Goal: Task Accomplishment & Management: Complete application form

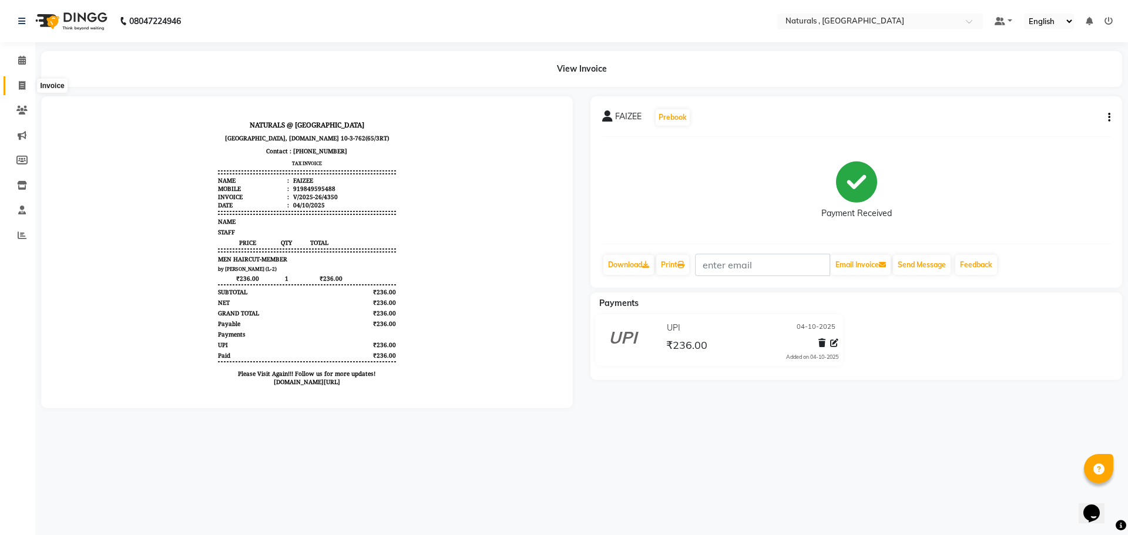
click at [21, 84] on icon at bounding box center [22, 85] width 6 height 9
select select "service"
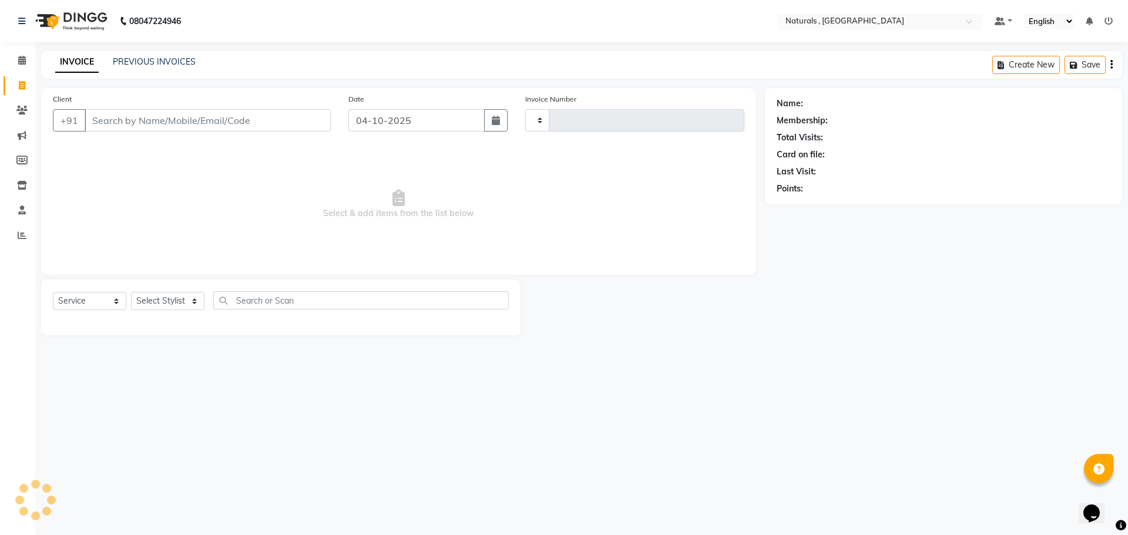
type input "4351"
select select "5818"
click at [162, 305] on select "Select Stylist ASFIYA (L-3) BHAGYA SHREE GM [PERSON_NAME] (L-2) [PERSON_NAME] (…" at bounding box center [175, 301] width 88 height 18
select select "72287"
click at [131, 292] on select "Select Stylist ASFIYA (L-3) BHAGYA SHREE GM [PERSON_NAME] (L-2) [PERSON_NAME] (…" at bounding box center [175, 301] width 88 height 18
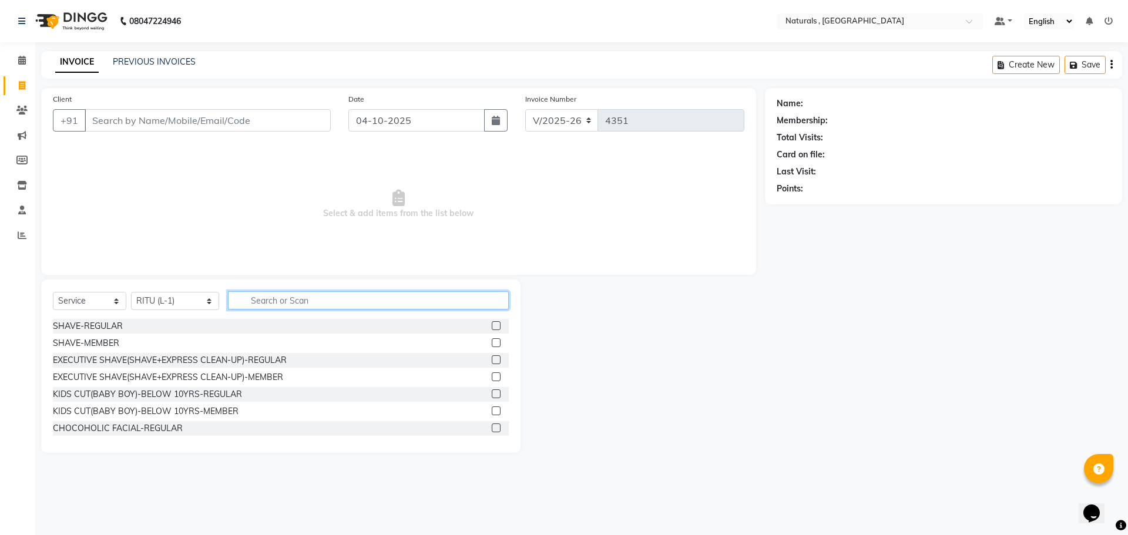
click at [271, 301] on input "text" at bounding box center [368, 300] width 281 height 18
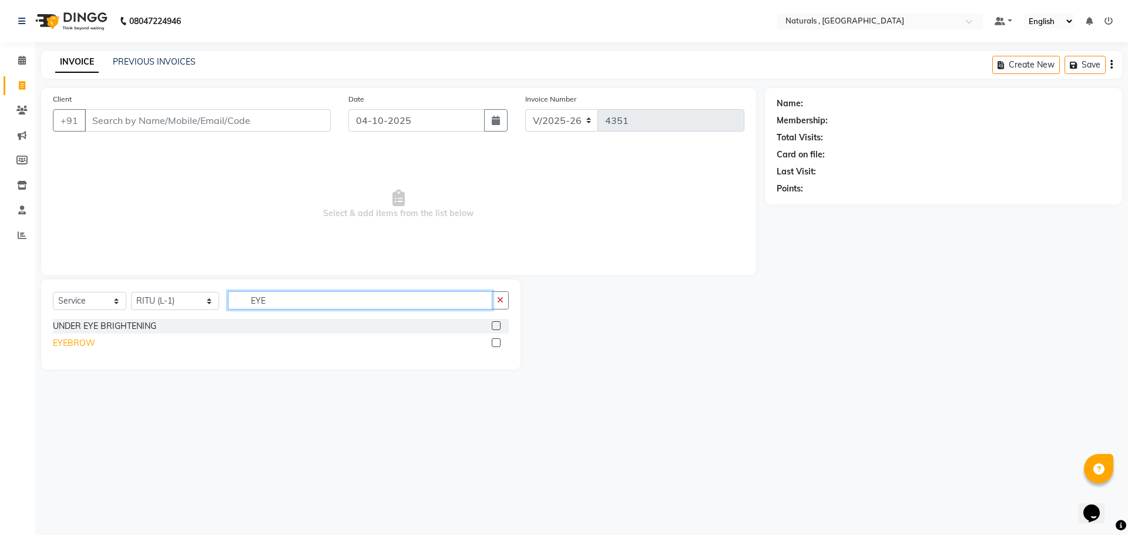
type input "EYE"
click at [76, 345] on div "EYEBROW" at bounding box center [74, 343] width 42 height 12
checkbox input "false"
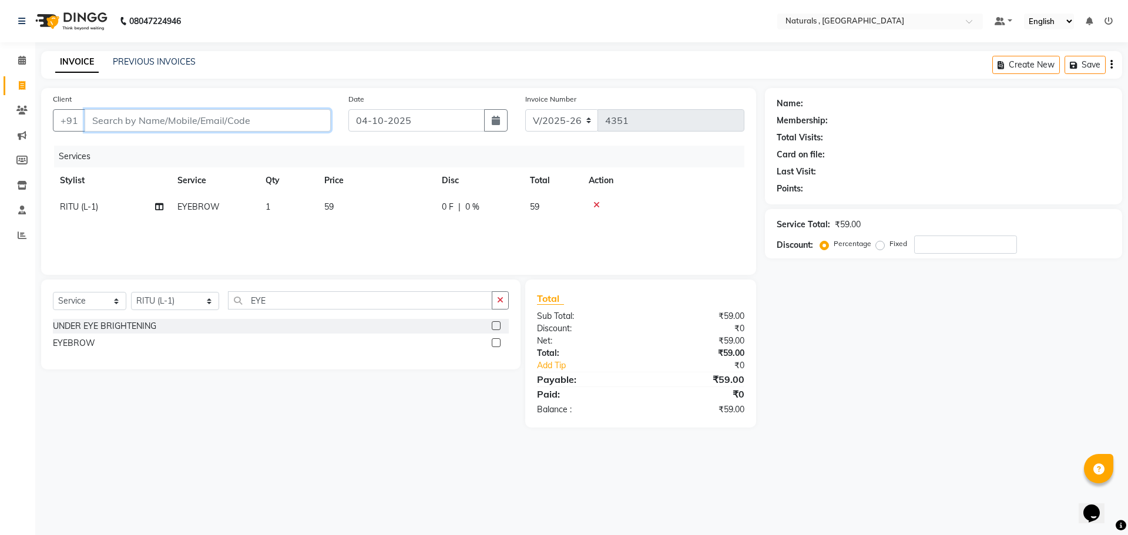
click at [290, 122] on input "Client" at bounding box center [208, 120] width 246 height 22
type input "9"
type input "0"
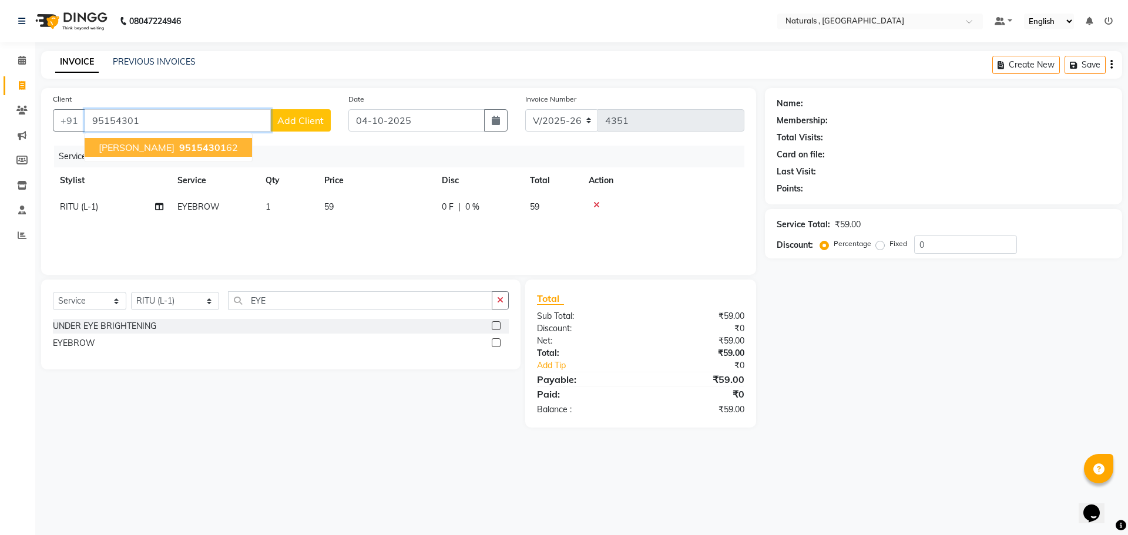
click at [177, 146] on ngb-highlight "95154301 62" at bounding box center [207, 148] width 61 height 12
type input "9515430162"
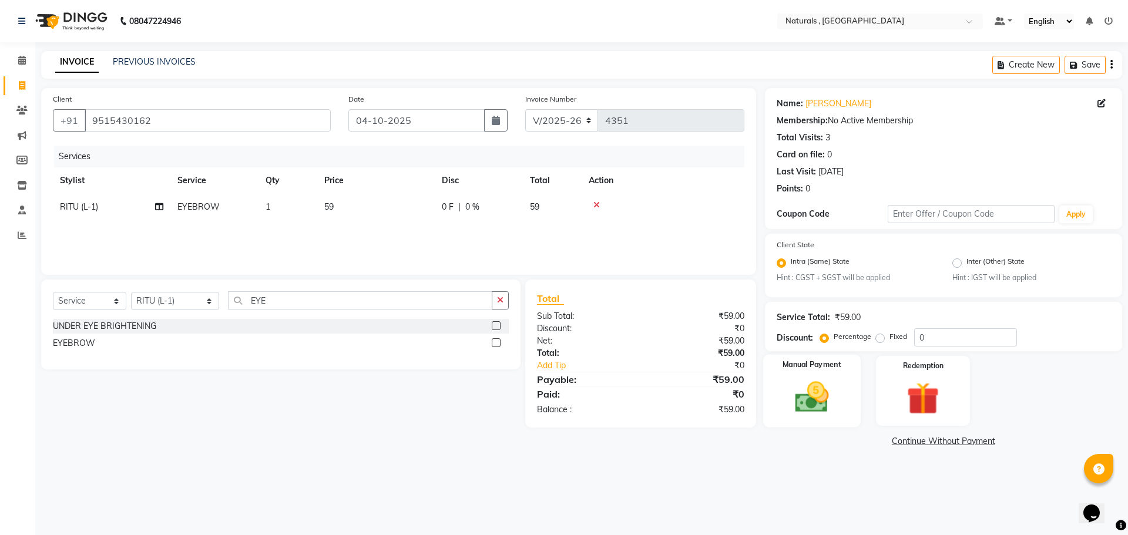
click at [795, 408] on img at bounding box center [811, 397] width 55 height 39
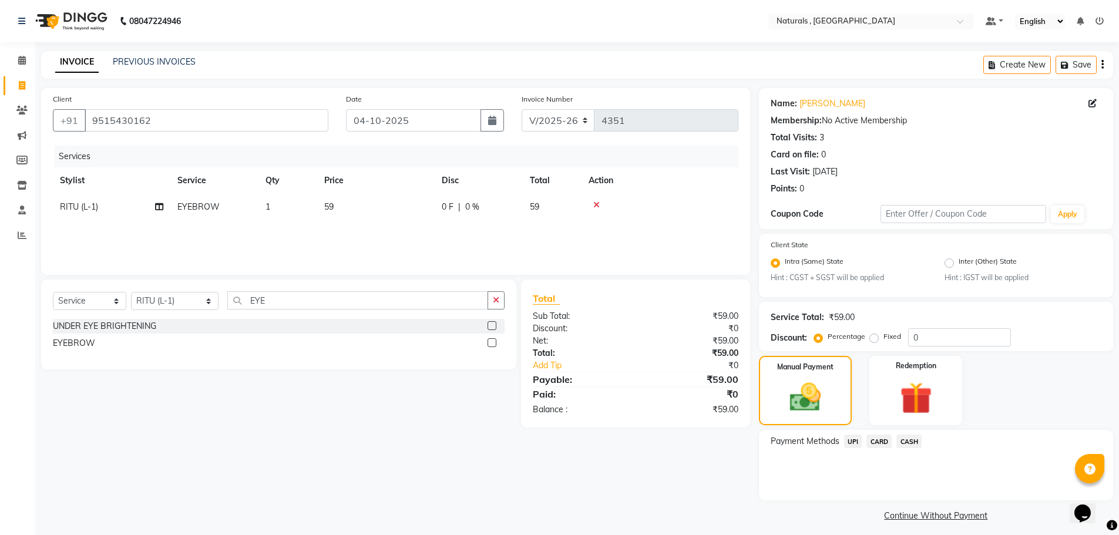
click at [323, 209] on td "59" at bounding box center [375, 207] width 117 height 26
select select "72287"
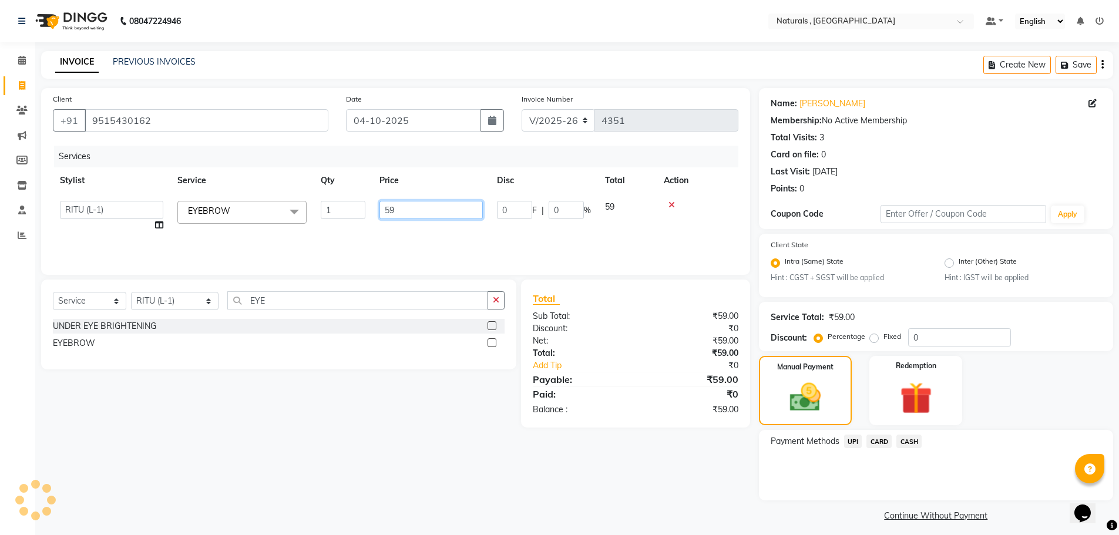
click at [412, 209] on input "59" at bounding box center [431, 210] width 103 height 18
type input "5"
type input "70"
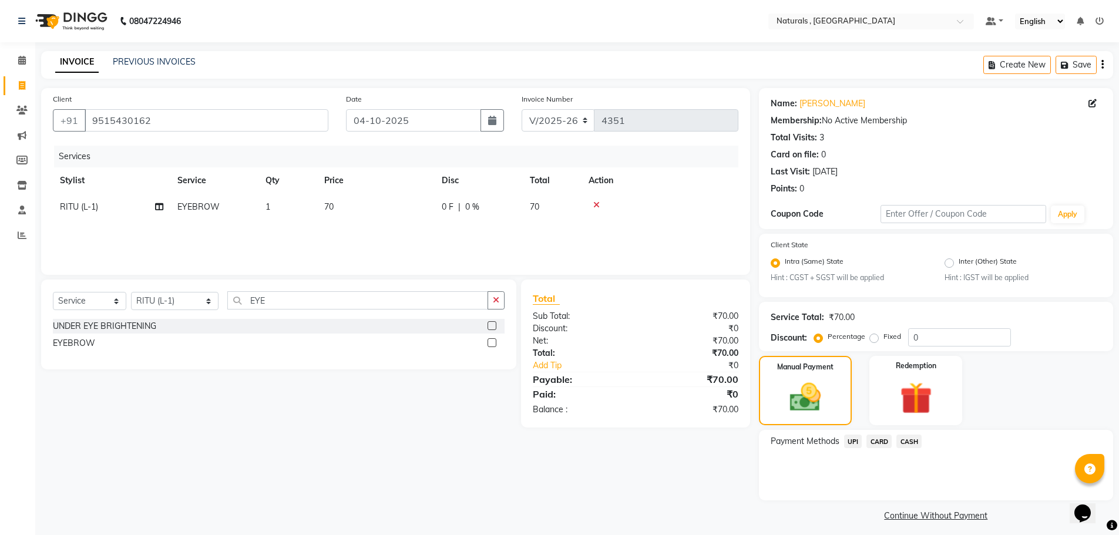
click at [666, 500] on div "Client [PHONE_NUMBER] Date [DATE] Invoice Number V/2025 V/[PHONE_NUMBER] Servic…" at bounding box center [395, 306] width 727 height 437
click at [854, 440] on span "UPI" at bounding box center [853, 442] width 18 height 14
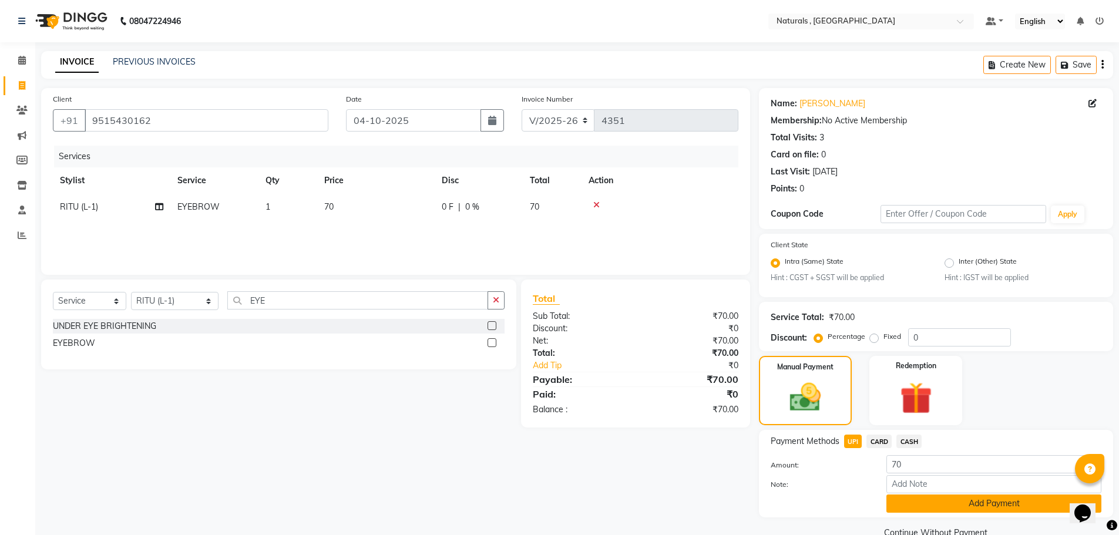
click at [969, 511] on button "Add Payment" at bounding box center [994, 504] width 215 height 18
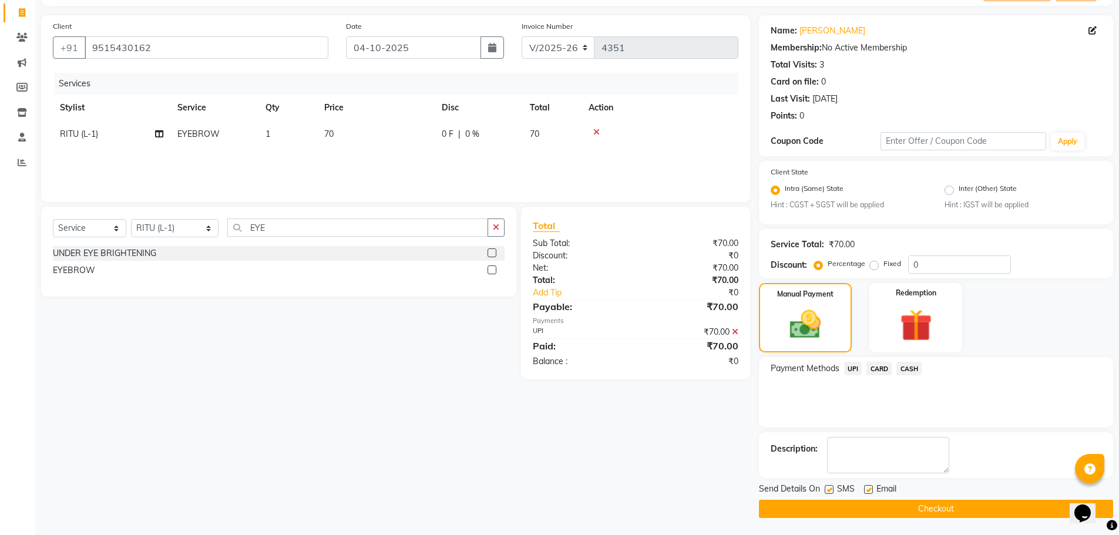
scroll to position [73, 0]
click at [929, 506] on button "Checkout" at bounding box center [936, 508] width 354 height 18
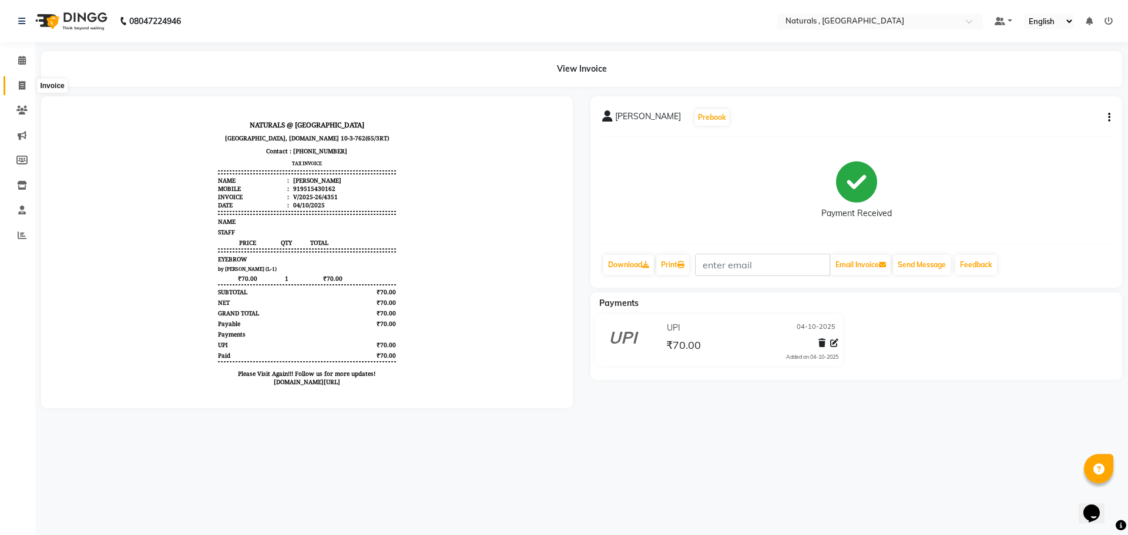
click at [24, 84] on icon at bounding box center [22, 85] width 6 height 9
select select "service"
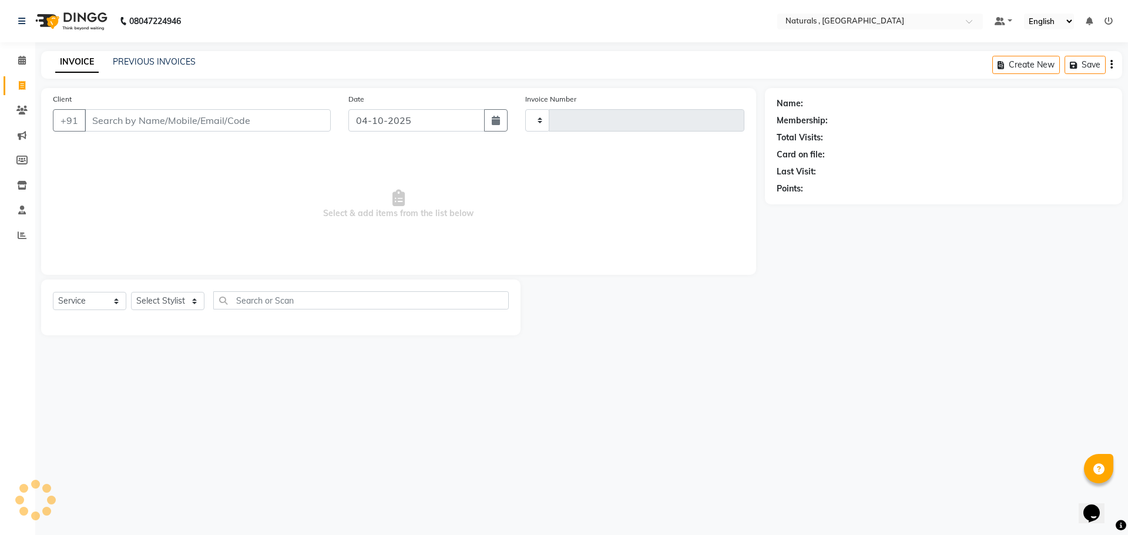
type input "4352"
select select "5818"
click at [177, 298] on select "Select Stylist" at bounding box center [167, 301] width 73 height 18
select select "57907"
click at [131, 292] on select "Select Stylist ASFIYA (L-3) BHAGYA SHREE GM [PERSON_NAME] (L-2) [PERSON_NAME] (…" at bounding box center [175, 301] width 88 height 18
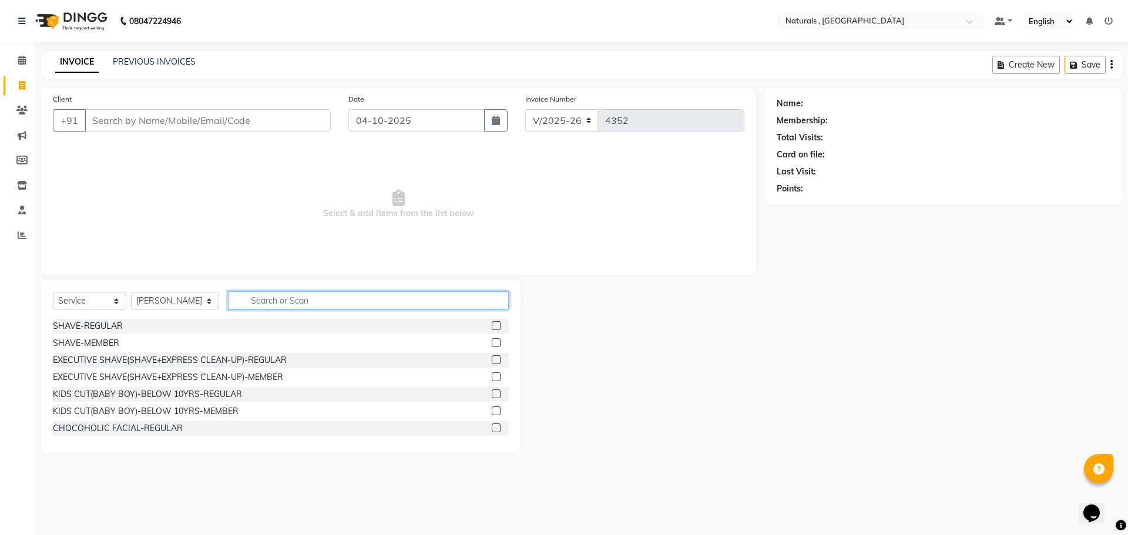
click at [317, 297] on input "text" at bounding box center [368, 300] width 281 height 18
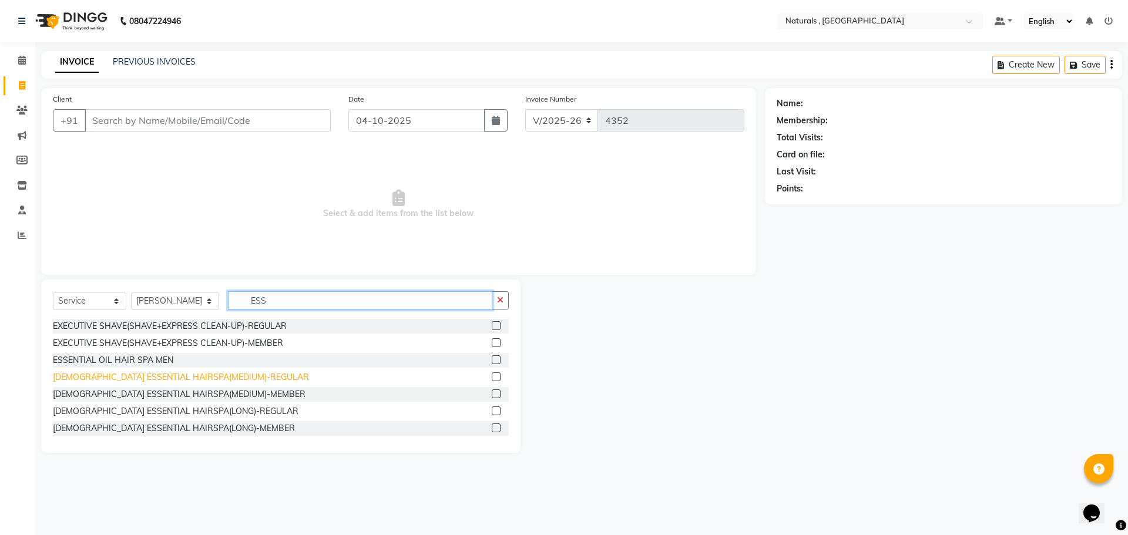
type input "ESS"
click at [103, 376] on div "[DEMOGRAPHIC_DATA] ESSENTIAL HAIRSPA(MEDIUM)-REGULAR" at bounding box center [181, 377] width 256 height 12
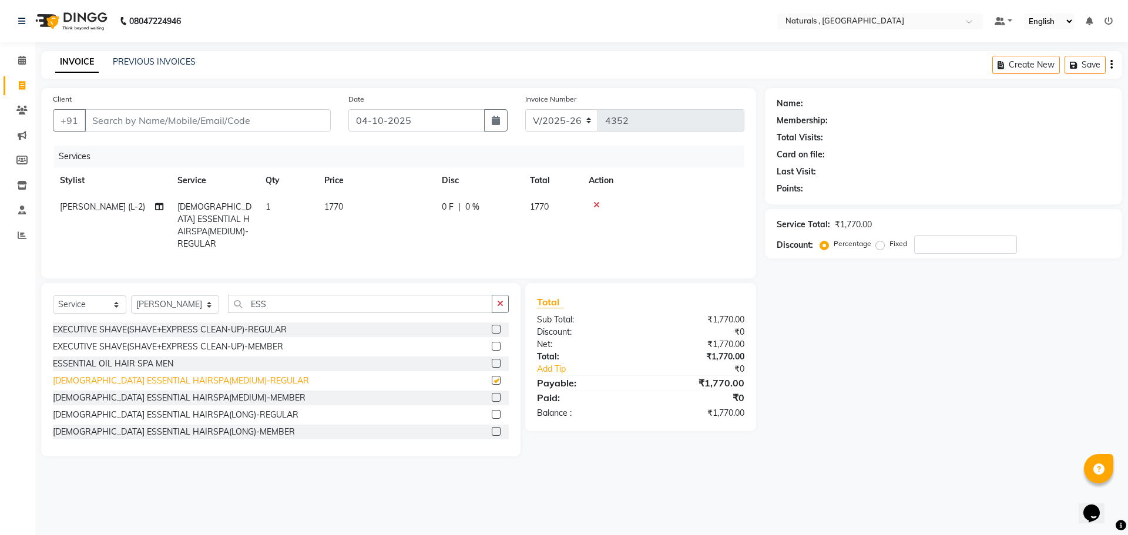
checkbox input "false"
click at [145, 410] on div "[DEMOGRAPHIC_DATA] ESSENTIAL HAIRSPA(LONG)-REGULAR" at bounding box center [176, 415] width 246 height 12
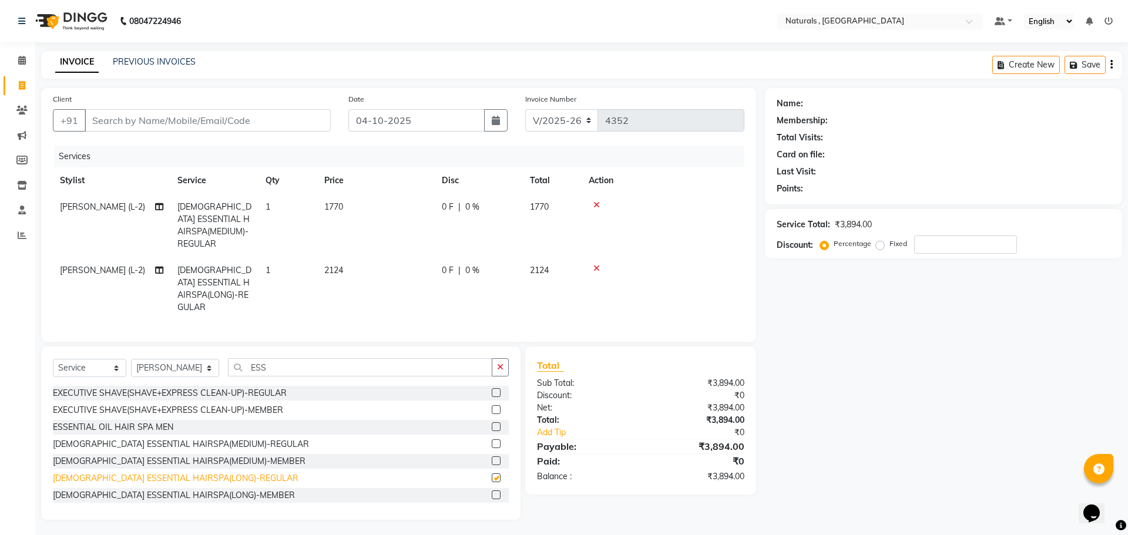
checkbox input "false"
click at [596, 203] on icon at bounding box center [596, 205] width 6 height 8
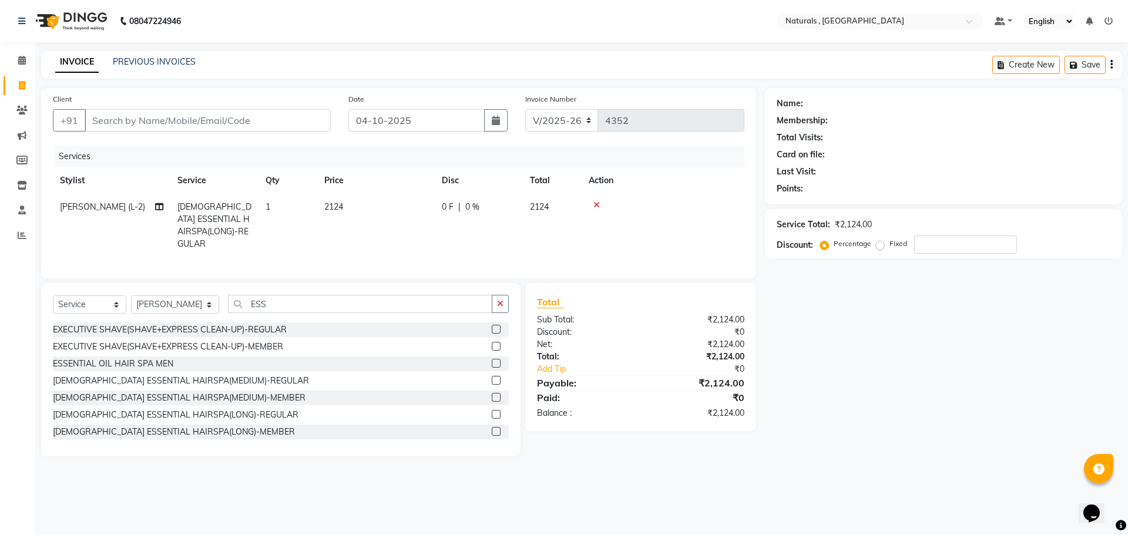
click at [596, 203] on icon at bounding box center [596, 205] width 6 height 8
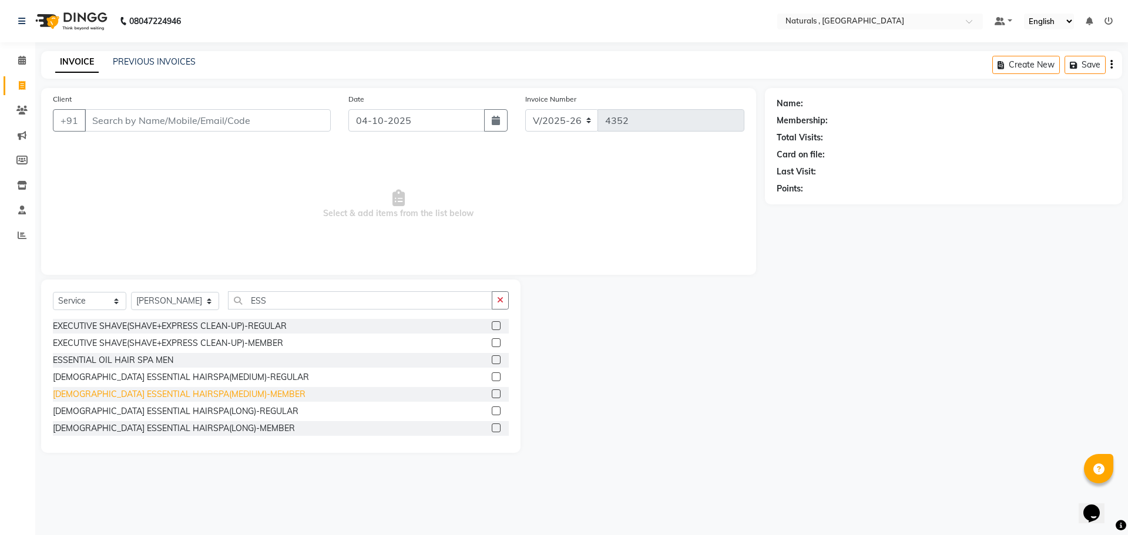
click at [173, 391] on div "[DEMOGRAPHIC_DATA] ESSENTIAL HAIRSPA(MEDIUM)-MEMBER" at bounding box center [179, 394] width 253 height 12
checkbox input "false"
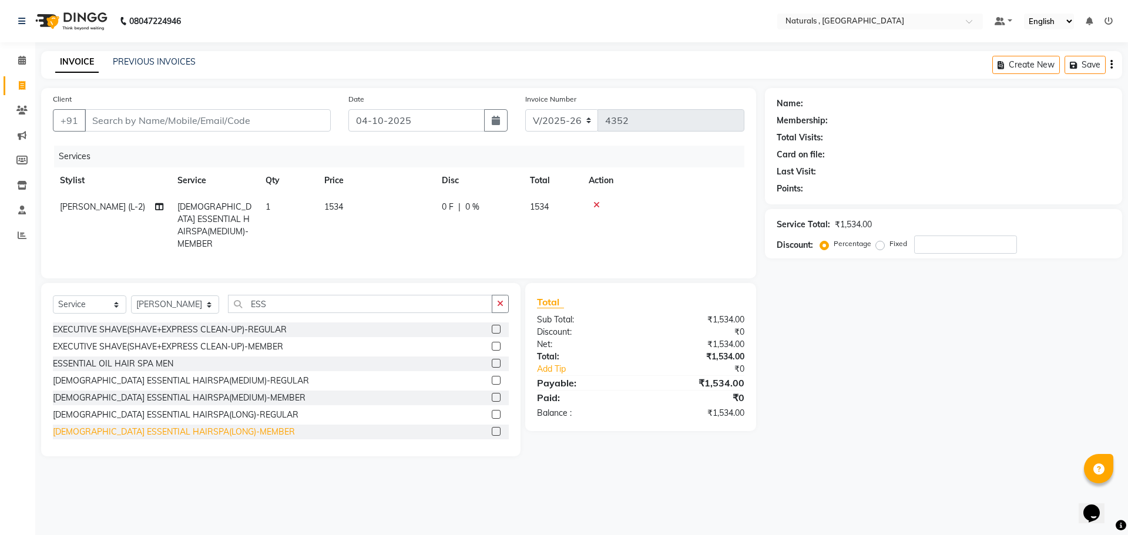
click at [143, 426] on div "[DEMOGRAPHIC_DATA] ESSENTIAL HAIRSPA(LONG)-MEMBER" at bounding box center [174, 432] width 242 height 12
checkbox input "false"
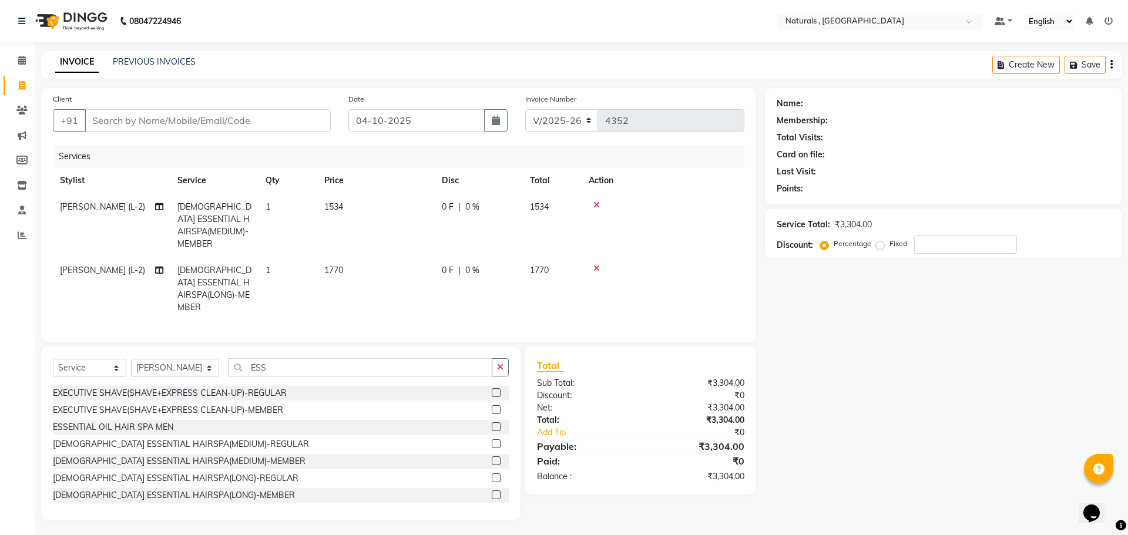
click at [595, 203] on icon at bounding box center [596, 205] width 6 height 8
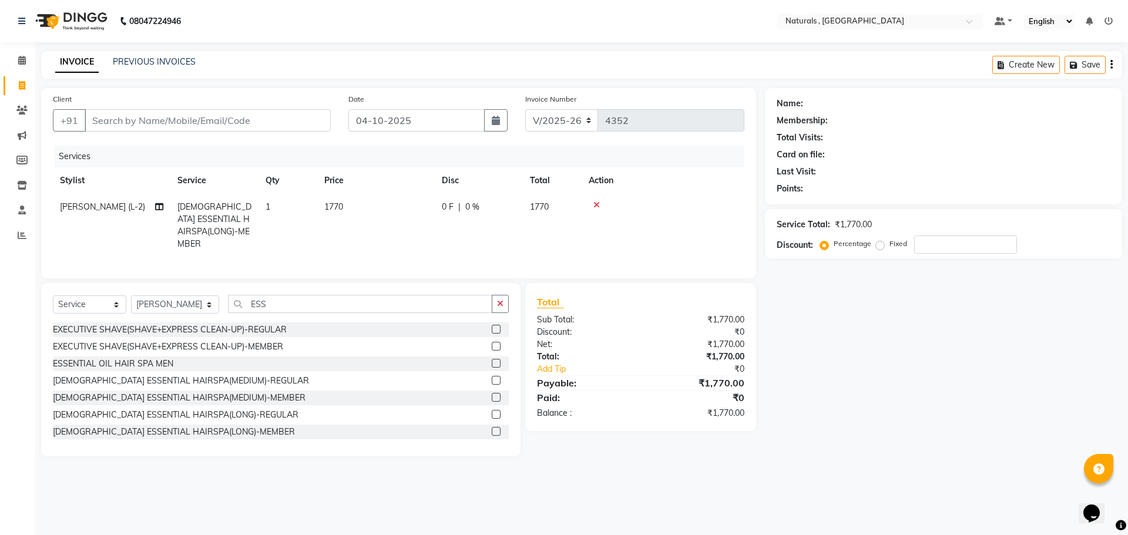
click at [595, 203] on icon at bounding box center [596, 205] width 6 height 8
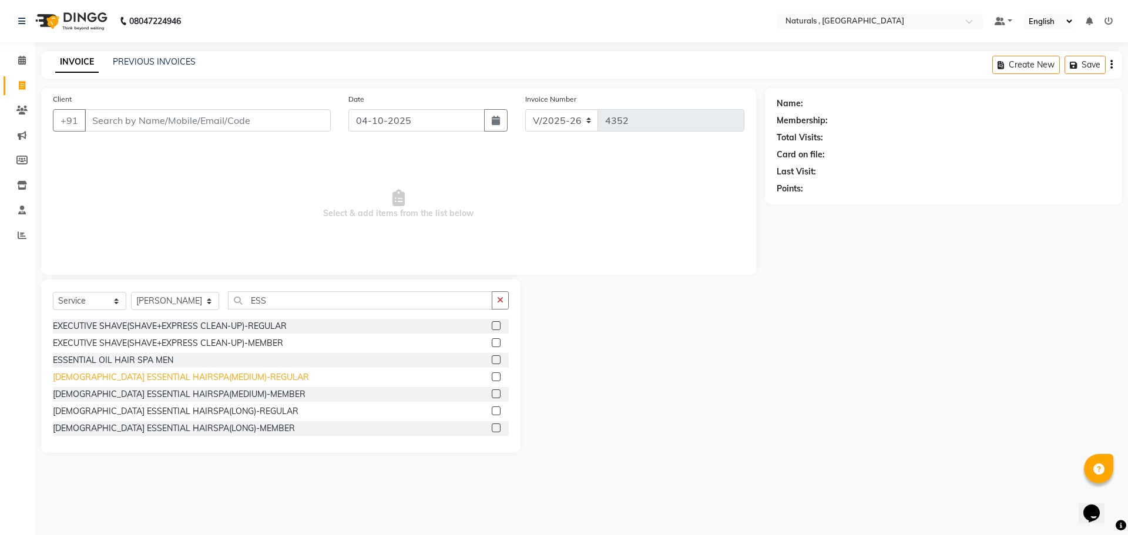
click at [184, 377] on div "[DEMOGRAPHIC_DATA] ESSENTIAL HAIRSPA(MEDIUM)-REGULAR" at bounding box center [181, 377] width 256 height 12
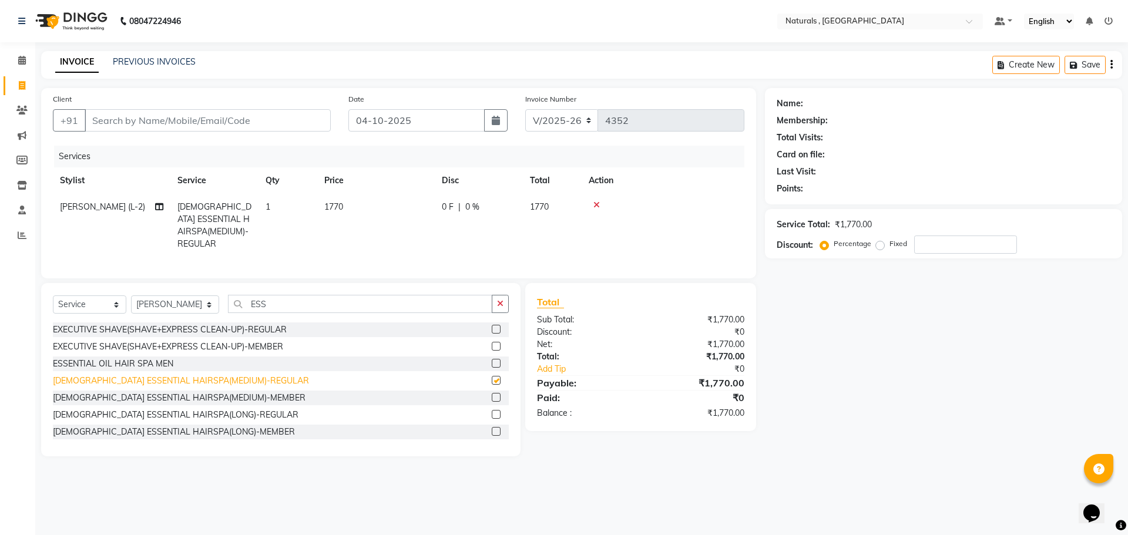
checkbox input "false"
click at [182, 397] on div "[DEMOGRAPHIC_DATA] ESSENTIAL HAIRSPA(MEDIUM)-MEMBER" at bounding box center [179, 398] width 253 height 12
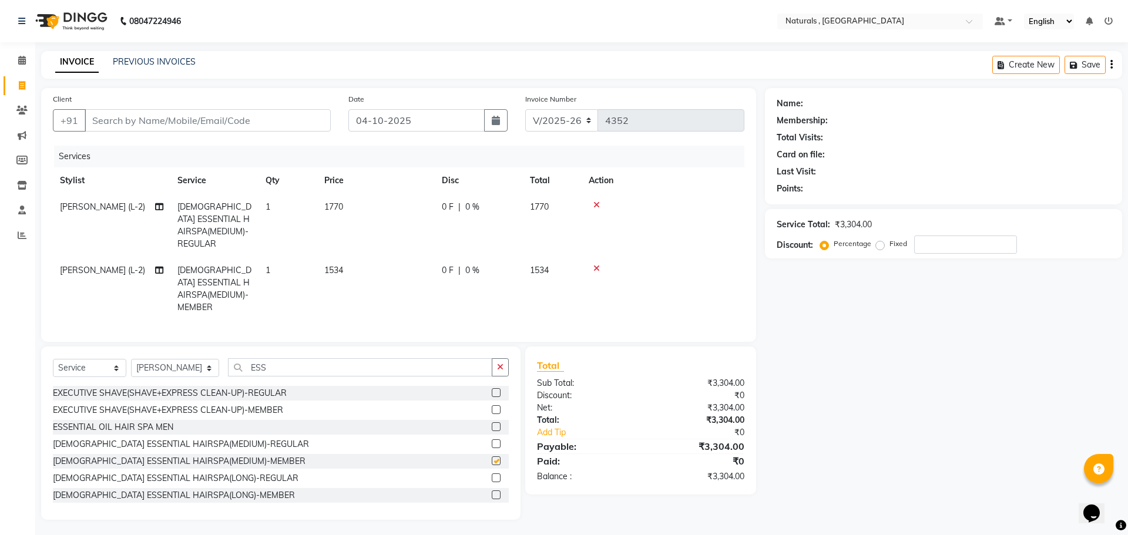
checkbox input "false"
click at [594, 204] on icon at bounding box center [596, 205] width 6 height 8
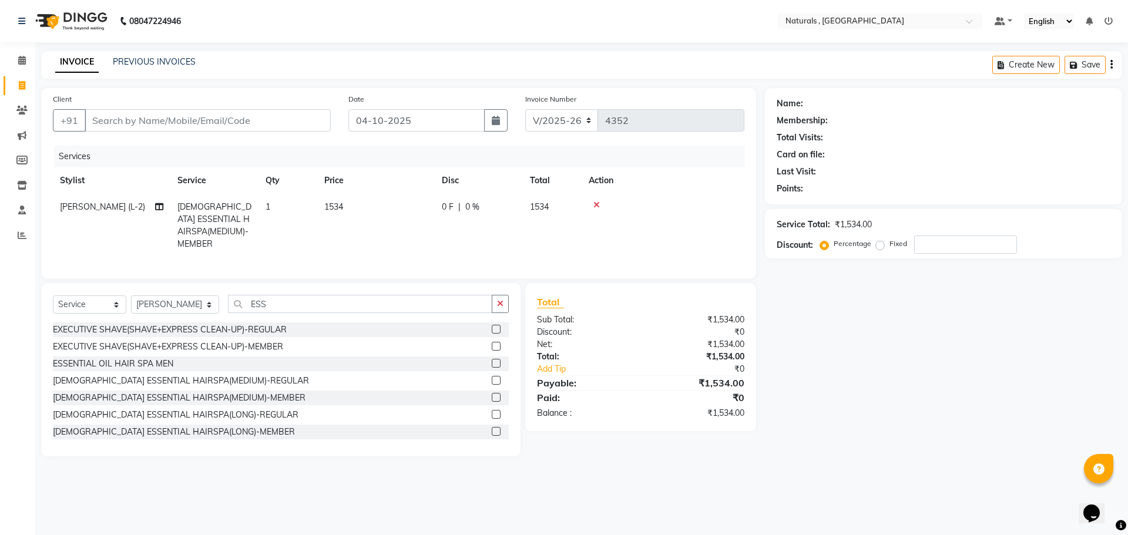
click at [596, 205] on icon at bounding box center [596, 205] width 6 height 8
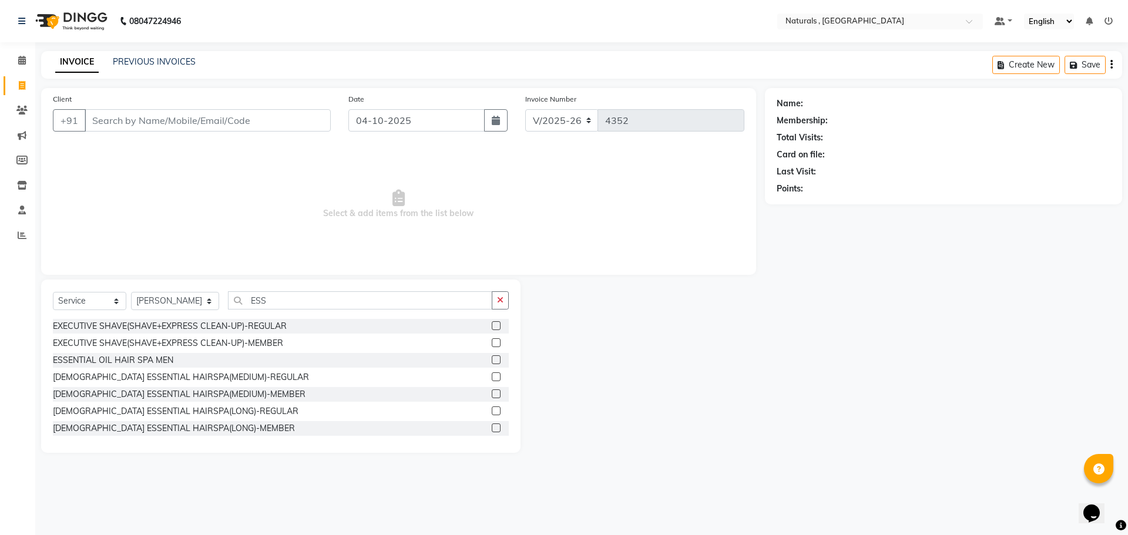
click at [816, 462] on main "INVOICE PREVIOUS INVOICES Create New Save Client +91 Date [DATE] Invoice Number…" at bounding box center [581, 260] width 1093 height 419
click at [201, 296] on select "Select Stylist ASFIYA (L-3) BHAGYA SHREE GM [PERSON_NAME] (L-2) [PERSON_NAME] (…" at bounding box center [175, 301] width 88 height 18
select select "40710"
click at [131, 292] on select "Select Stylist ASFIYA (L-3) BHAGYA SHREE GM [PERSON_NAME] (L-2) [PERSON_NAME] (…" at bounding box center [175, 301] width 88 height 18
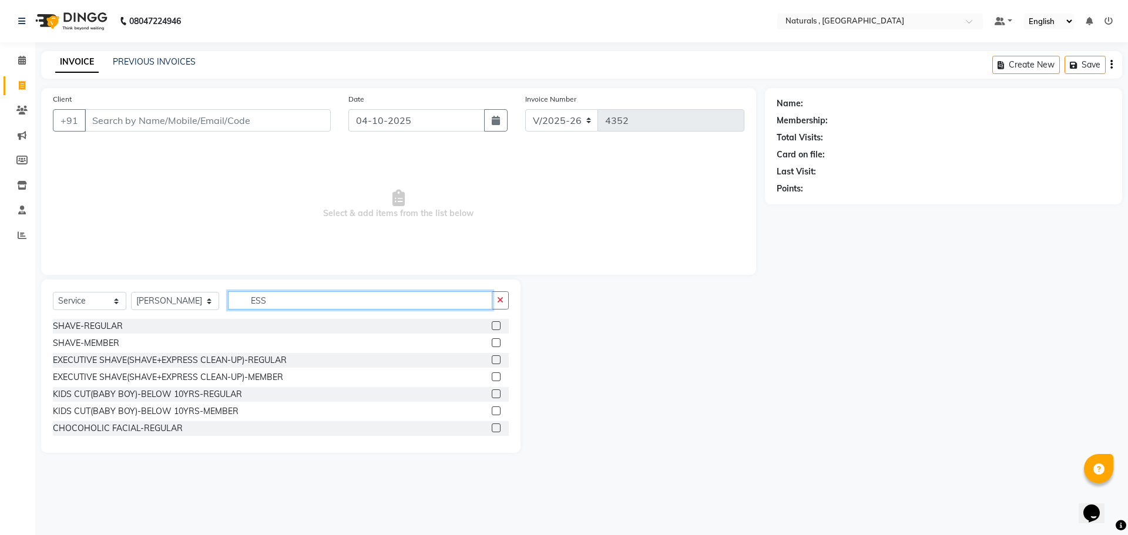
click at [278, 298] on input "ESS" at bounding box center [360, 300] width 265 height 18
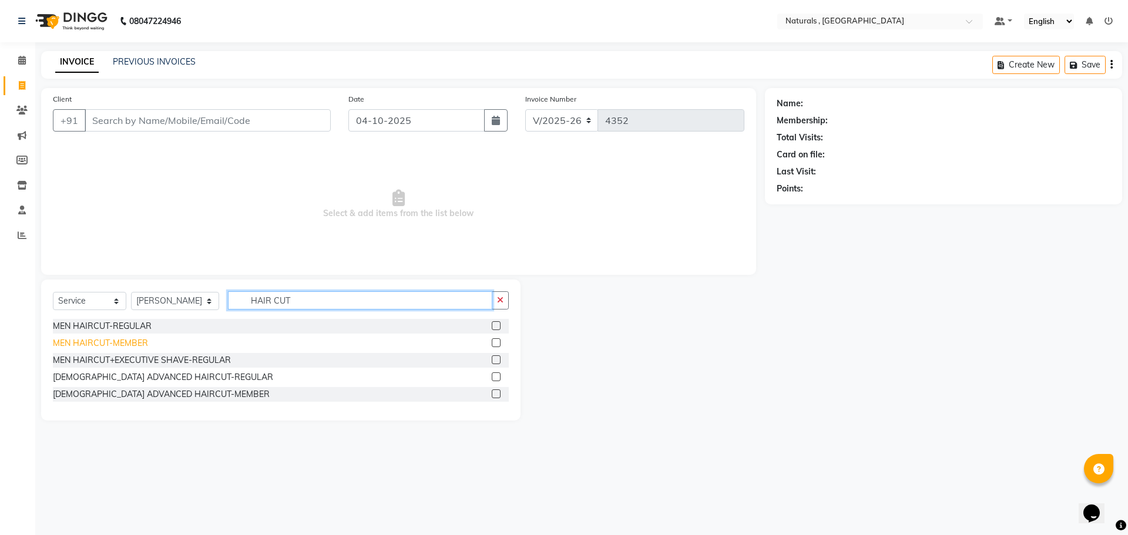
type input "HAIR CUT"
click at [131, 344] on div "MEN HAIRCUT-MEMBER" at bounding box center [100, 343] width 95 height 12
checkbox input "false"
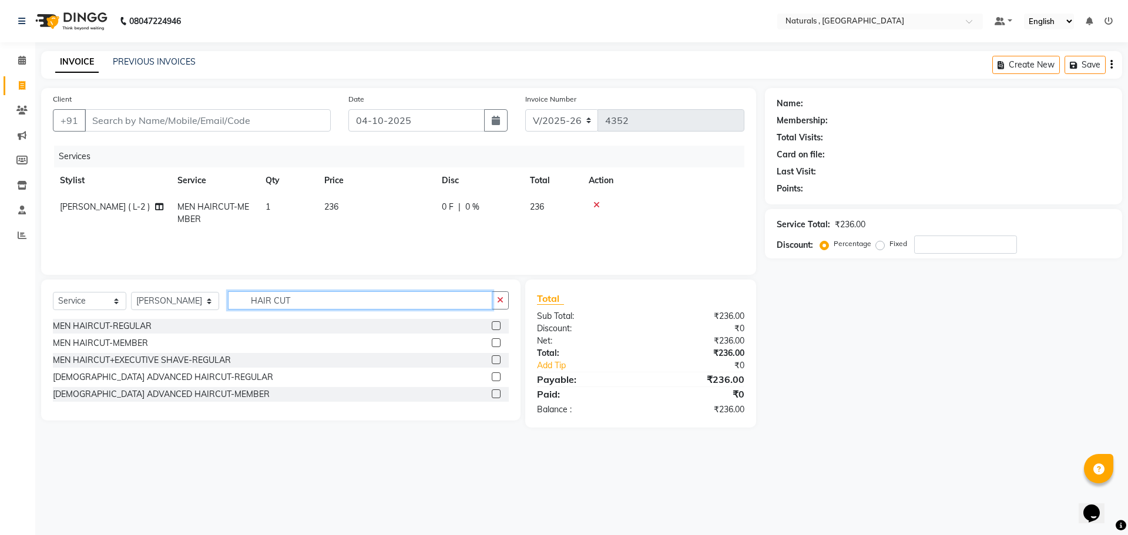
click at [310, 296] on input "HAIR CUT" at bounding box center [360, 300] width 265 height 18
click at [312, 297] on input "HAIR CUT" at bounding box center [360, 300] width 265 height 18
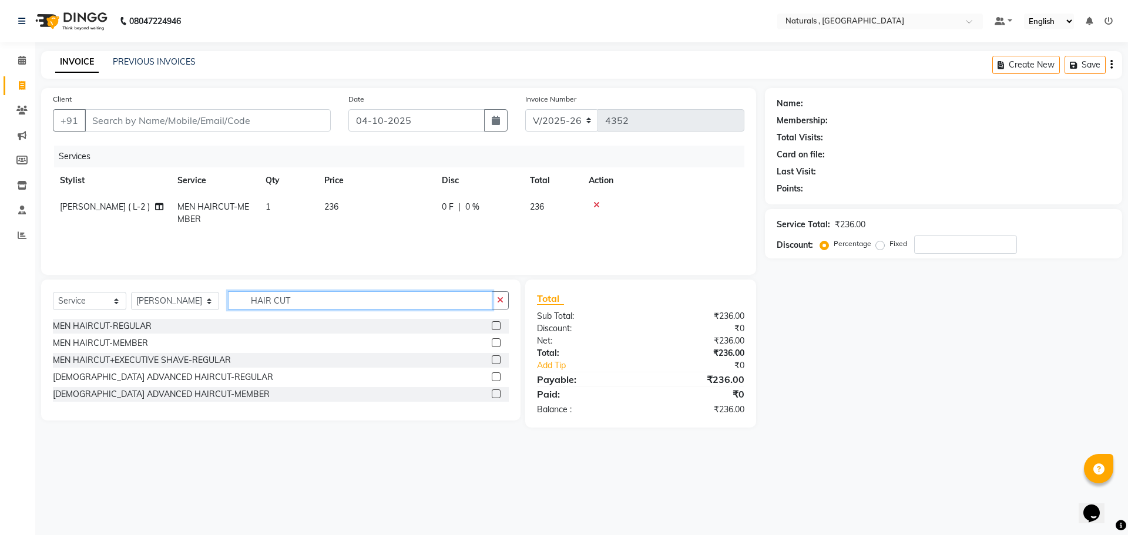
click at [312, 297] on input "HAIR CUT" at bounding box center [360, 300] width 265 height 18
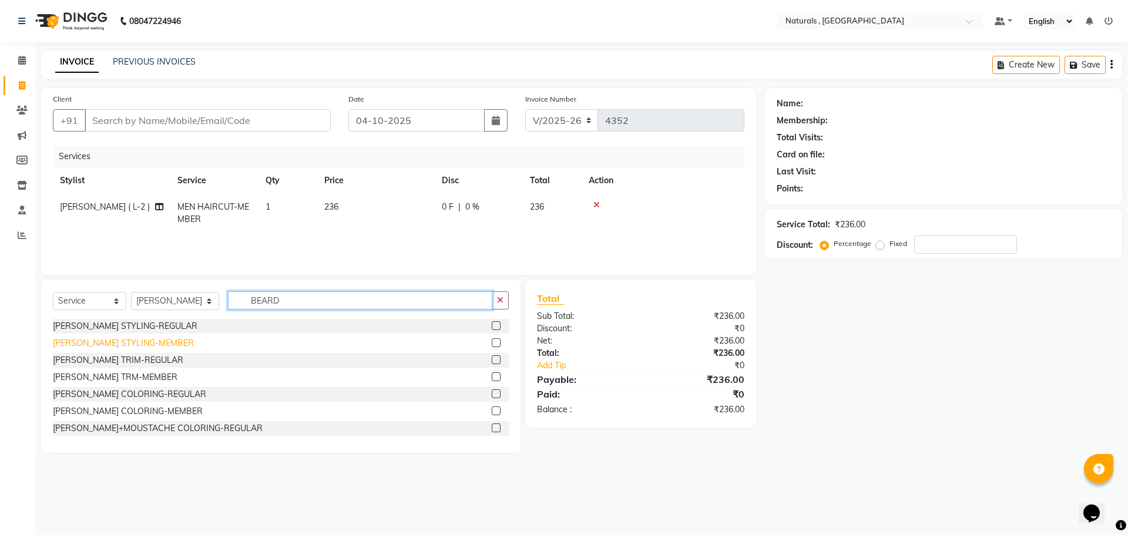
type input "BEARD"
click at [143, 344] on div "[PERSON_NAME] STYLING-MEMBER" at bounding box center [123, 343] width 141 height 12
checkbox input "false"
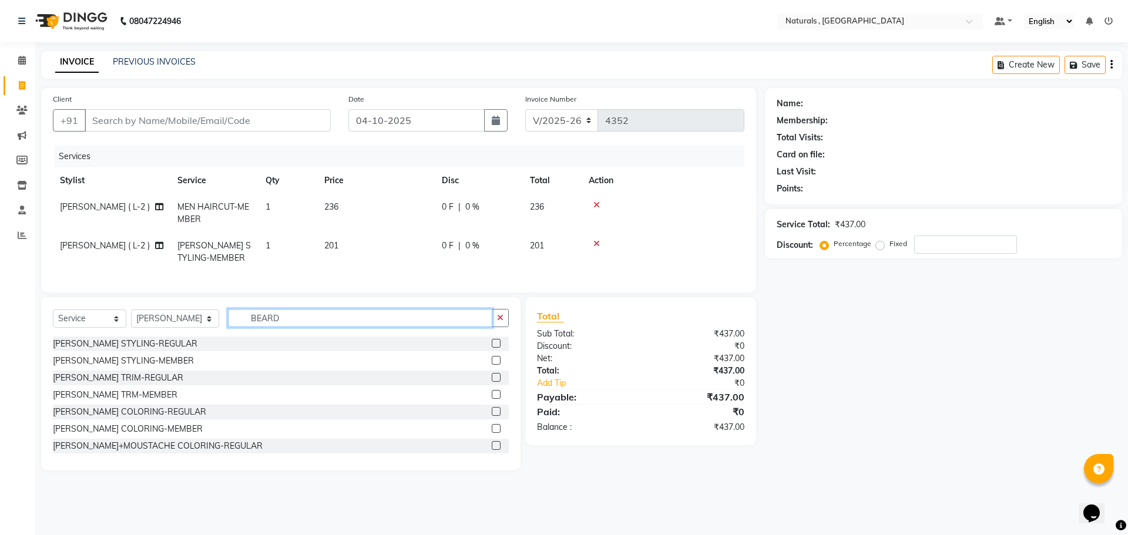
click at [284, 323] on input "BEARD" at bounding box center [360, 318] width 265 height 18
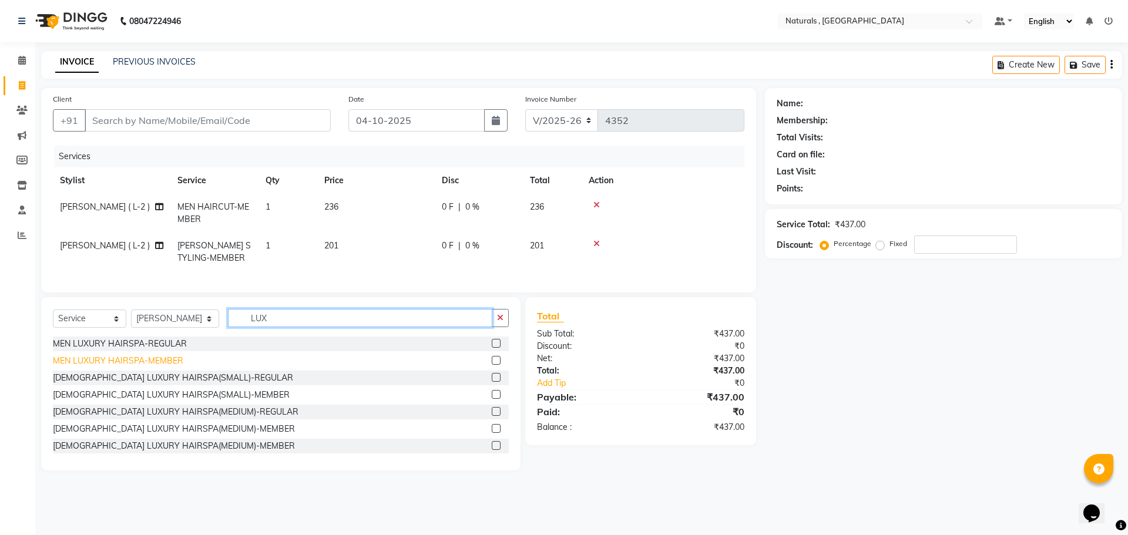
type input "LUX"
click at [117, 367] on div "MEN LUXURY HAIRSPA-MEMBER" at bounding box center [118, 361] width 130 height 12
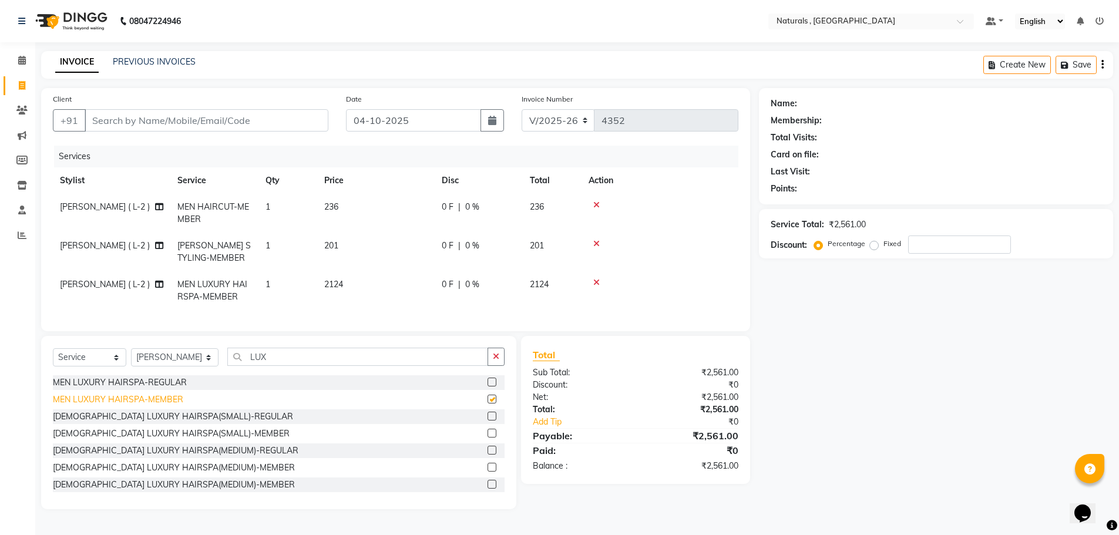
checkbox input "false"
click at [197, 122] on input "Client" at bounding box center [207, 120] width 244 height 22
type input "9"
type input "0"
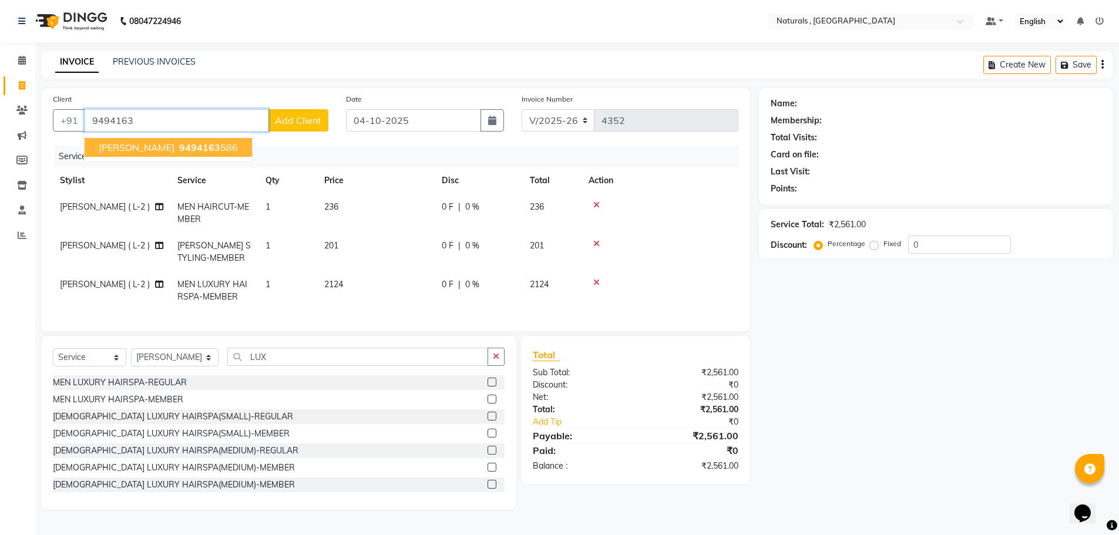
click at [179, 145] on span "9494163" at bounding box center [199, 148] width 41 height 12
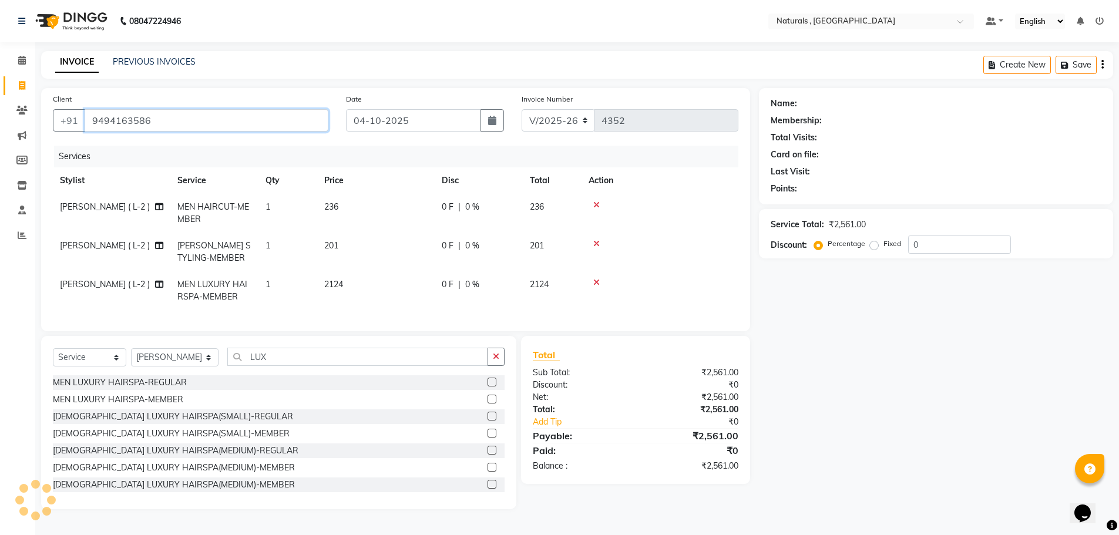
type input "9494163586"
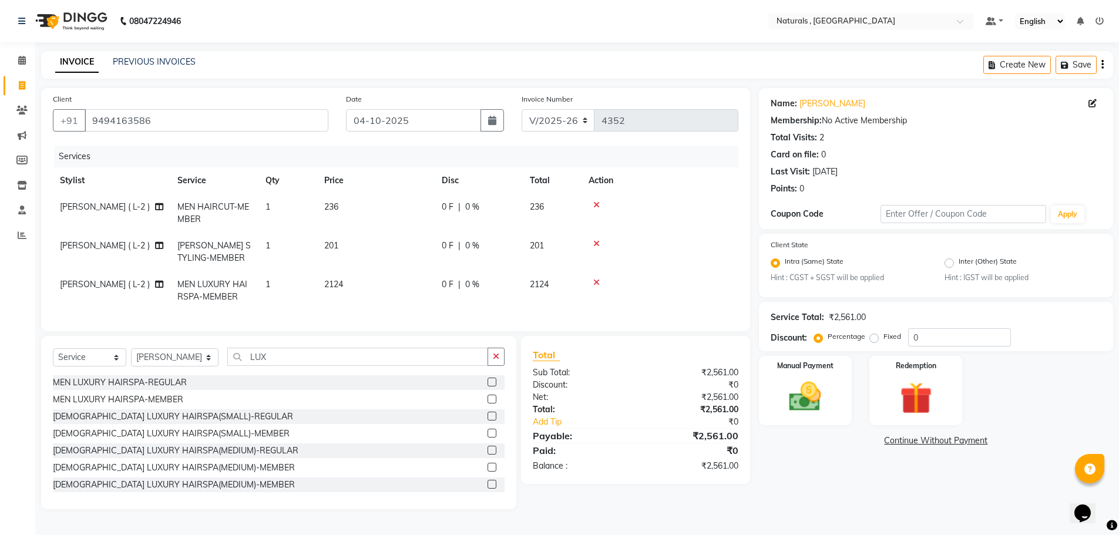
click at [805, 476] on div "Name: [PERSON_NAME] Membership: No Active Membership Total Visits: 2 Card on fi…" at bounding box center [940, 298] width 363 height 421
click at [797, 401] on img at bounding box center [805, 397] width 54 height 38
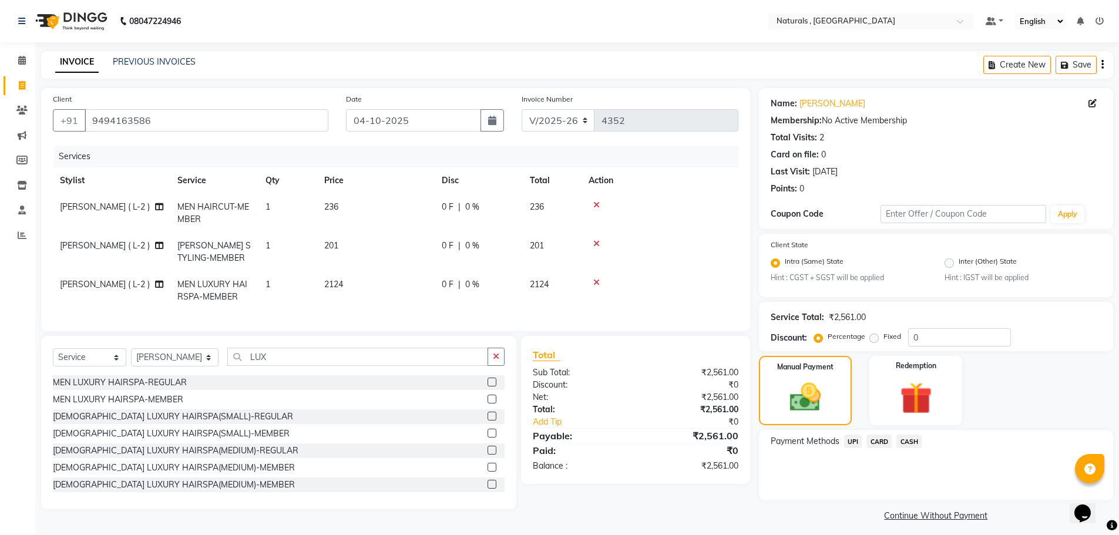
click at [853, 442] on span "UPI" at bounding box center [853, 442] width 18 height 14
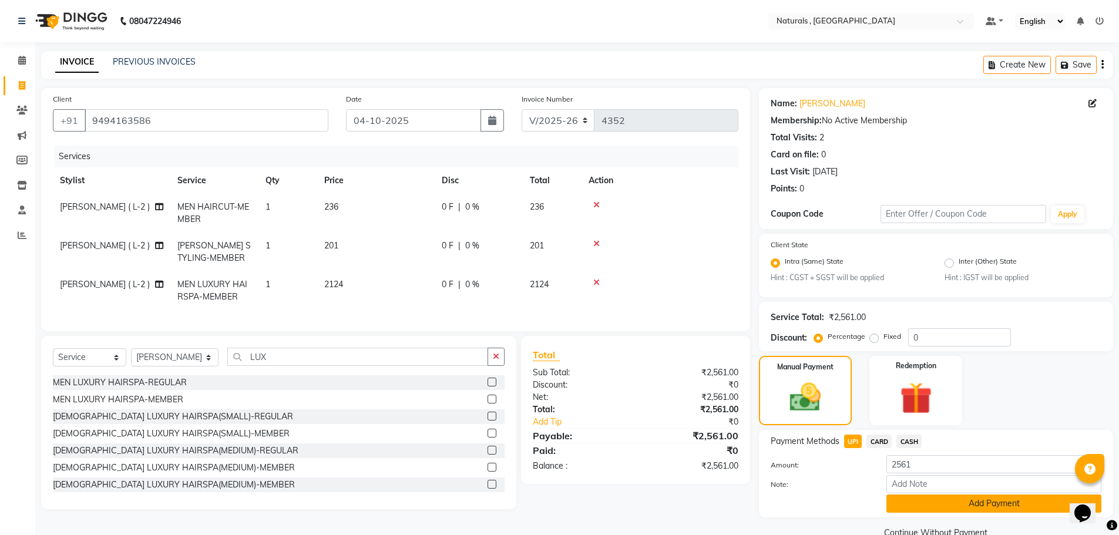
click at [924, 506] on button "Add Payment" at bounding box center [994, 504] width 215 height 18
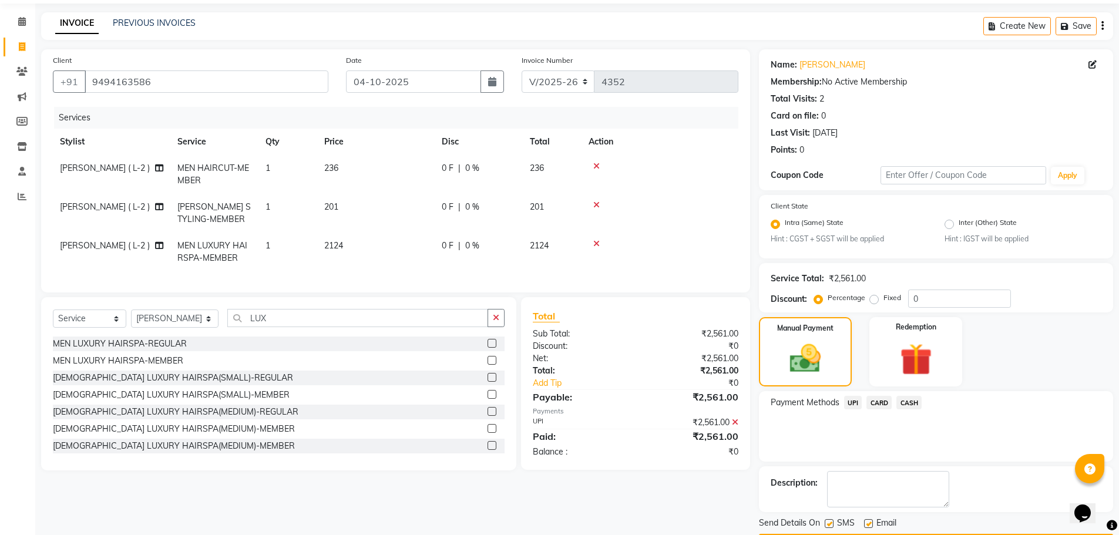
scroll to position [73, 0]
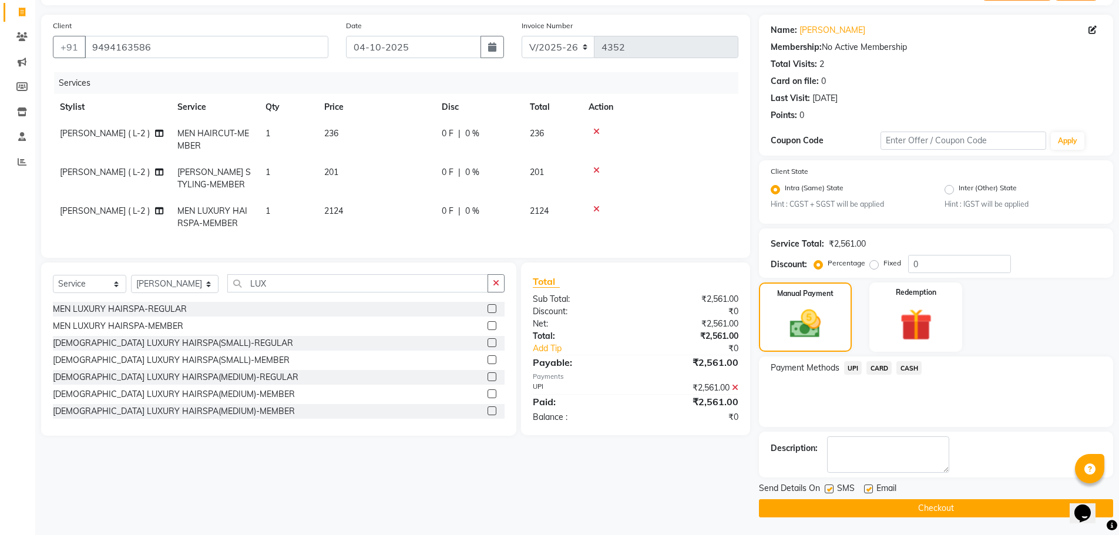
click at [924, 506] on button "Checkout" at bounding box center [936, 508] width 354 height 18
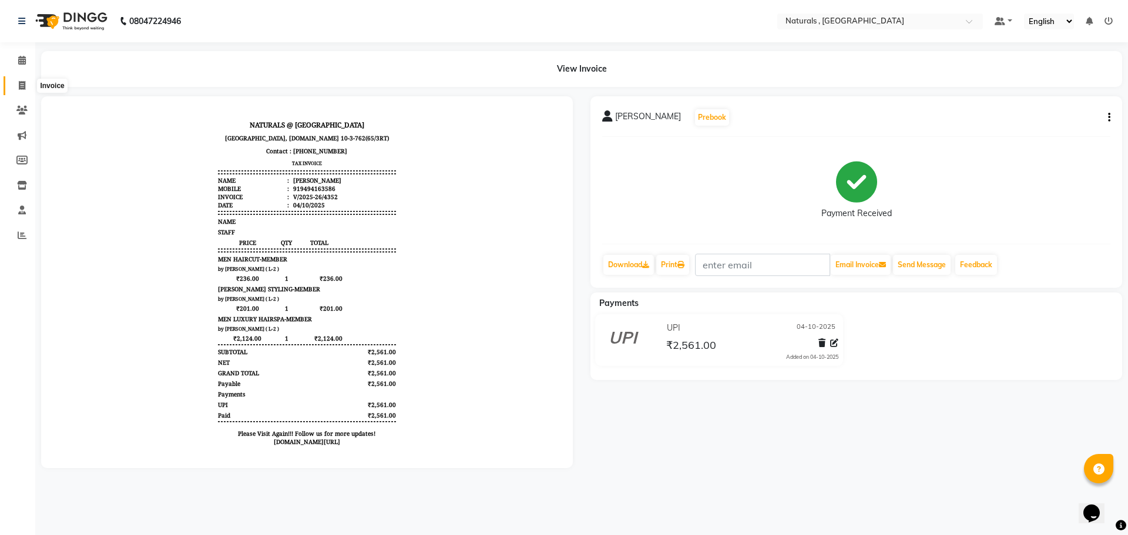
click at [26, 84] on span at bounding box center [22, 86] width 21 height 14
select select "5818"
select select "service"
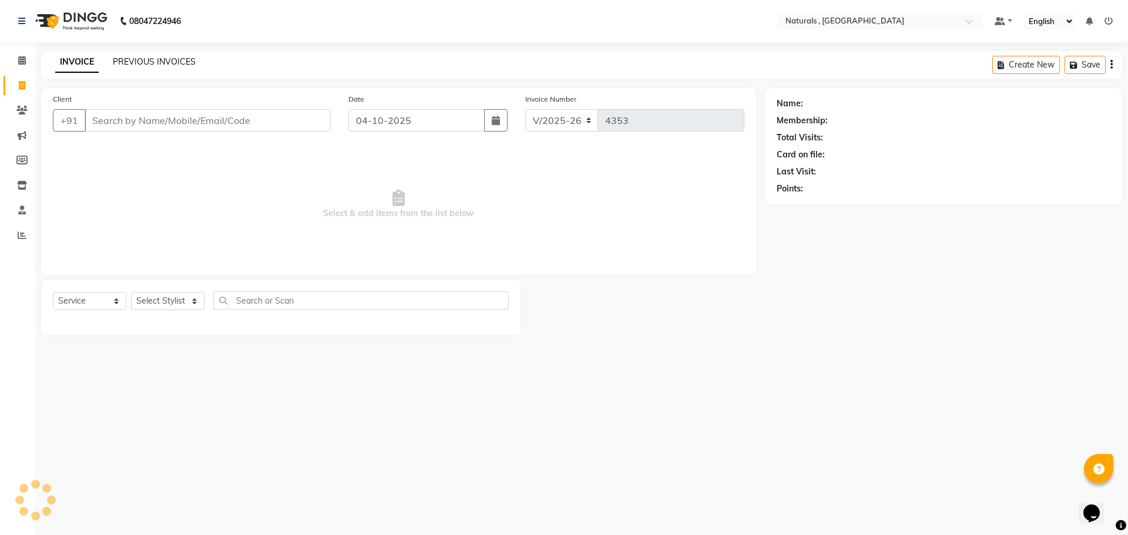
click at [150, 64] on link "PREVIOUS INVOICES" at bounding box center [154, 61] width 83 height 11
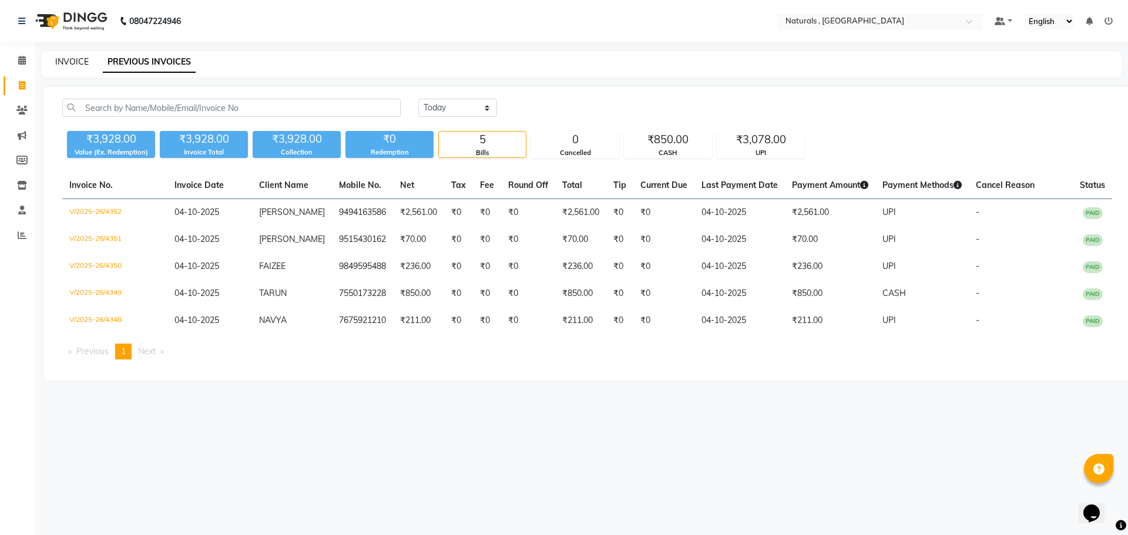
click at [69, 61] on link "INVOICE" at bounding box center [71, 61] width 33 height 11
select select "service"
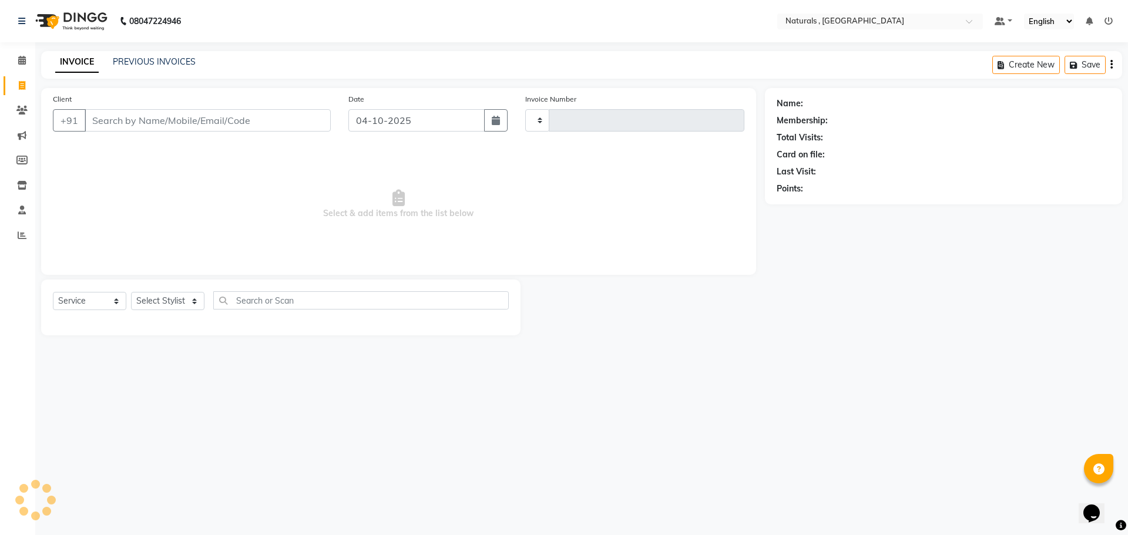
type input "4353"
select select "5818"
click at [140, 120] on input "Client" at bounding box center [208, 120] width 246 height 22
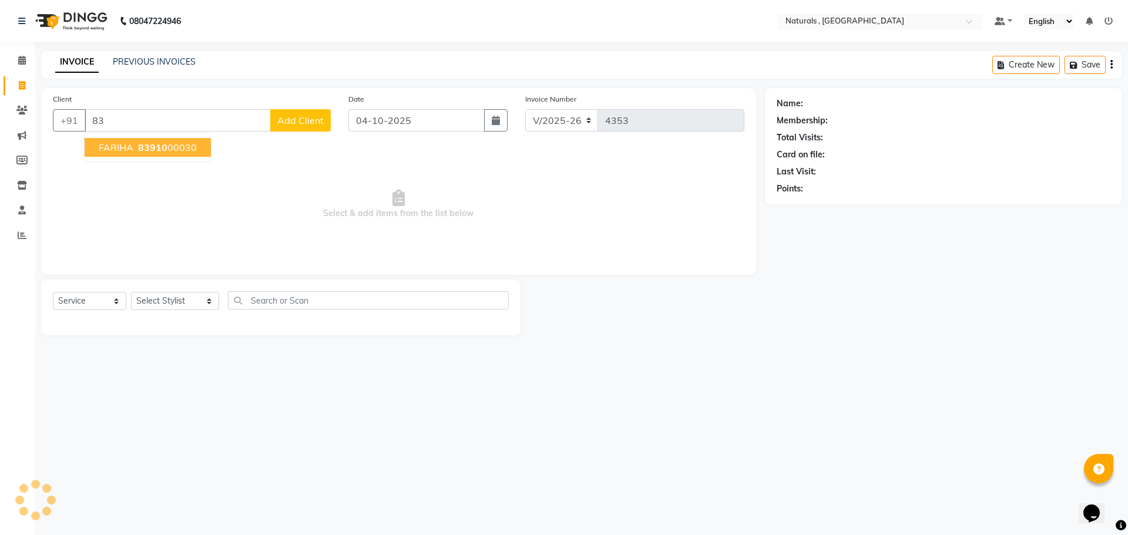
type input "8"
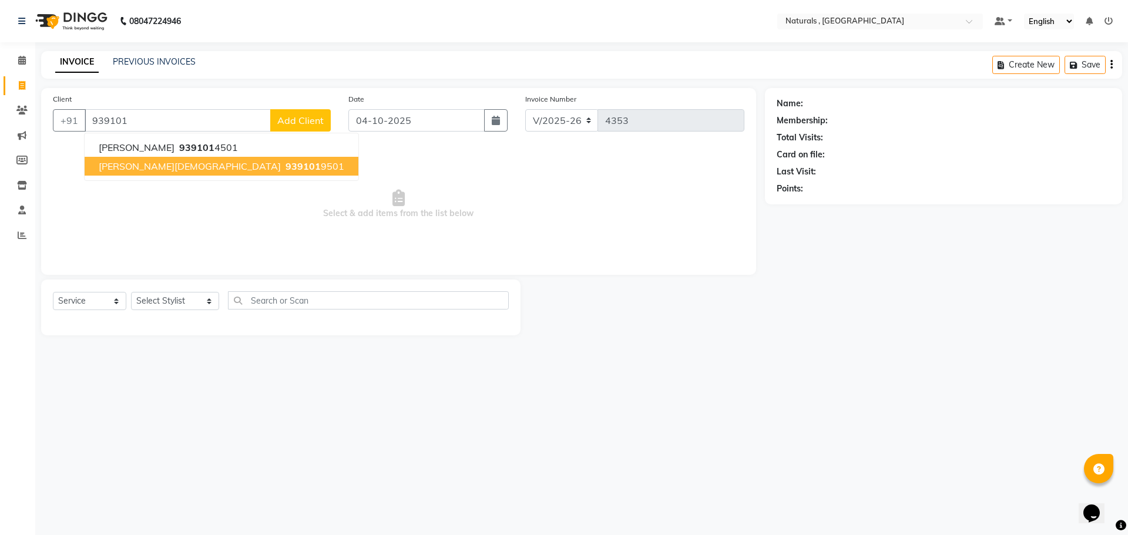
click at [286, 161] on span "939101" at bounding box center [303, 166] width 35 height 12
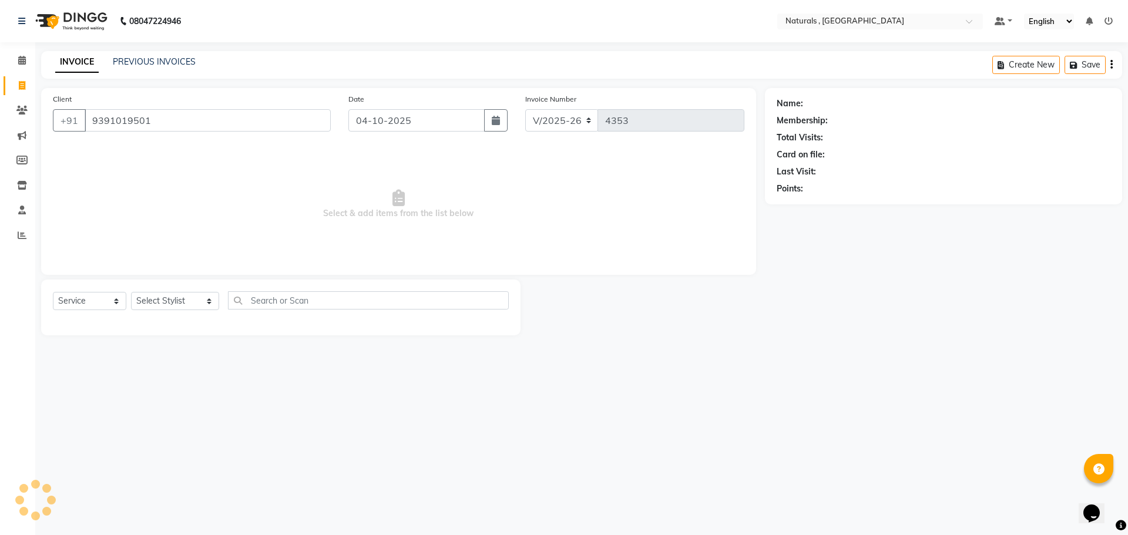
type input "9391019501"
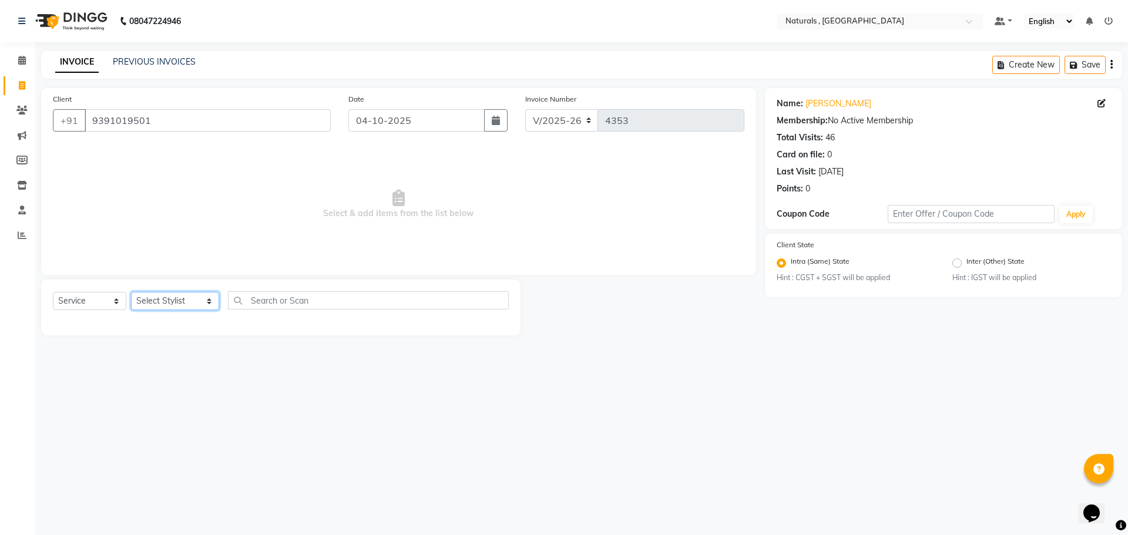
click at [171, 300] on select "Select Stylist ASFIYA (L-3) BHAGYA SHREE GM [PERSON_NAME] (L-2) [PERSON_NAME] (…" at bounding box center [175, 301] width 88 height 18
select select "45000"
click at [131, 292] on select "Select Stylist ASFIYA (L-3) BHAGYA SHREE GM [PERSON_NAME] (L-2) [PERSON_NAME] (…" at bounding box center [175, 301] width 88 height 18
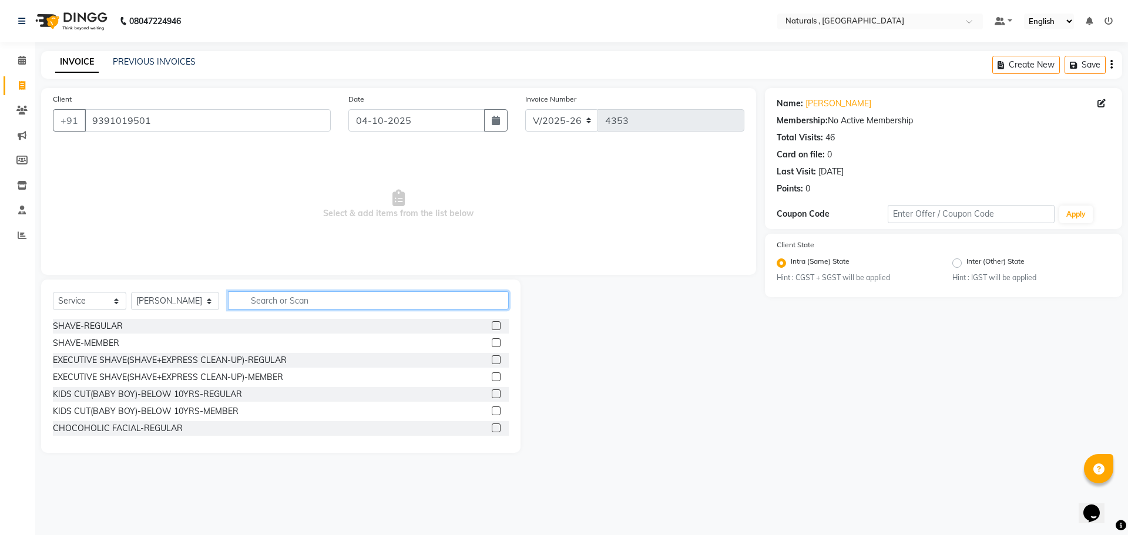
click at [293, 301] on input "text" at bounding box center [368, 300] width 281 height 18
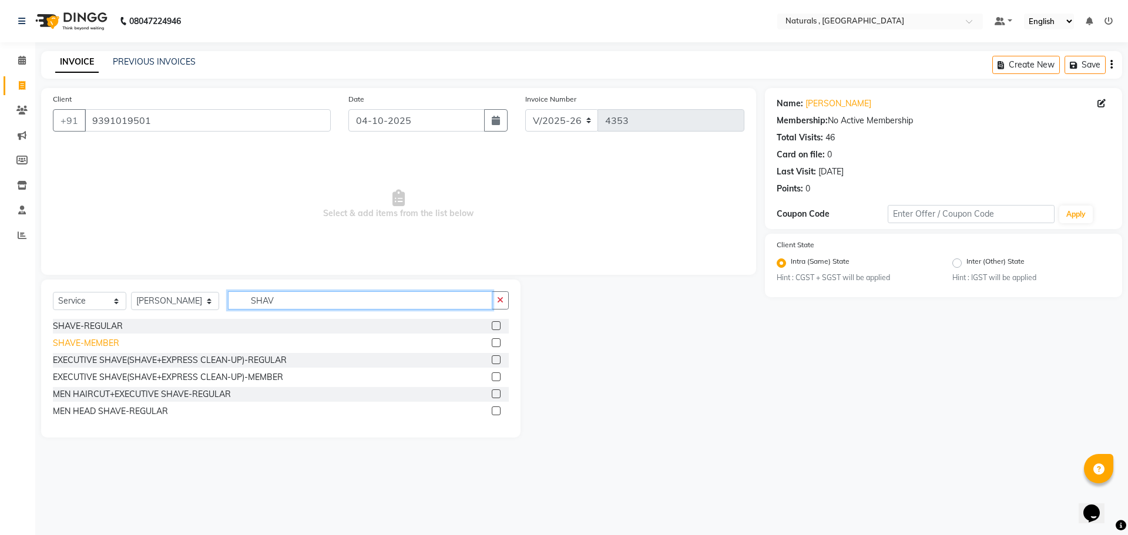
type input "SHAV"
click at [91, 343] on div "SHAVE-MEMBER" at bounding box center [86, 343] width 66 height 12
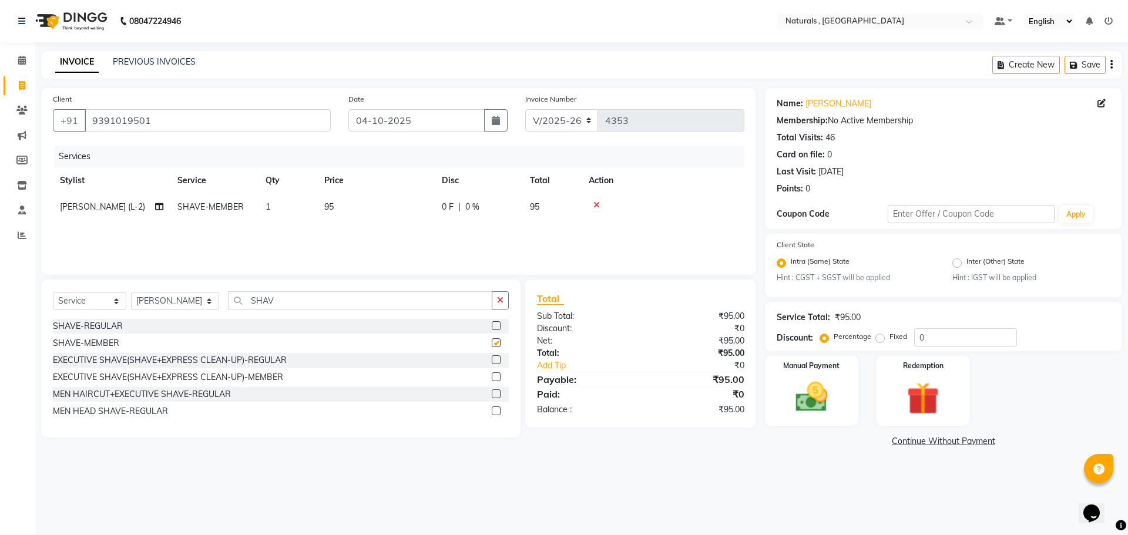
checkbox input "false"
click at [815, 408] on img at bounding box center [811, 397] width 55 height 39
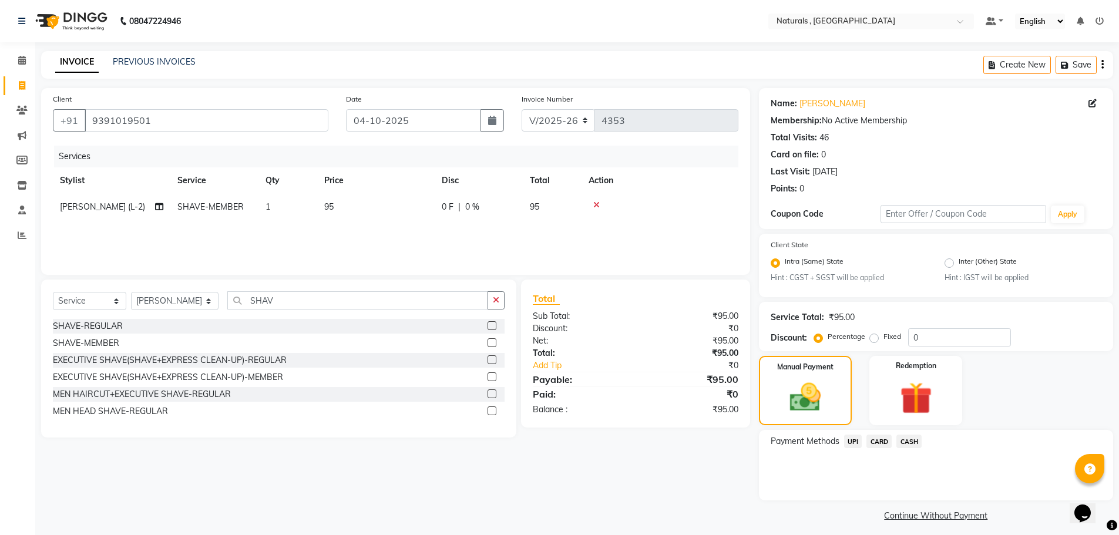
click at [917, 442] on span "CASH" at bounding box center [909, 442] width 25 height 14
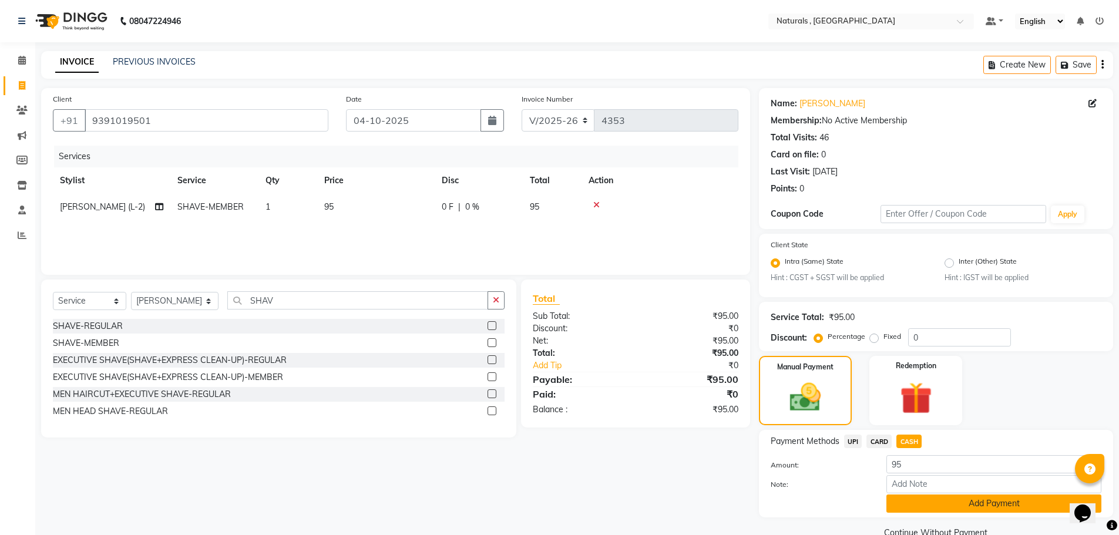
click at [934, 500] on button "Add Payment" at bounding box center [994, 504] width 215 height 18
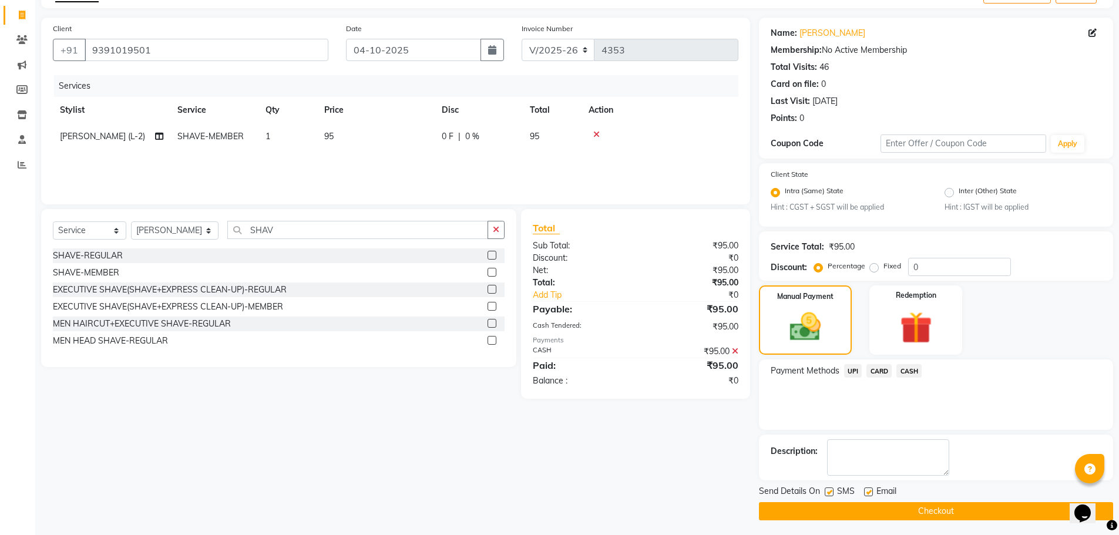
scroll to position [73, 0]
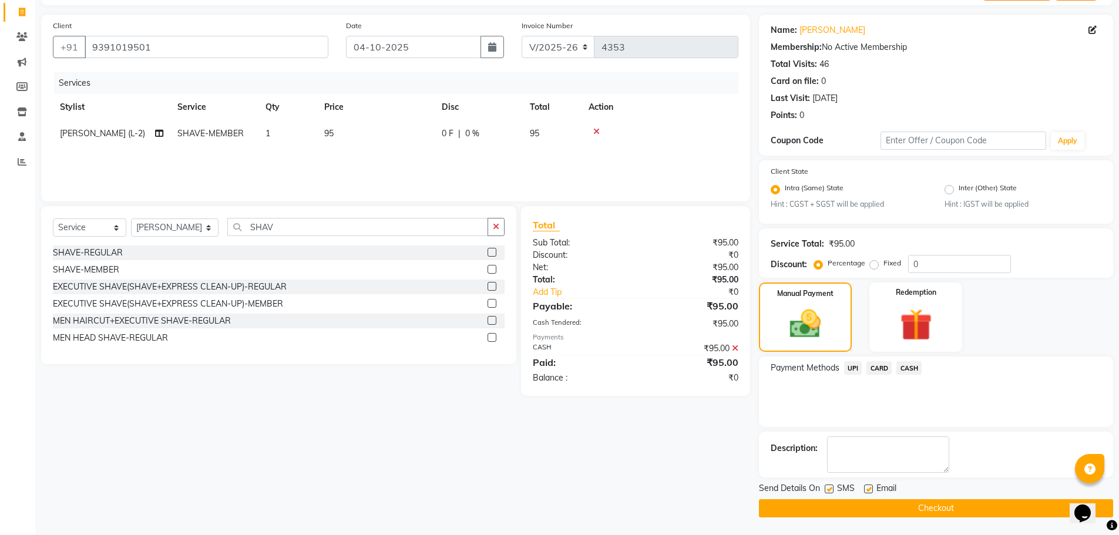
click at [935, 506] on button "Checkout" at bounding box center [936, 508] width 354 height 18
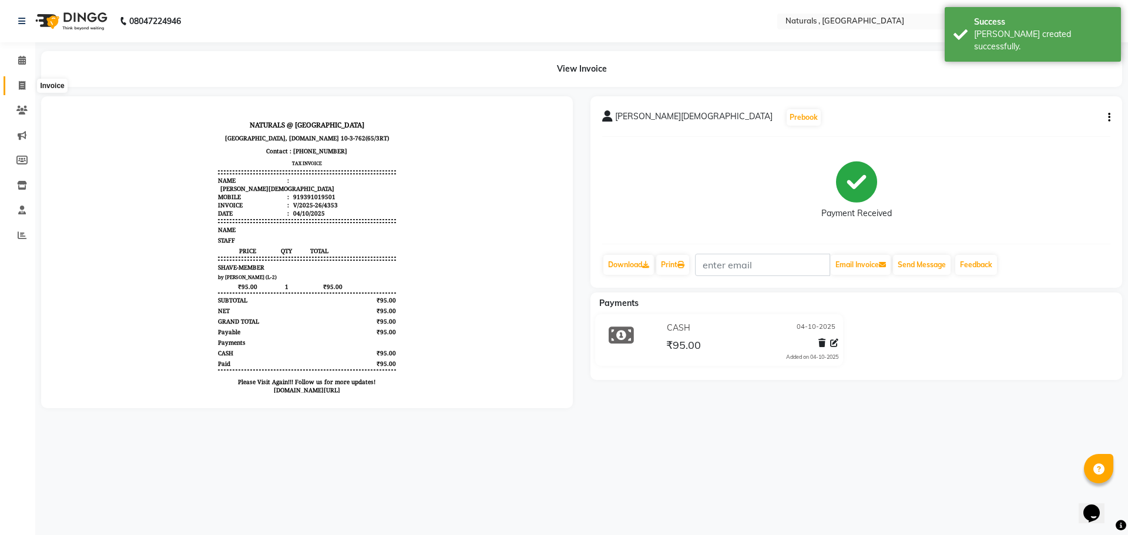
click at [23, 90] on span at bounding box center [22, 86] width 21 height 14
select select "service"
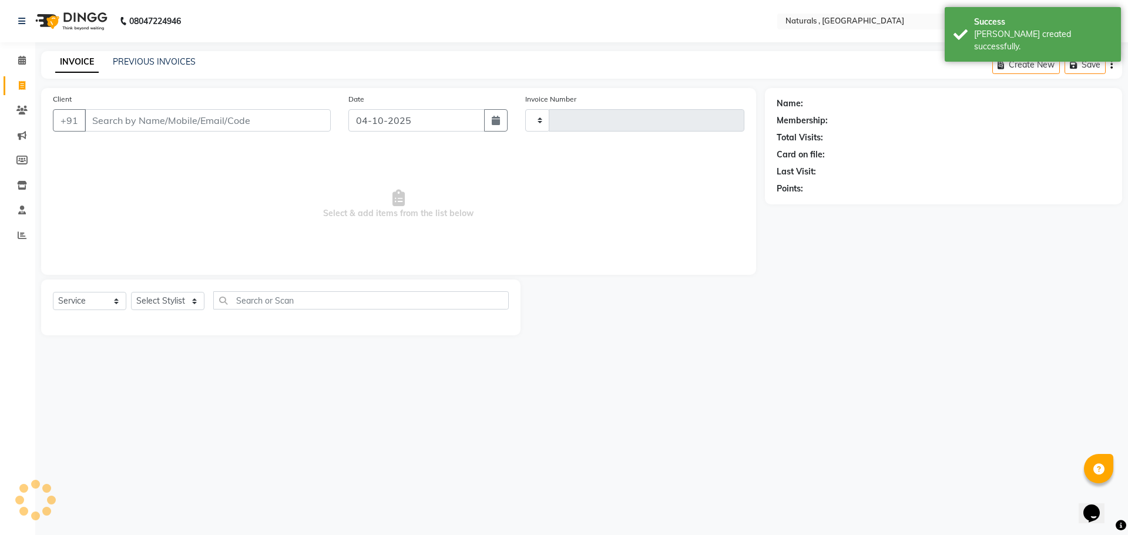
type input "4354"
select select "5818"
click at [152, 119] on input "Client" at bounding box center [208, 120] width 246 height 22
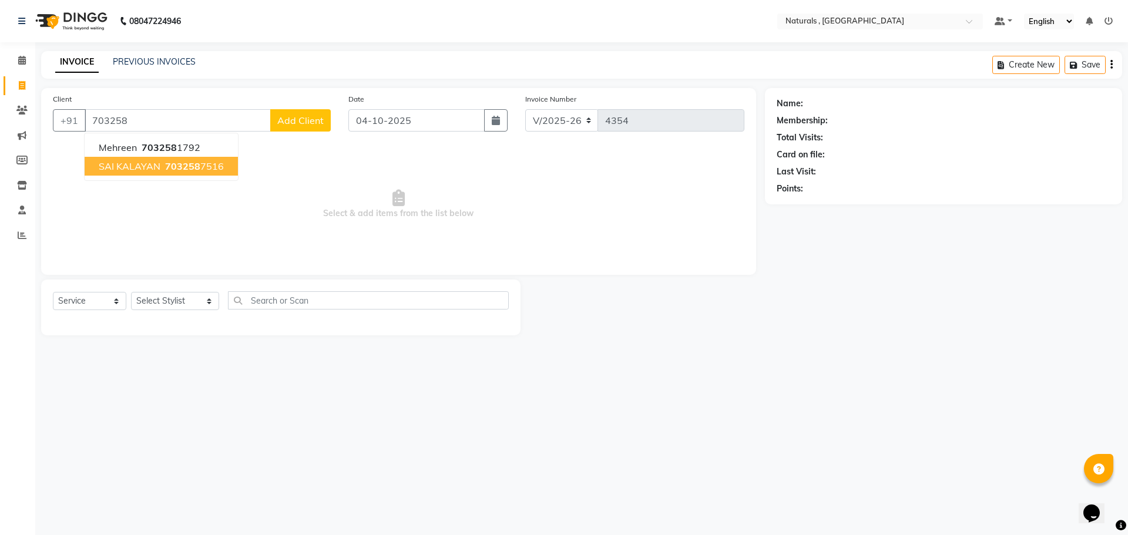
click at [169, 161] on span "703258" at bounding box center [182, 166] width 35 height 12
type input "7032587516"
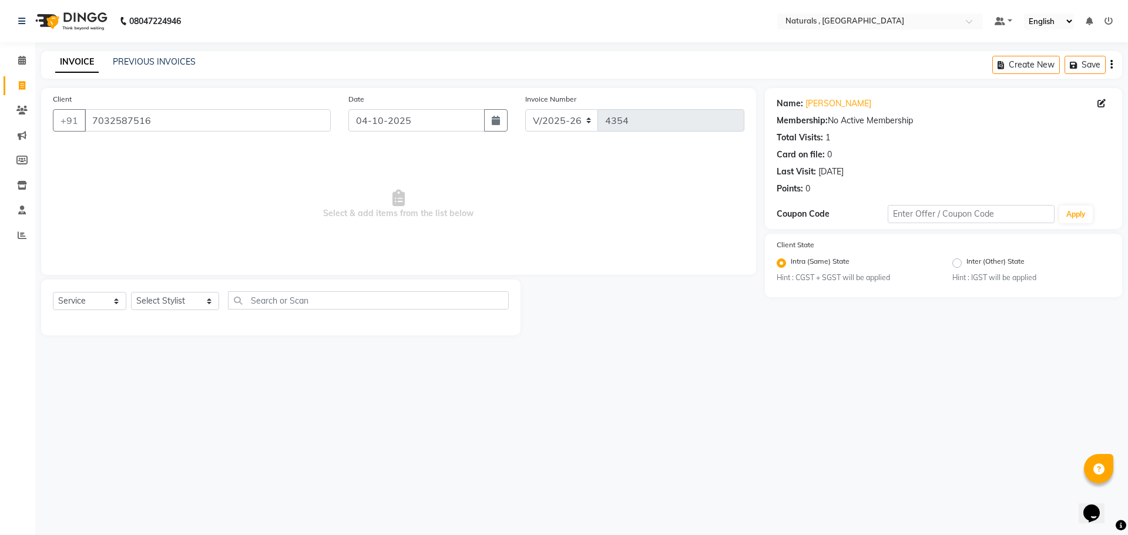
click at [193, 312] on div "Select Service Product Membership Package Voucher Prepaid Gift Card Select Styl…" at bounding box center [281, 305] width 456 height 28
click at [191, 302] on select "Select Stylist ASFIYA (L-3) BHAGYA SHREE GM [PERSON_NAME] (L-2) [PERSON_NAME] (…" at bounding box center [175, 301] width 88 height 18
select select "45000"
click at [131, 292] on select "Select Stylist ASFIYA (L-3) BHAGYA SHREE GM [PERSON_NAME] (L-2) [PERSON_NAME] (…" at bounding box center [175, 301] width 88 height 18
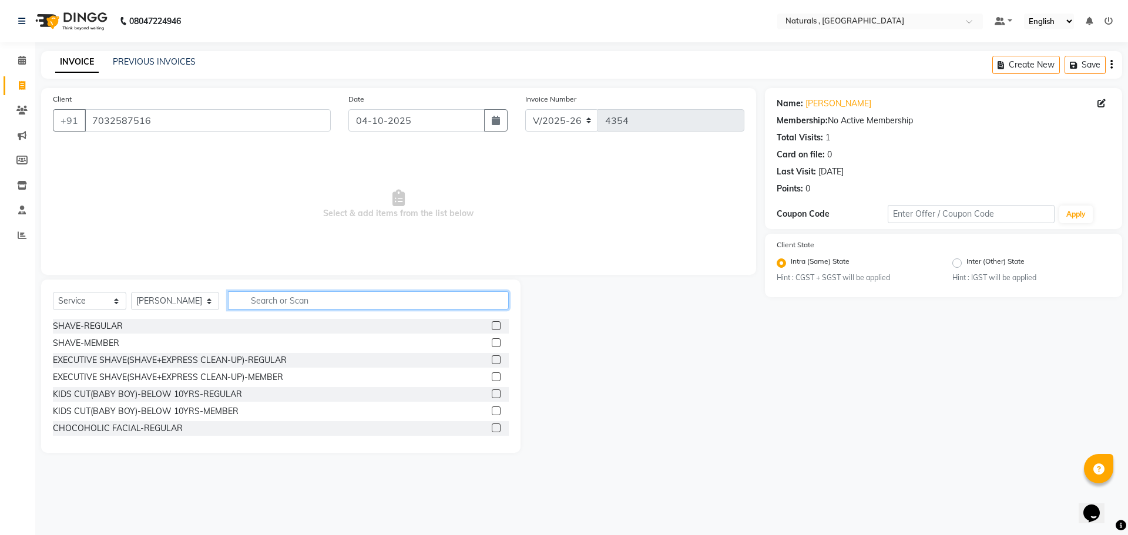
click at [328, 302] on input "text" at bounding box center [368, 300] width 281 height 18
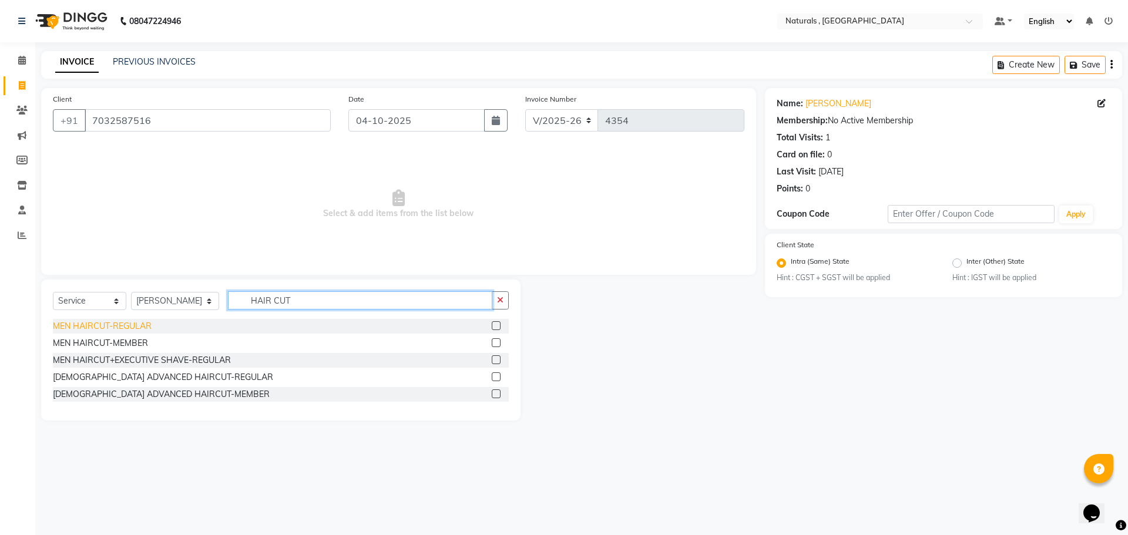
type input "HAIR CUT"
click at [127, 328] on div "MEN HAIRCUT-REGULAR" at bounding box center [102, 326] width 99 height 12
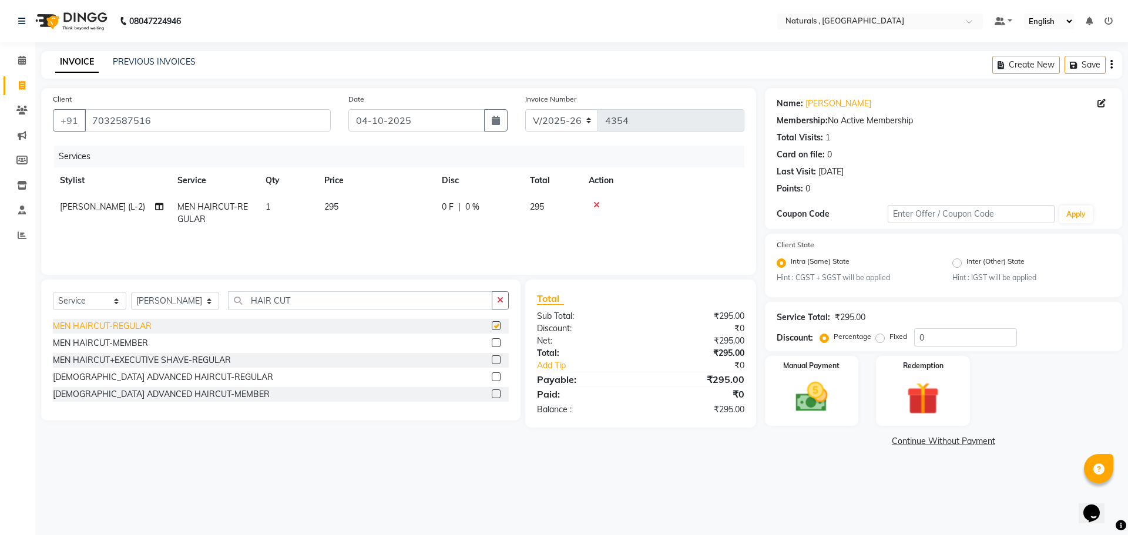
checkbox input "false"
click at [117, 345] on div "MEN HAIRCUT-MEMBER" at bounding box center [100, 343] width 95 height 12
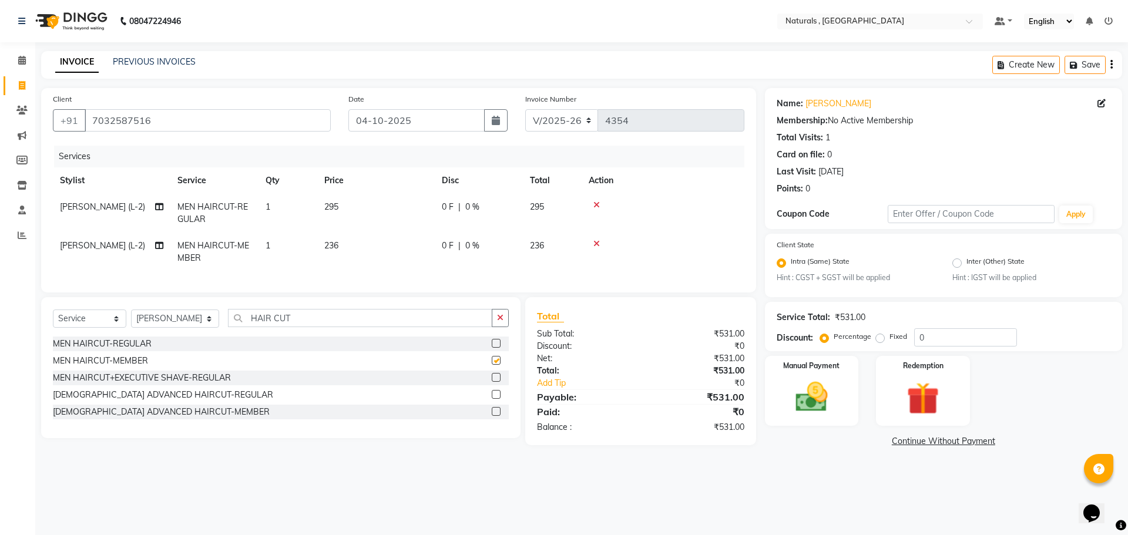
checkbox input "false"
click at [599, 203] on icon at bounding box center [596, 205] width 6 height 8
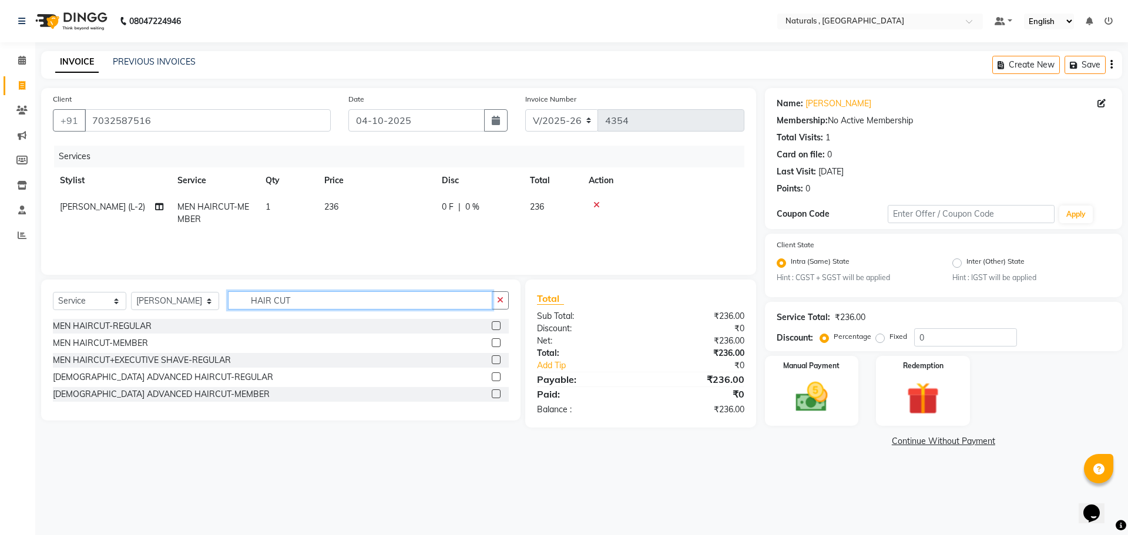
click at [318, 298] on input "HAIR CUT" at bounding box center [360, 300] width 265 height 18
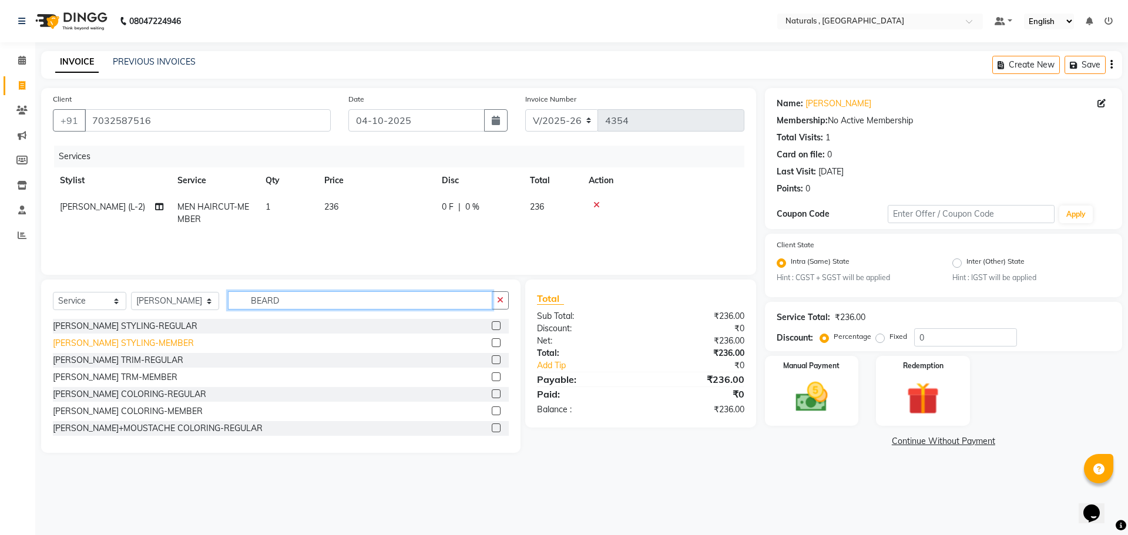
type input "BEARD"
click at [98, 345] on div "[PERSON_NAME] STYLING-MEMBER" at bounding box center [123, 343] width 141 height 12
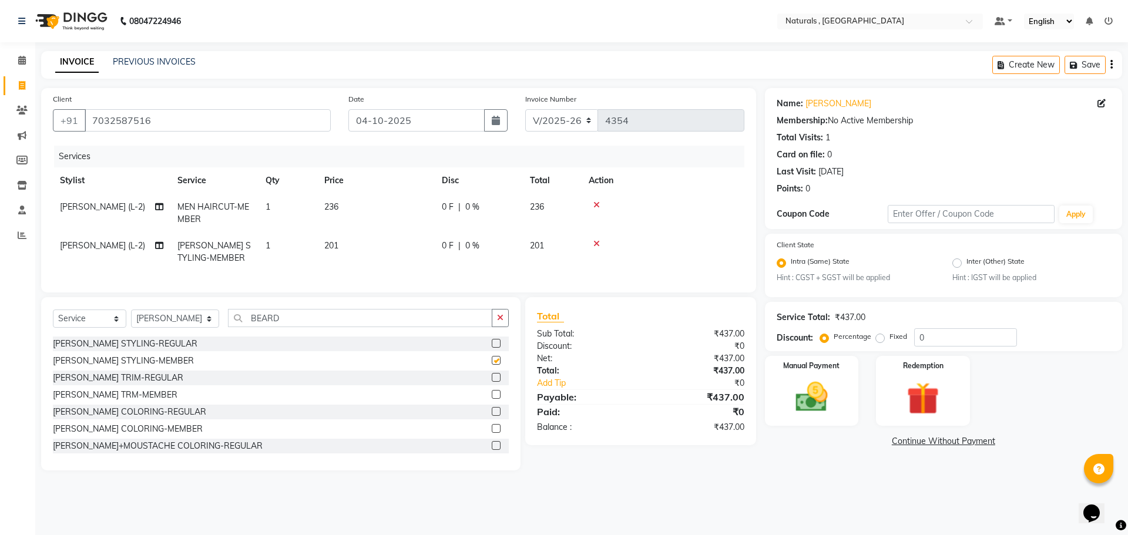
checkbox input "false"
click at [827, 402] on img at bounding box center [811, 397] width 55 height 39
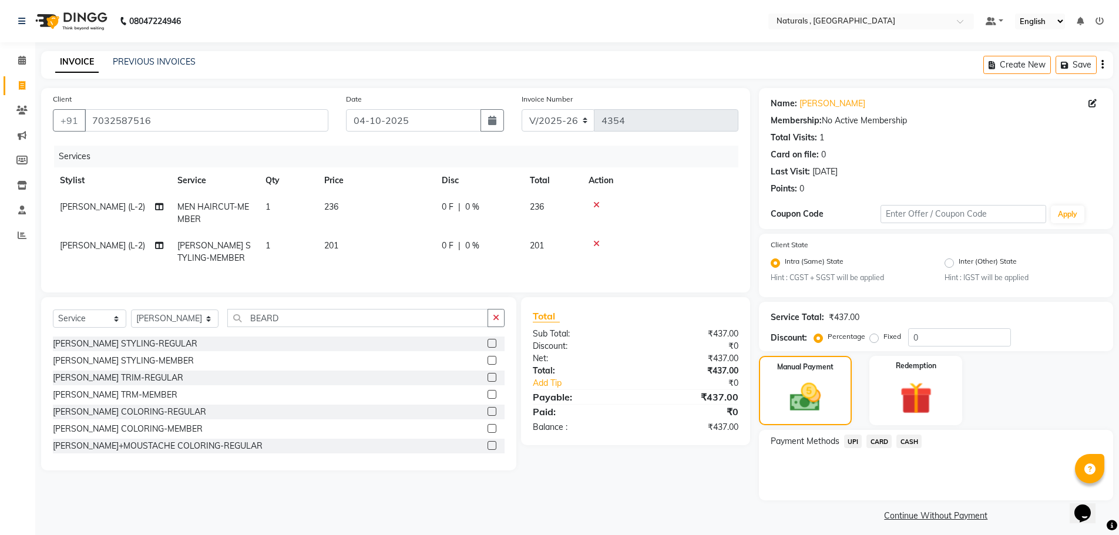
click at [857, 440] on span "UPI" at bounding box center [853, 442] width 18 height 14
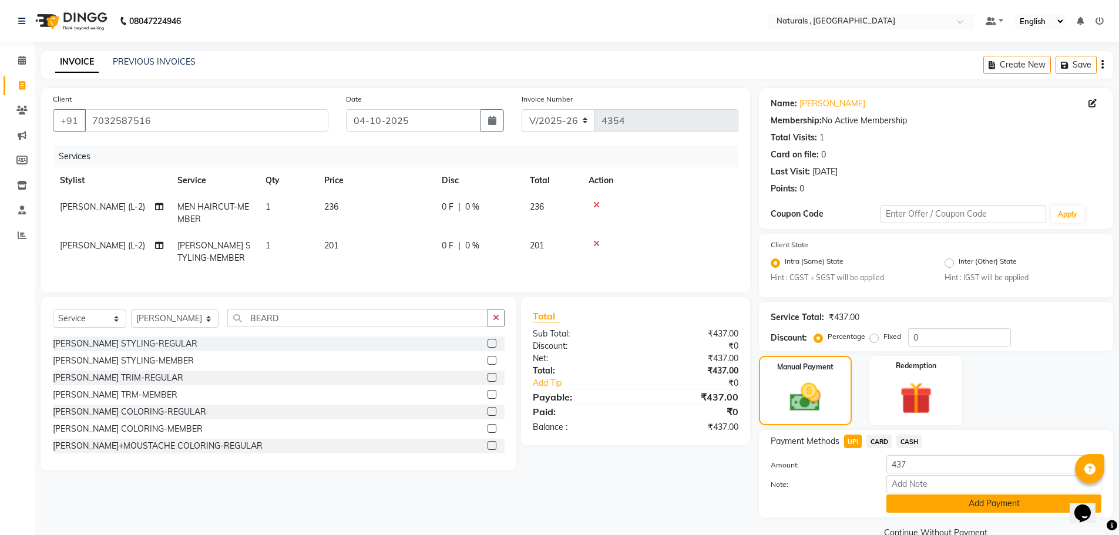
click at [935, 503] on button "Add Payment" at bounding box center [994, 504] width 215 height 18
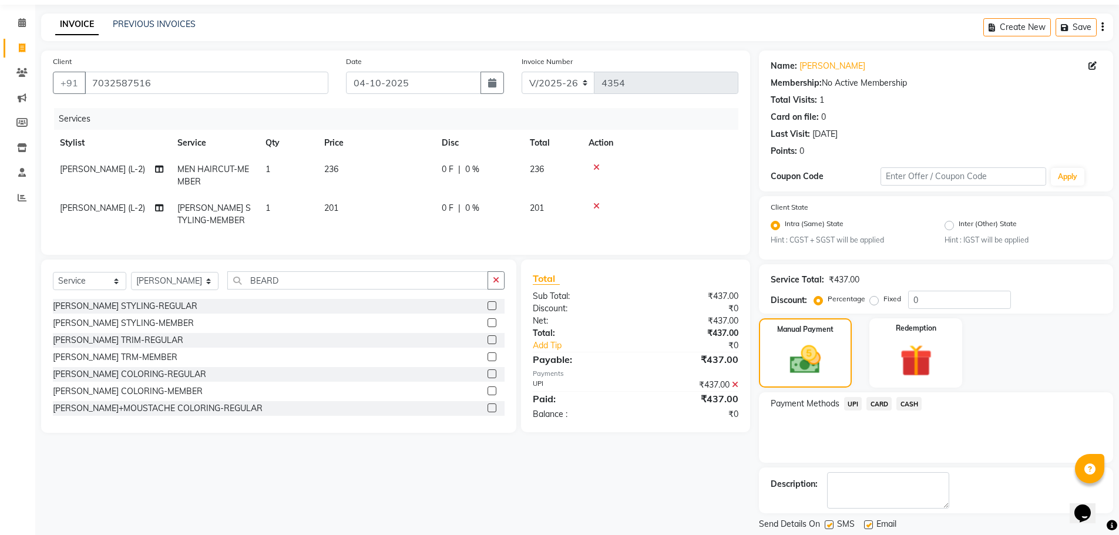
scroll to position [73, 0]
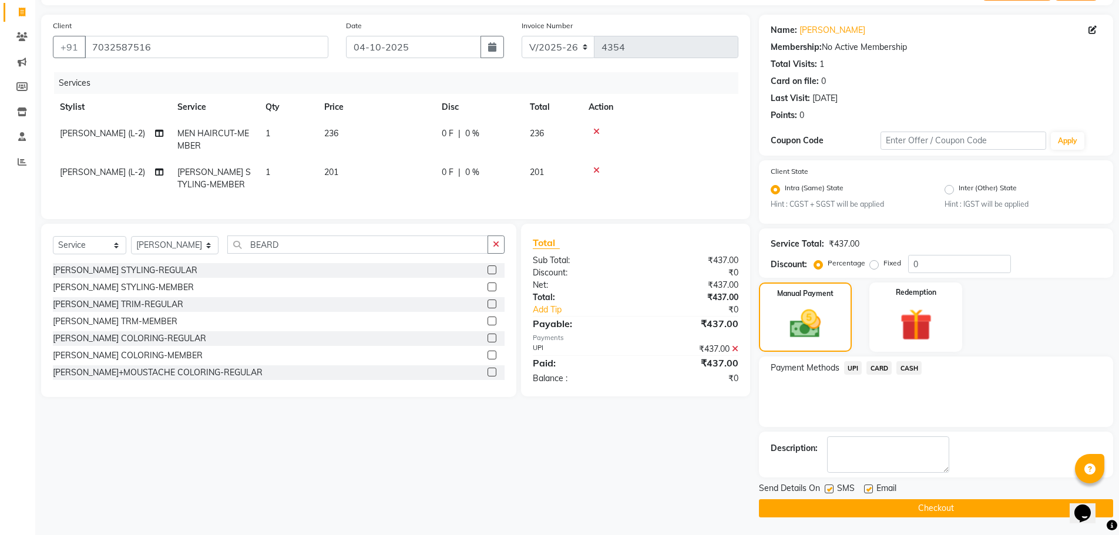
click at [926, 509] on button "Checkout" at bounding box center [936, 508] width 354 height 18
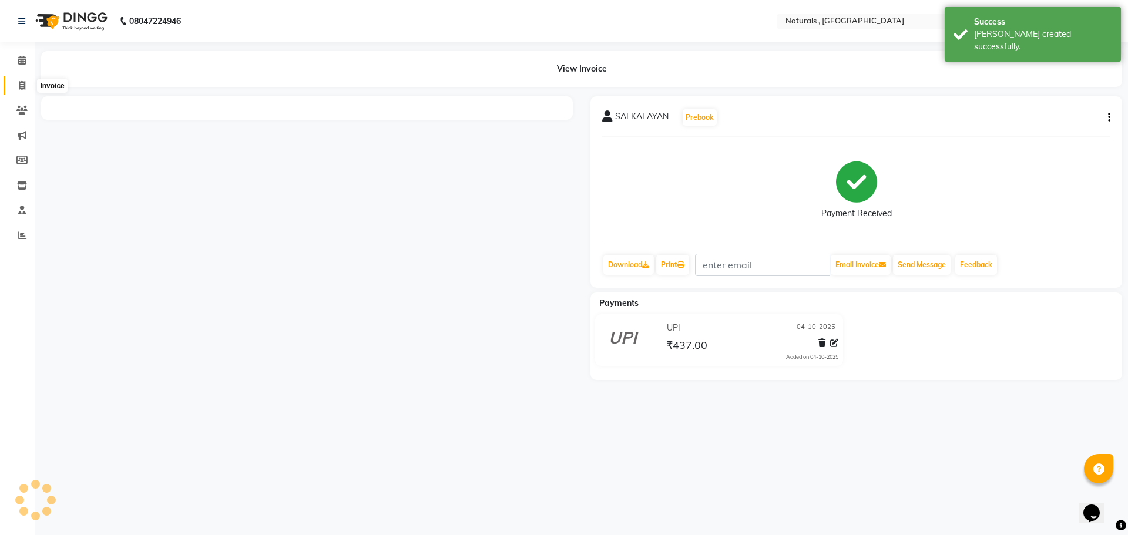
click at [31, 82] on span at bounding box center [22, 86] width 21 height 14
select select "service"
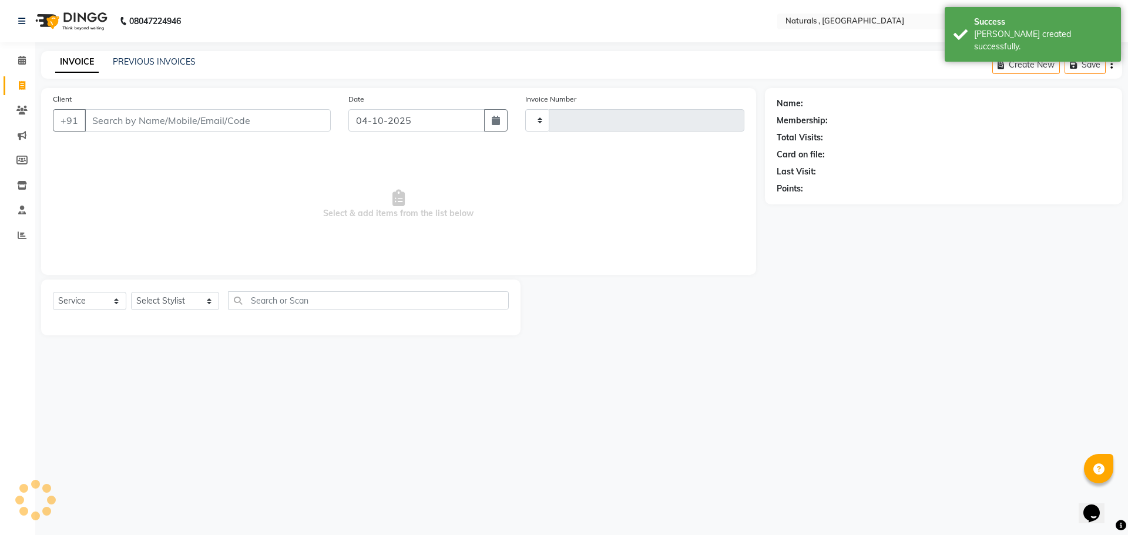
click at [144, 117] on input "Client" at bounding box center [208, 120] width 246 height 22
type input "4355"
select select "5818"
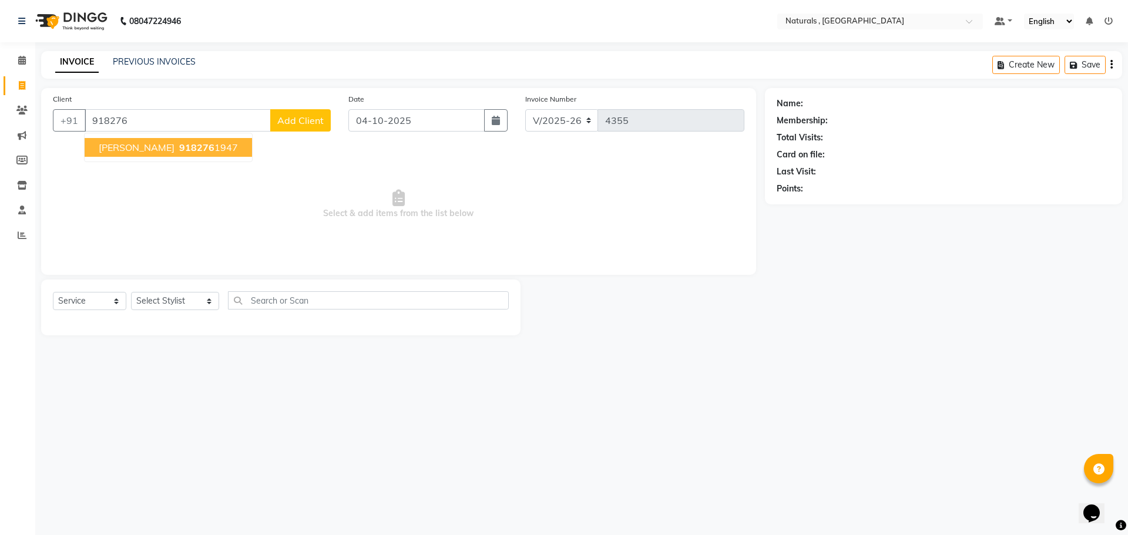
click at [179, 149] on span "918276" at bounding box center [196, 148] width 35 height 12
type input "9182761947"
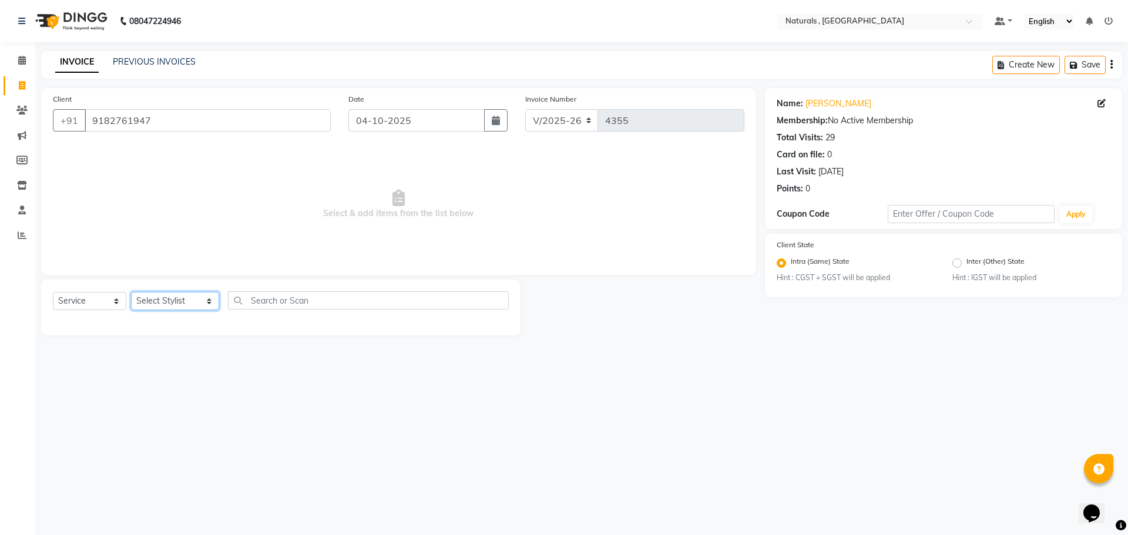
click at [172, 299] on select "Select Stylist ASFIYA (L-3) BHAGYA SHREE GM [PERSON_NAME] (L-2) [PERSON_NAME] (…" at bounding box center [175, 301] width 88 height 18
select select "45000"
click at [131, 292] on select "Select Stylist ASFIYA (L-3) BHAGYA SHREE GM [PERSON_NAME] (L-2) [PERSON_NAME] (…" at bounding box center [175, 301] width 88 height 18
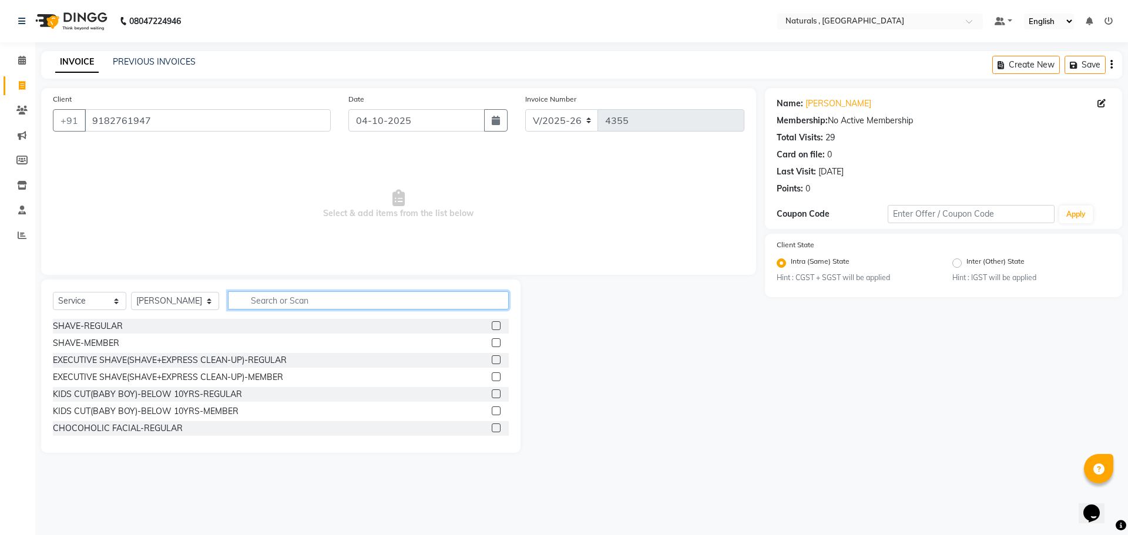
click at [302, 297] on input "text" at bounding box center [368, 300] width 281 height 18
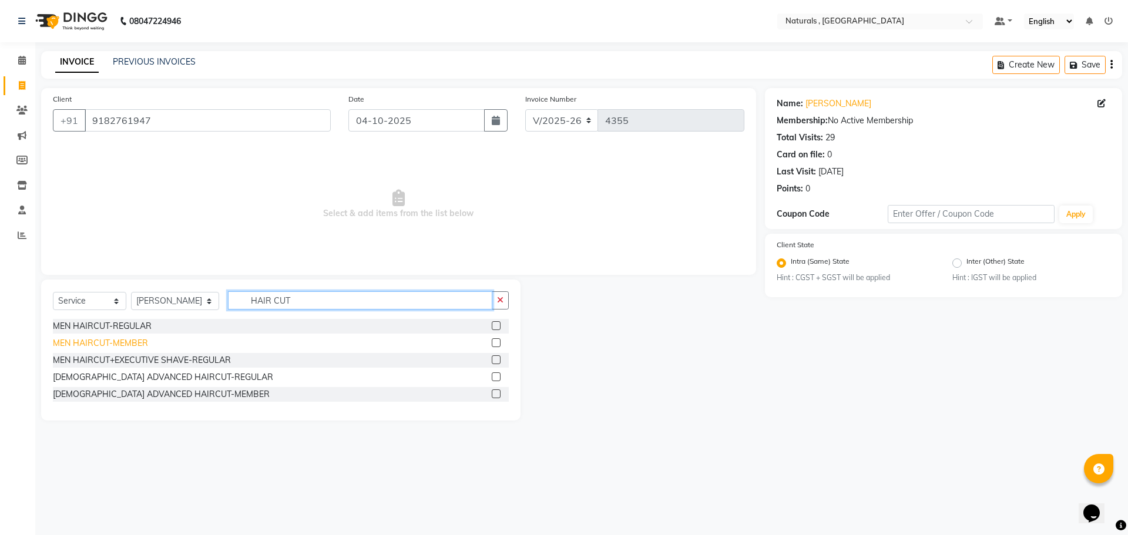
type input "HAIR CUT"
click at [95, 344] on div "MEN HAIRCUT-MEMBER" at bounding box center [100, 343] width 95 height 12
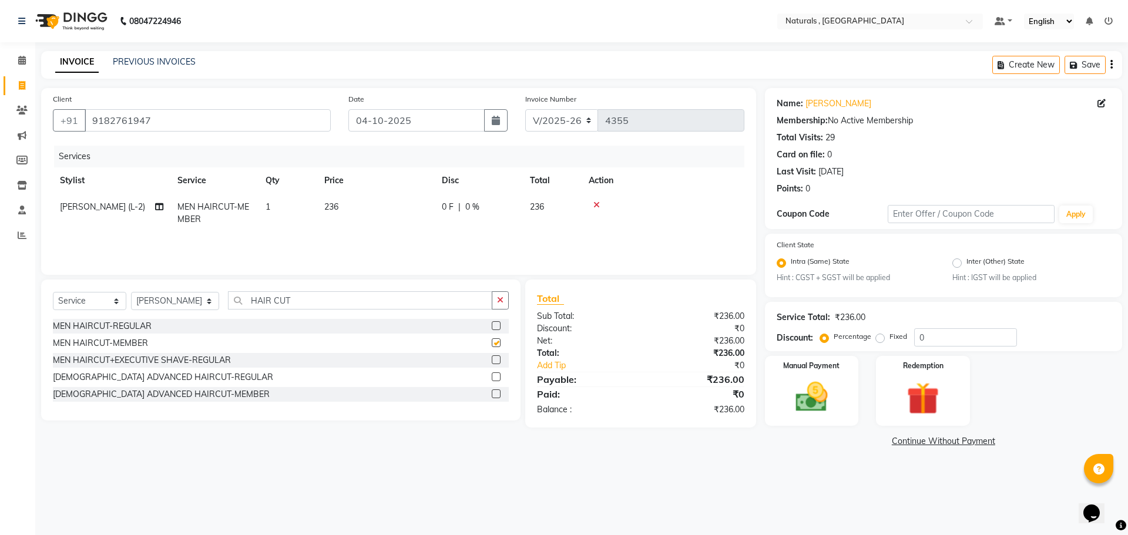
checkbox input "false"
click at [310, 303] on input "HAIR CUT" at bounding box center [360, 300] width 265 height 18
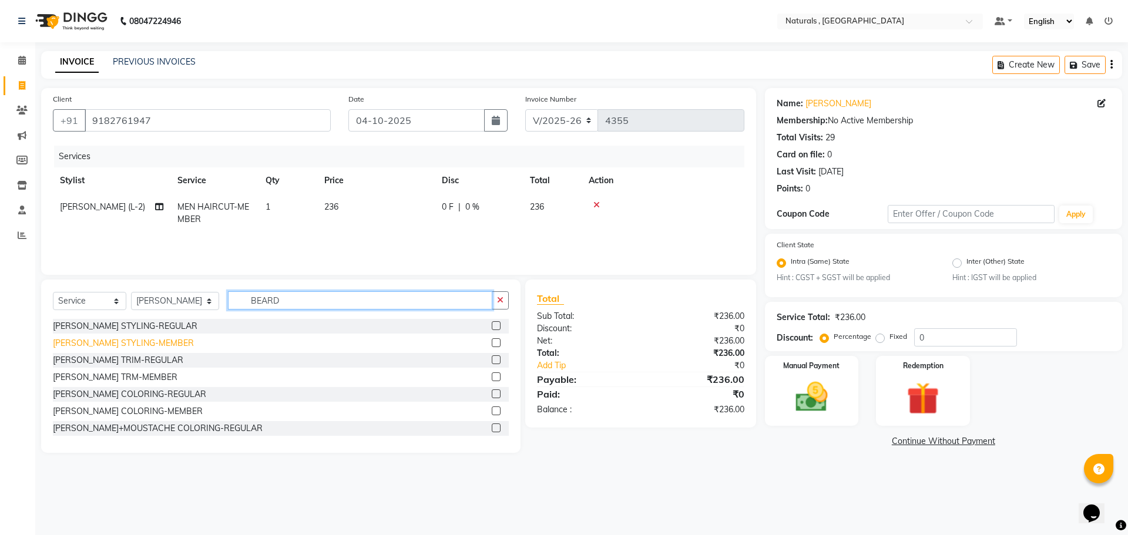
type input "BEARD"
click at [106, 344] on div "[PERSON_NAME] STYLING-MEMBER" at bounding box center [123, 343] width 141 height 12
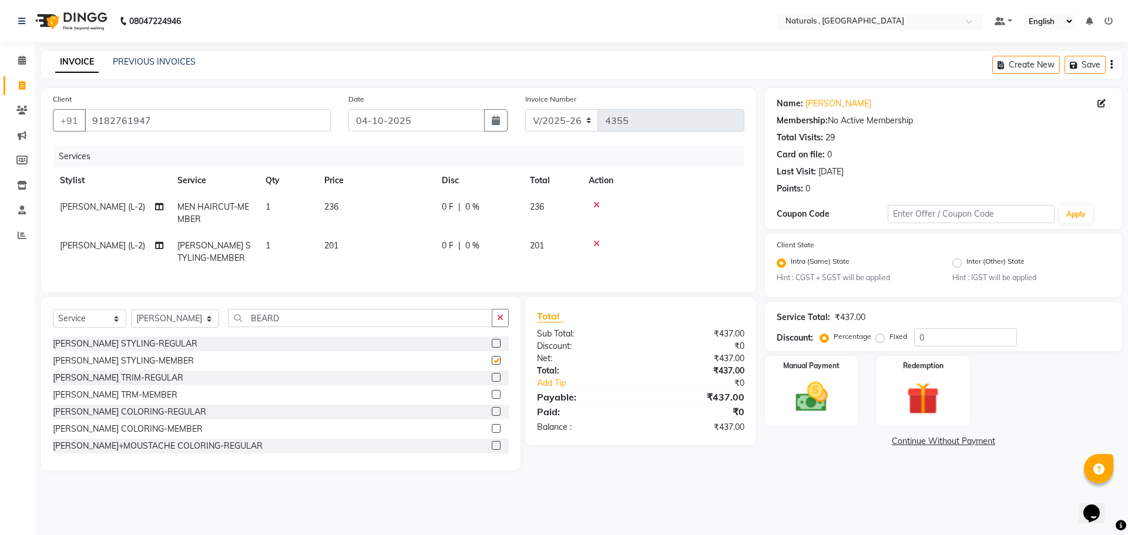
checkbox input "false"
click at [812, 403] on img at bounding box center [811, 397] width 55 height 39
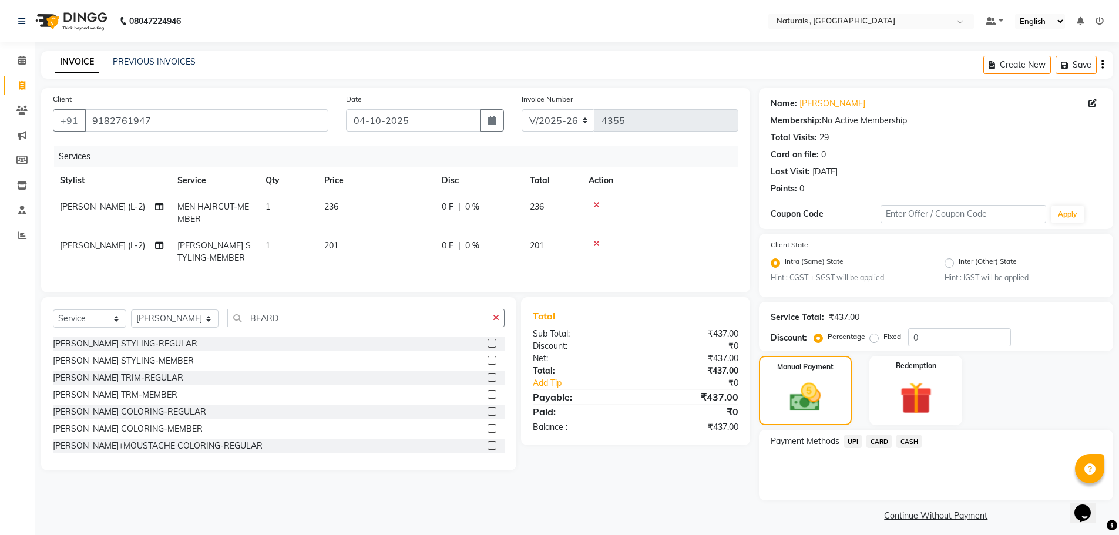
click at [599, 244] on icon at bounding box center [596, 244] width 6 height 8
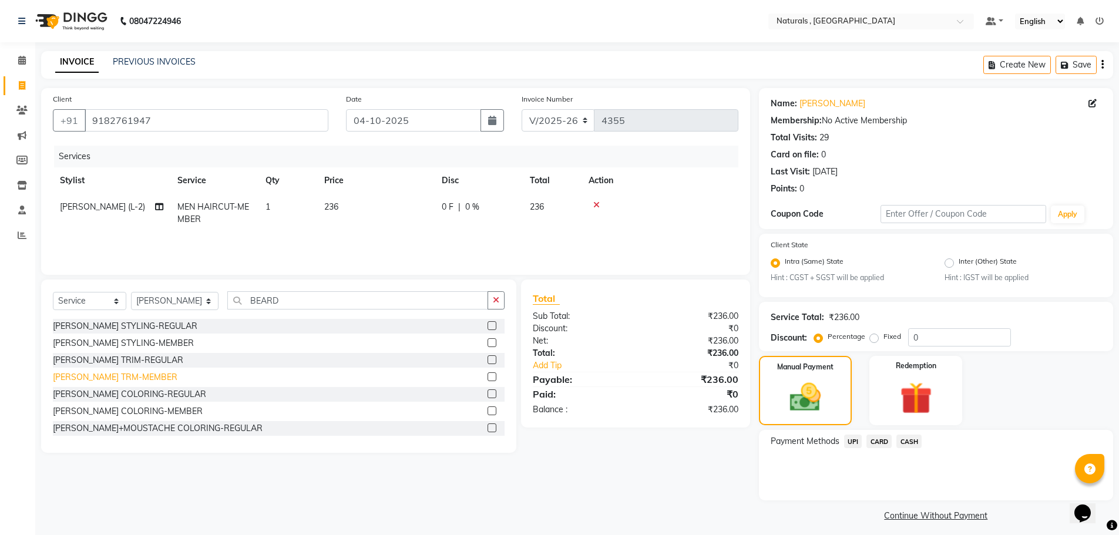
click at [108, 374] on div "[PERSON_NAME] TRM-MEMBER" at bounding box center [115, 377] width 125 height 12
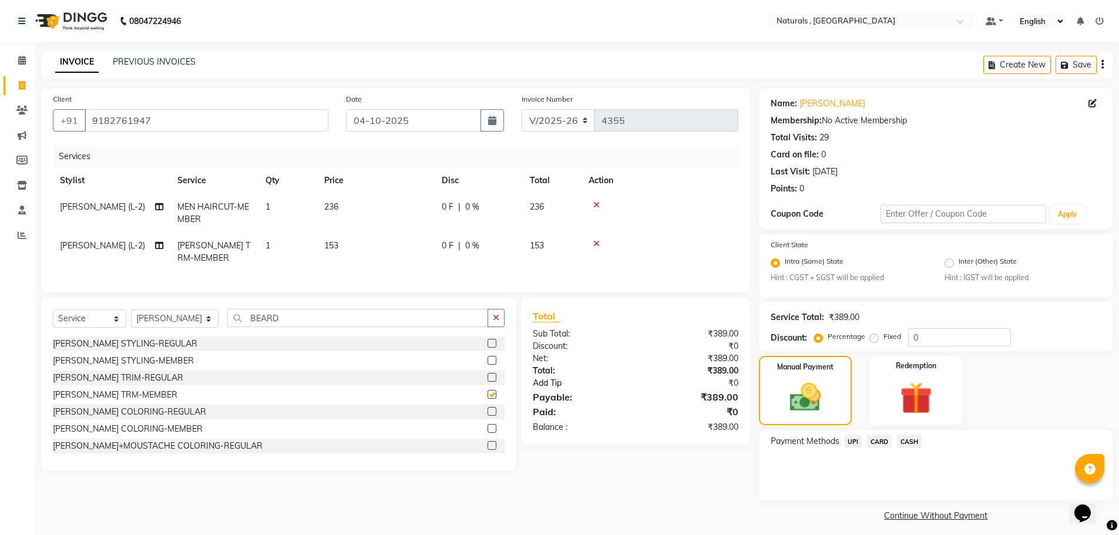
checkbox input "false"
click at [854, 439] on span "UPI" at bounding box center [853, 442] width 18 height 14
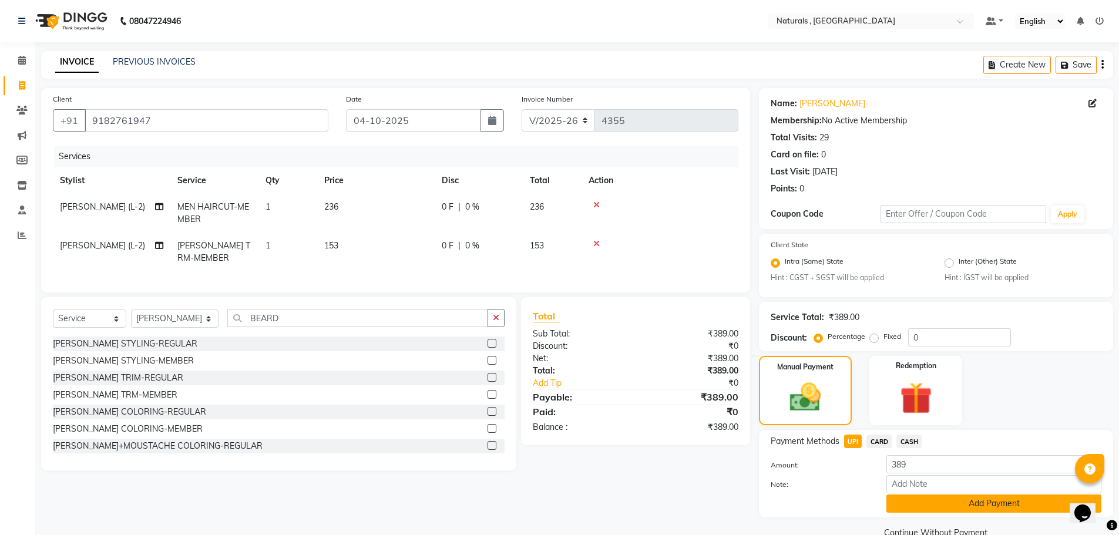
click at [956, 503] on button "Add Payment" at bounding box center [994, 504] width 215 height 18
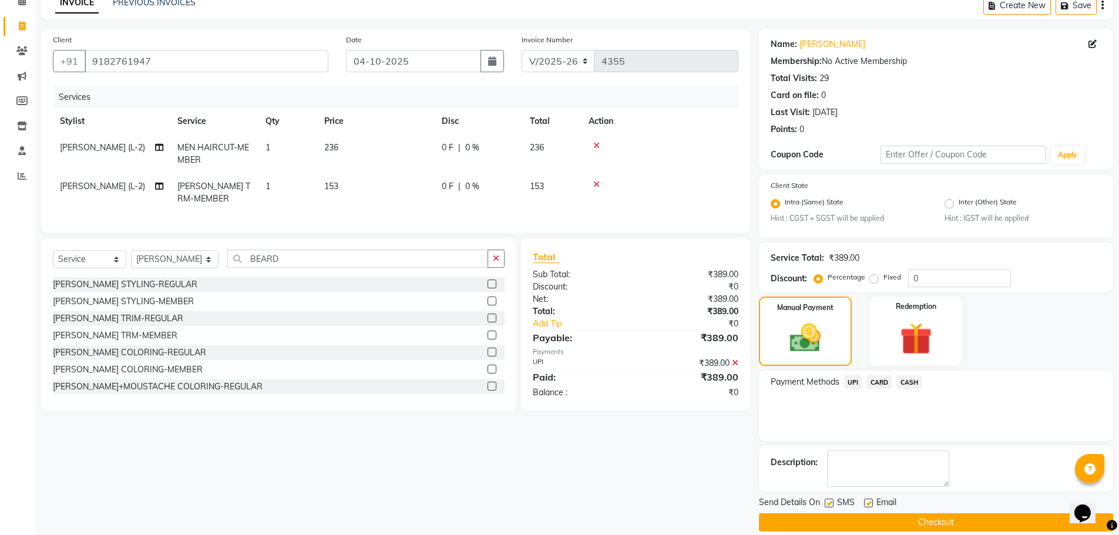
scroll to position [73, 0]
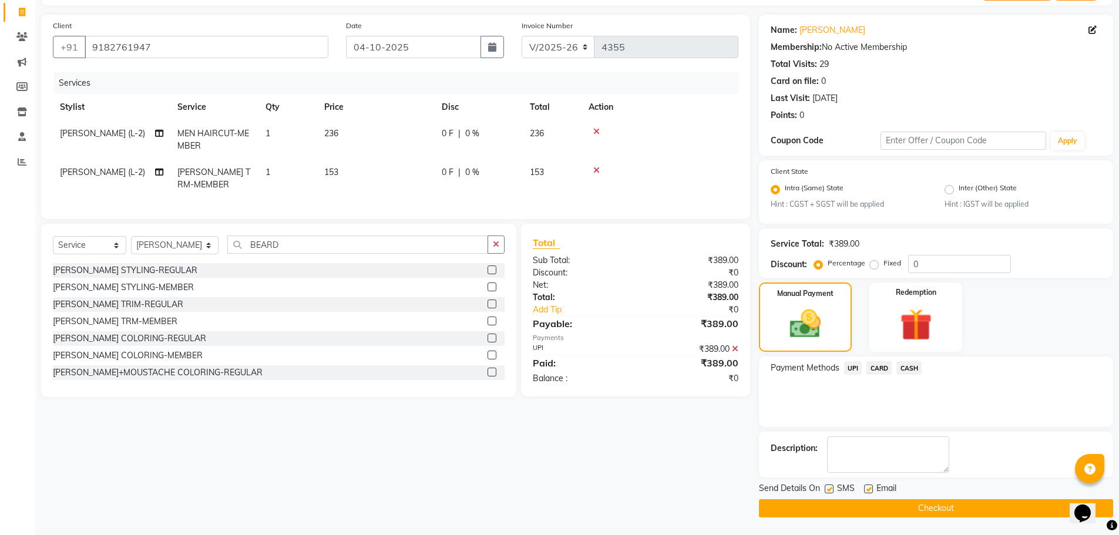
click at [964, 508] on button "Checkout" at bounding box center [936, 508] width 354 height 18
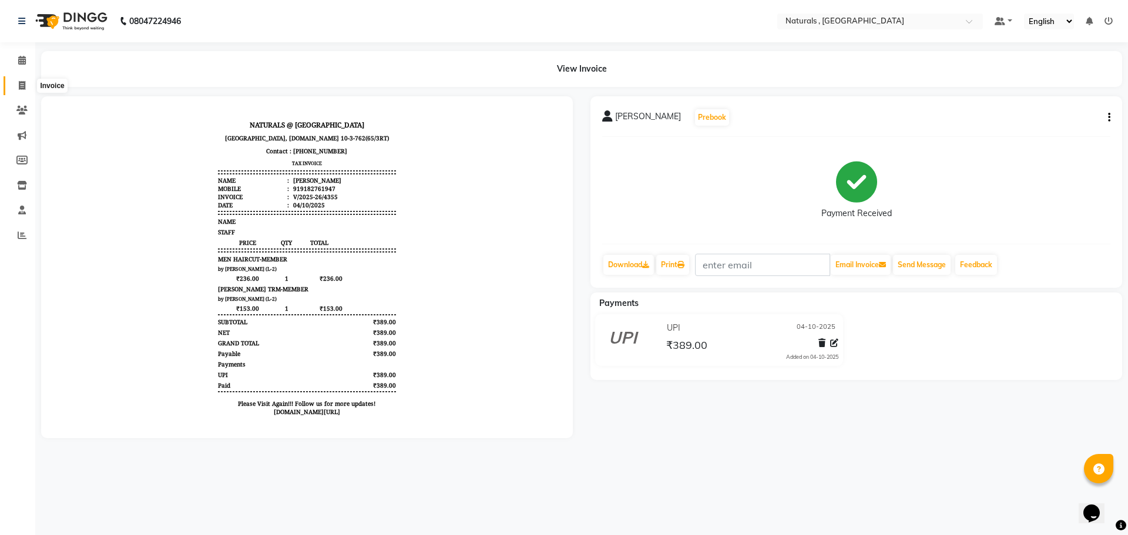
click at [20, 86] on icon at bounding box center [22, 85] width 6 height 9
select select "5818"
select select "service"
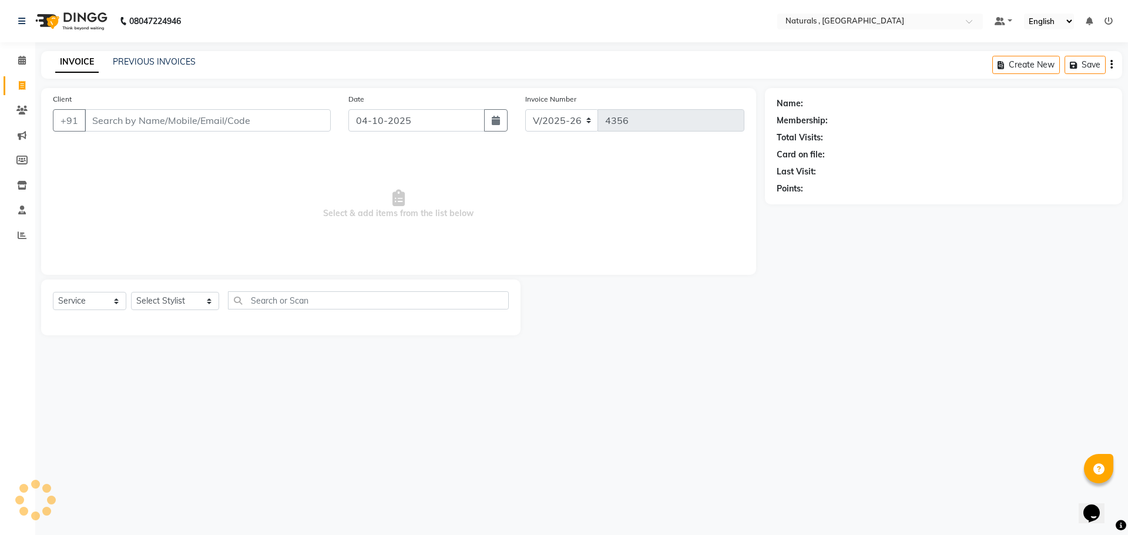
click at [140, 114] on input "Client" at bounding box center [208, 120] width 246 height 22
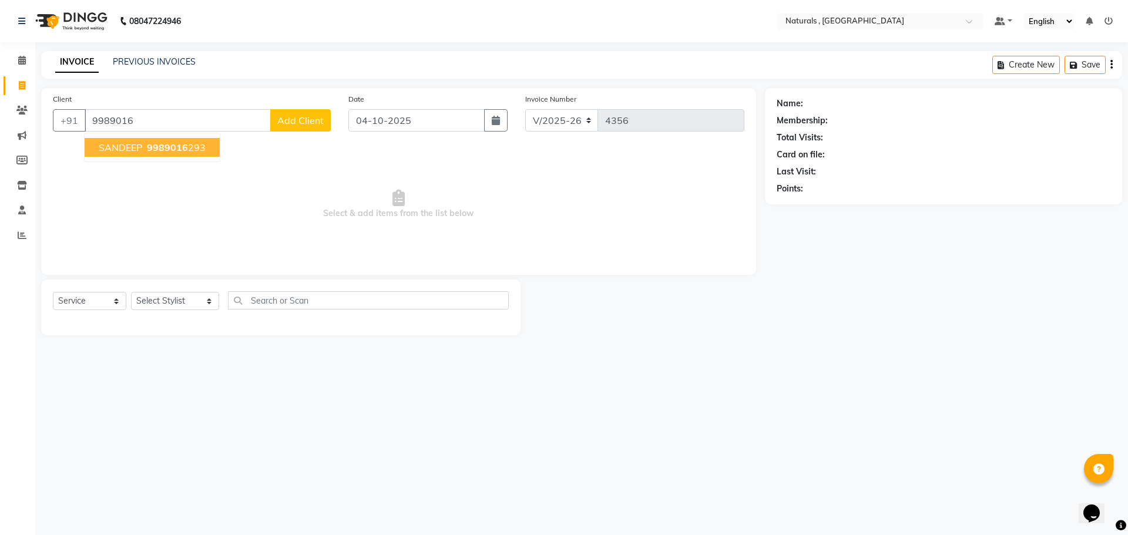
click at [166, 140] on button "SANDEEP 9989016 293" at bounding box center [152, 147] width 135 height 19
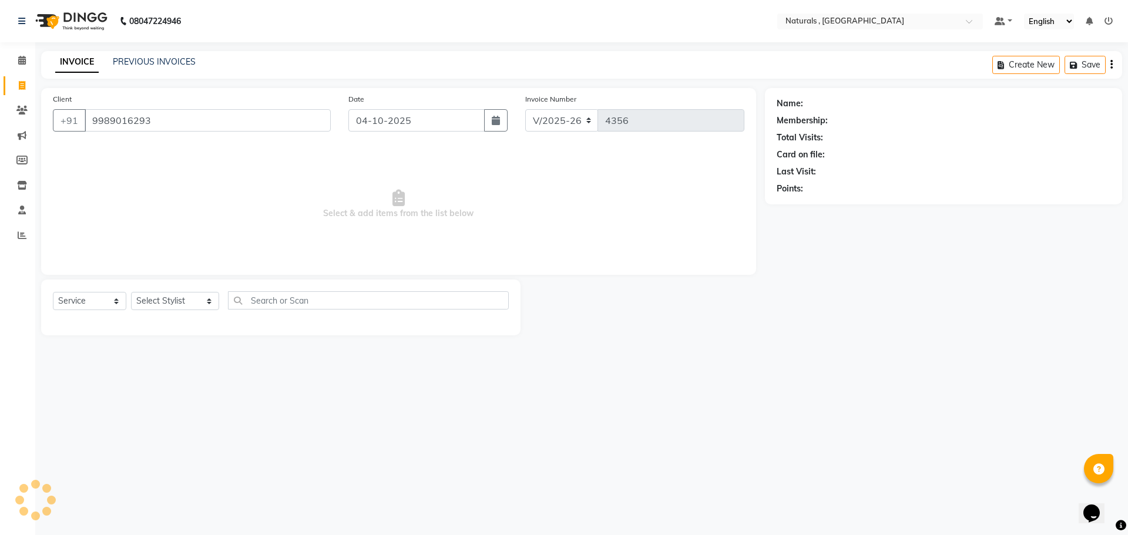
type input "9989016293"
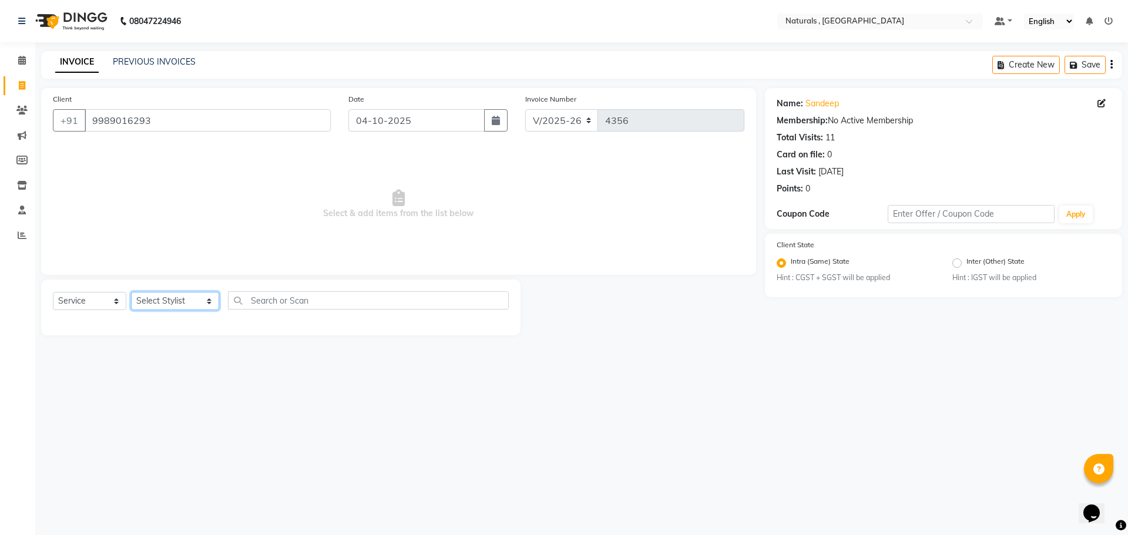
click at [199, 297] on select "Select Stylist ASFIYA (L-3) BHAGYA SHREE GM [PERSON_NAME] (L-2) [PERSON_NAME] (…" at bounding box center [175, 301] width 88 height 18
click at [120, 61] on link "PREVIOUS INVOICES" at bounding box center [154, 61] width 83 height 11
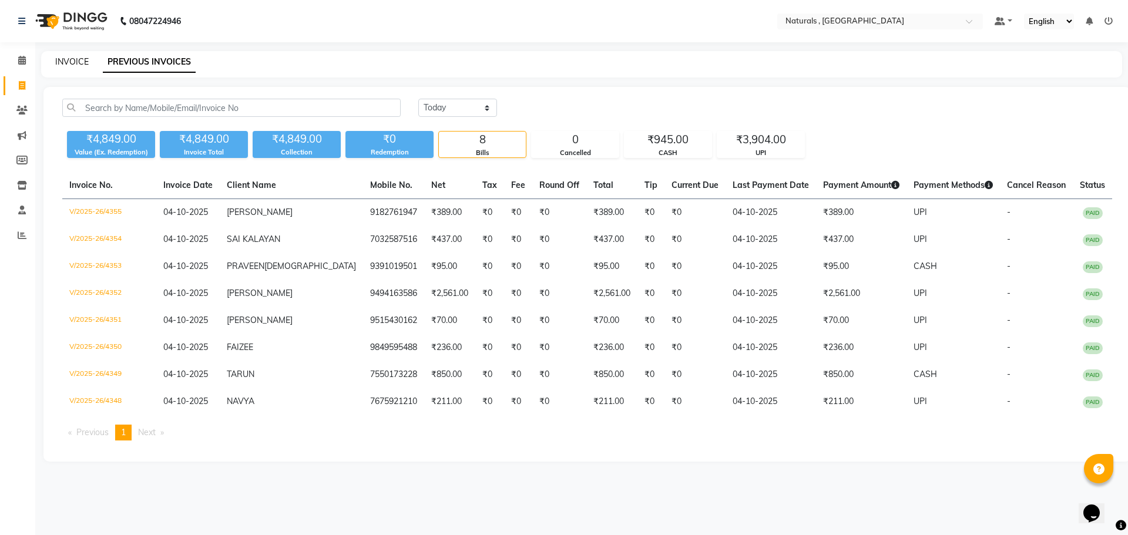
click at [64, 59] on link "INVOICE" at bounding box center [71, 61] width 33 height 11
select select "service"
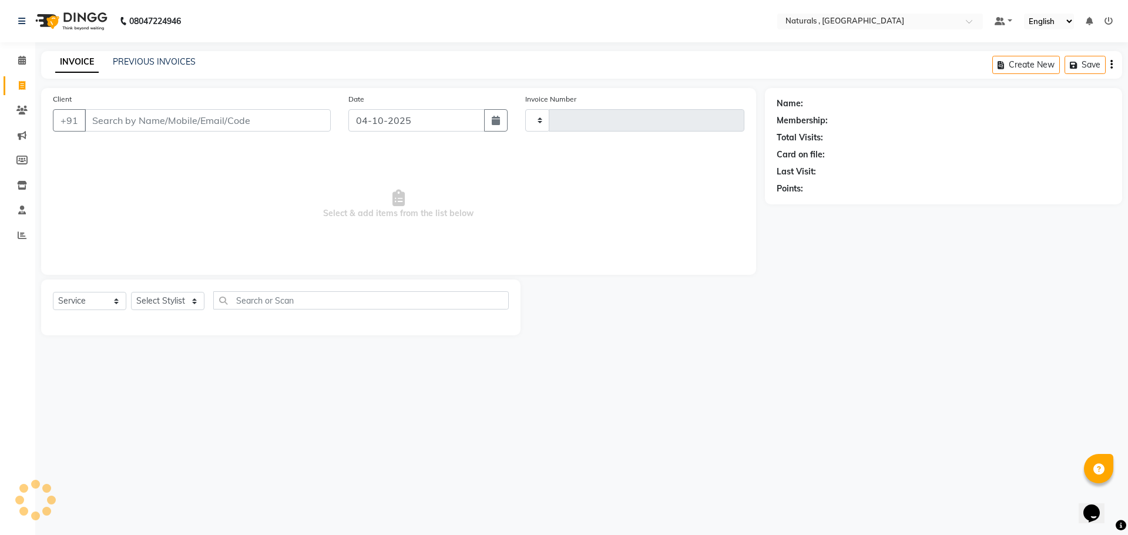
type input "4356"
select select "5818"
click at [129, 115] on input "Client" at bounding box center [208, 120] width 246 height 22
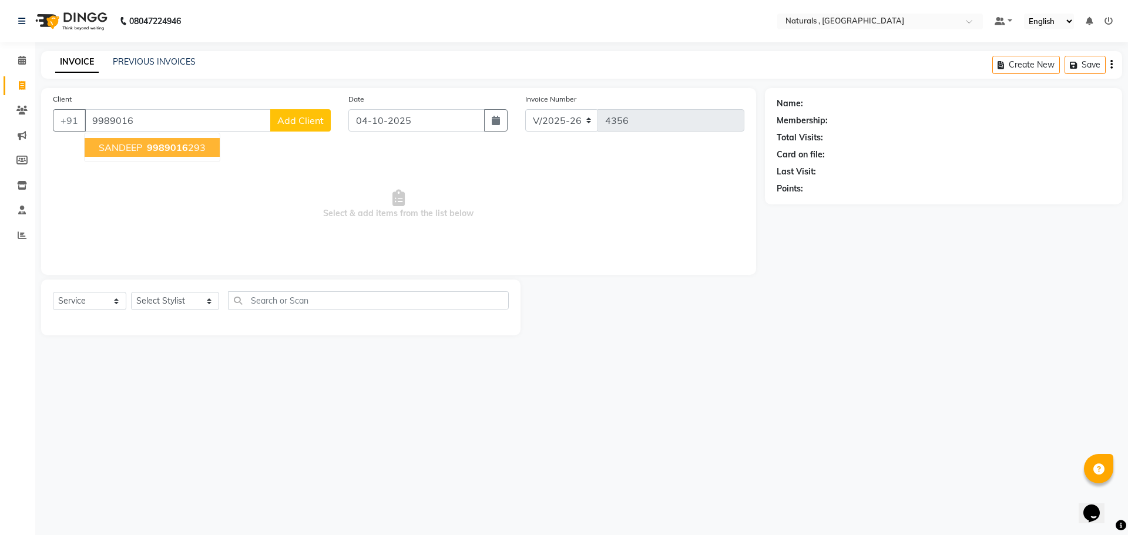
click at [172, 146] on span "9989016" at bounding box center [167, 148] width 41 height 12
type input "9989016293"
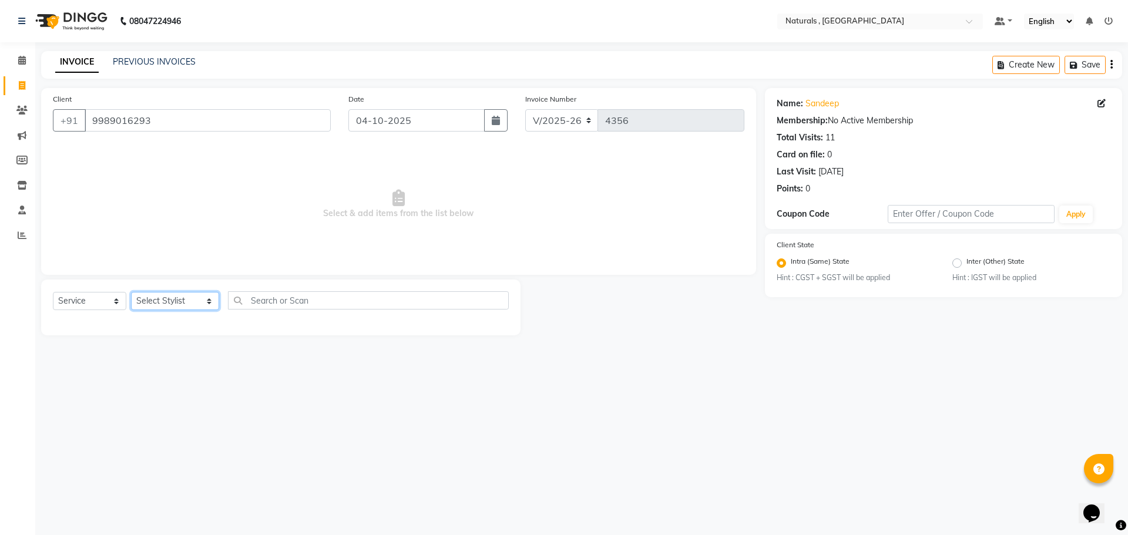
click at [183, 299] on select "Select Stylist ASFIYA (L-3) BHAGYA SHREE GM [PERSON_NAME] (L-2) [PERSON_NAME] (…" at bounding box center [175, 301] width 88 height 18
select select "45000"
click at [131, 292] on select "Select Stylist ASFIYA (L-3) BHAGYA SHREE GM [PERSON_NAME] (L-2) [PERSON_NAME] (…" at bounding box center [175, 301] width 88 height 18
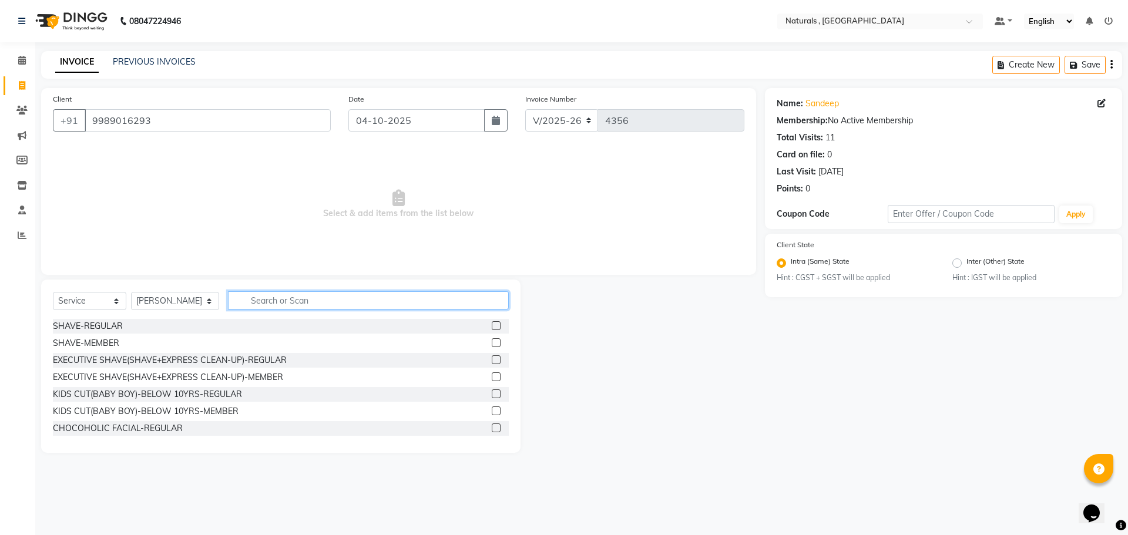
click at [290, 300] on input "text" at bounding box center [368, 300] width 281 height 18
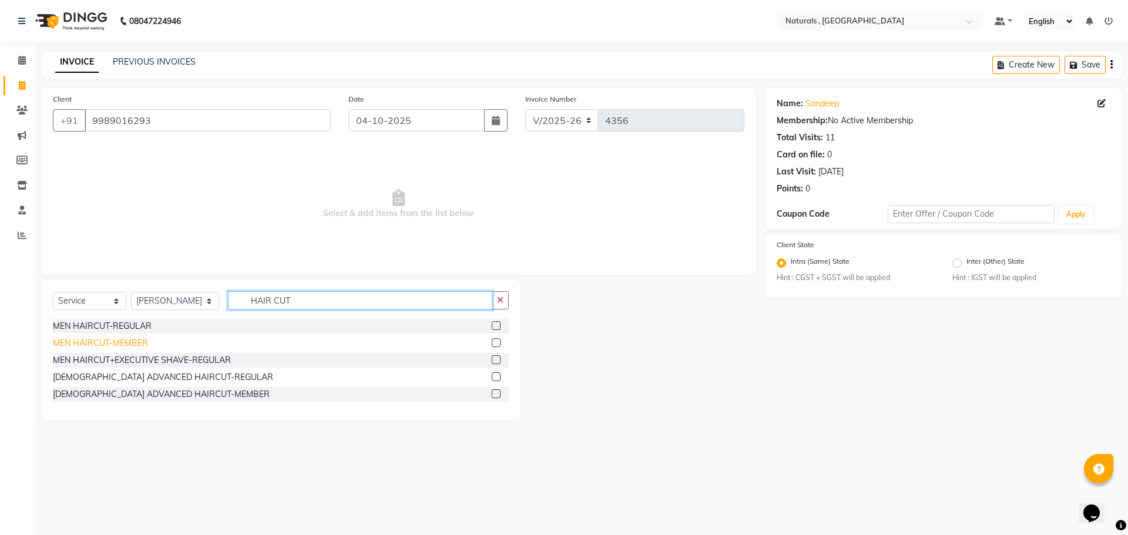
type input "HAIR CUT"
click at [132, 345] on div "MEN HAIRCUT-MEMBER" at bounding box center [100, 343] width 95 height 12
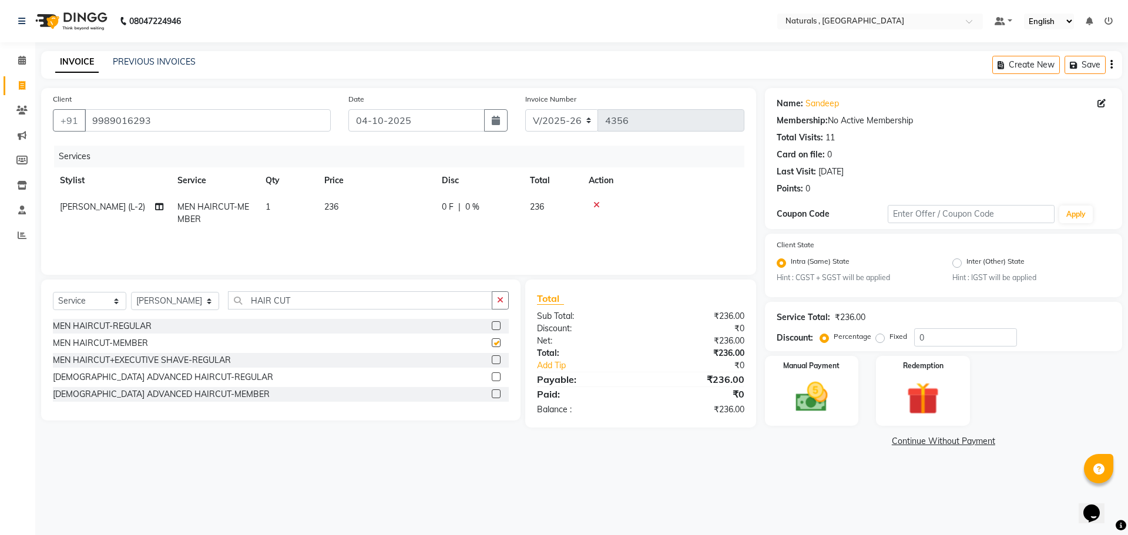
checkbox input "false"
click at [314, 298] on input "HAIR CUT" at bounding box center [360, 300] width 265 height 18
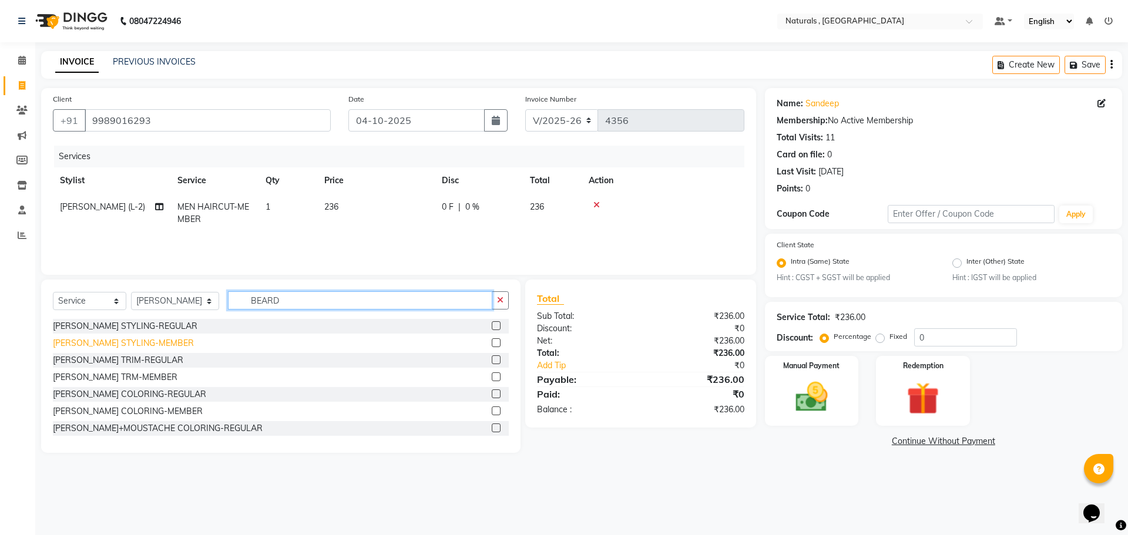
type input "BEARD"
click at [123, 341] on div "[PERSON_NAME] STYLING-MEMBER" at bounding box center [123, 343] width 141 height 12
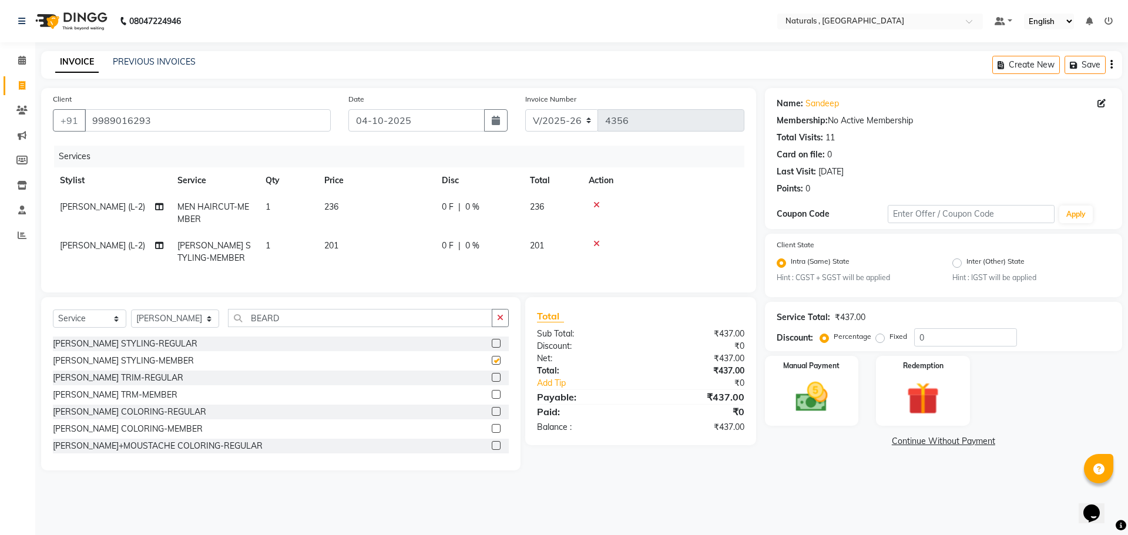
checkbox input "false"
click at [821, 408] on img at bounding box center [811, 397] width 55 height 39
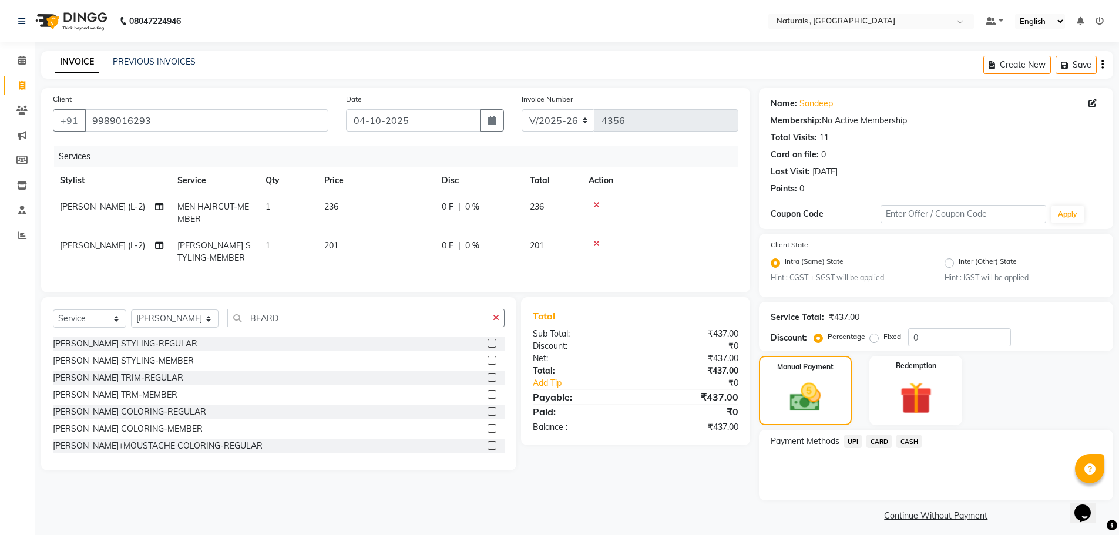
click at [854, 436] on span "UPI" at bounding box center [853, 442] width 18 height 14
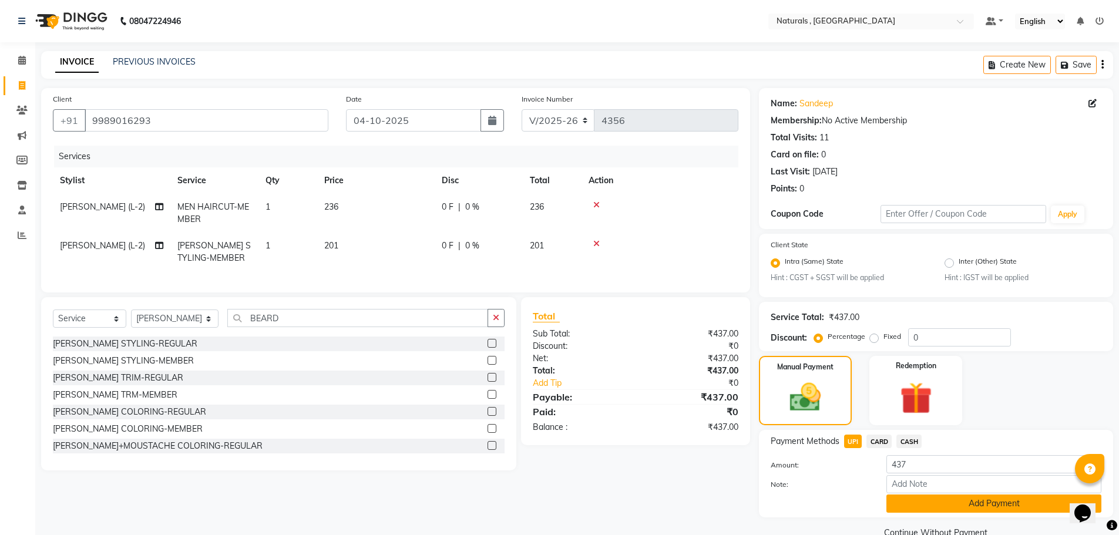
click at [941, 503] on button "Add Payment" at bounding box center [994, 504] width 215 height 18
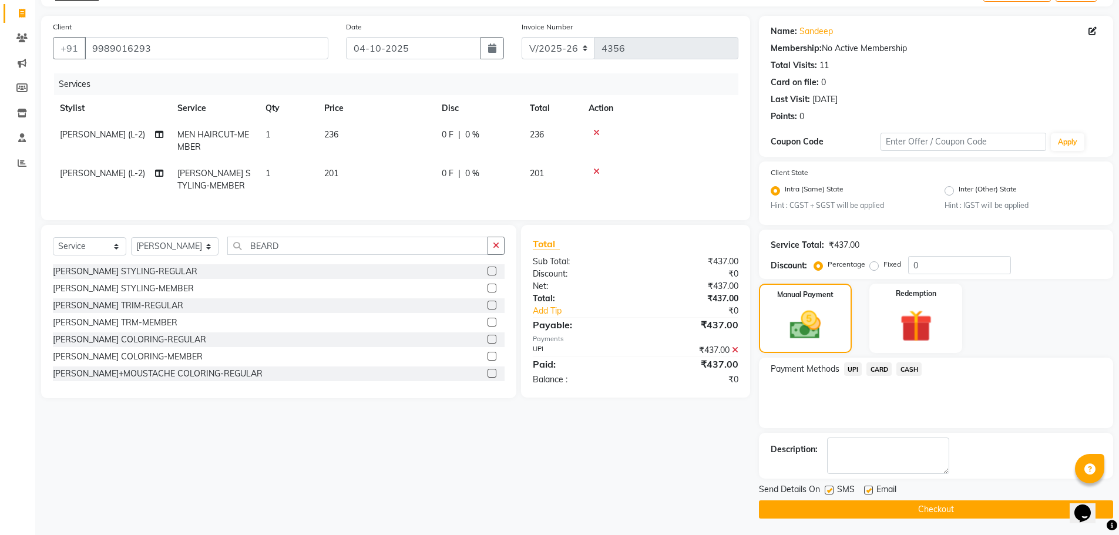
scroll to position [73, 0]
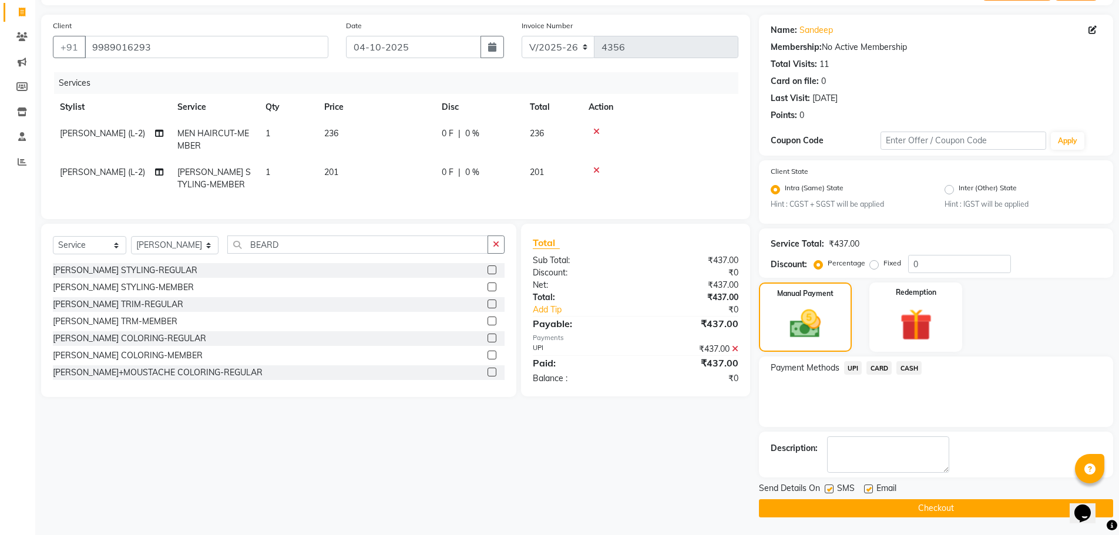
click at [941, 503] on button "Checkout" at bounding box center [936, 508] width 354 height 18
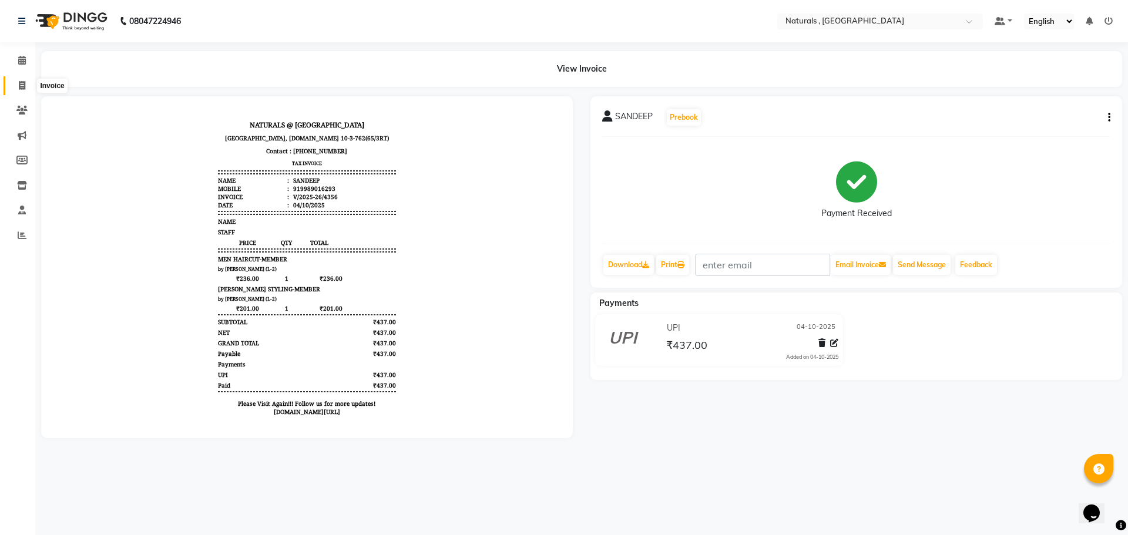
click at [23, 83] on icon at bounding box center [22, 85] width 6 height 9
select select "5818"
select select "service"
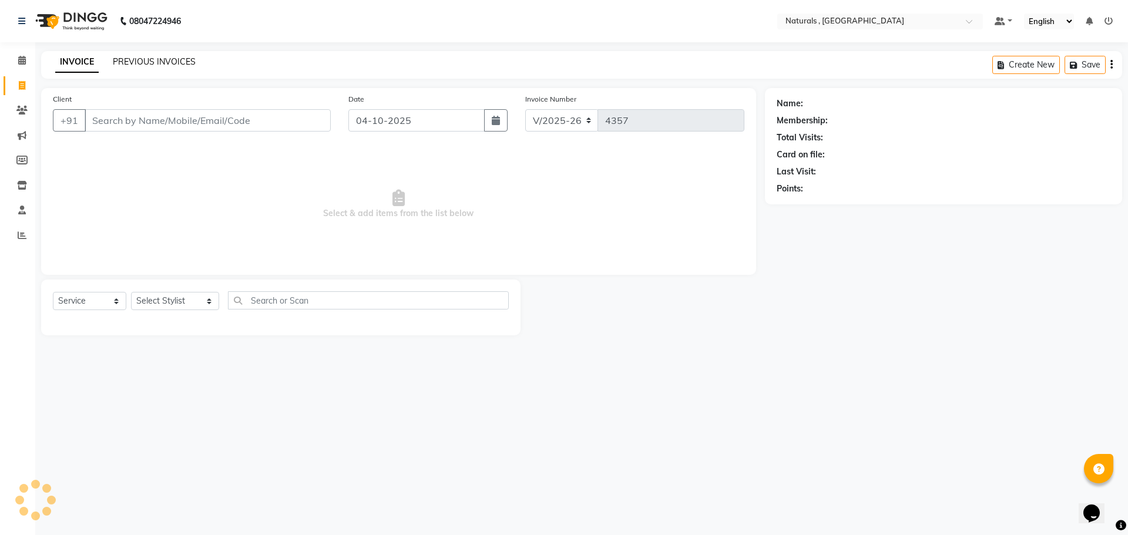
click at [156, 62] on link "PREVIOUS INVOICES" at bounding box center [154, 61] width 83 height 11
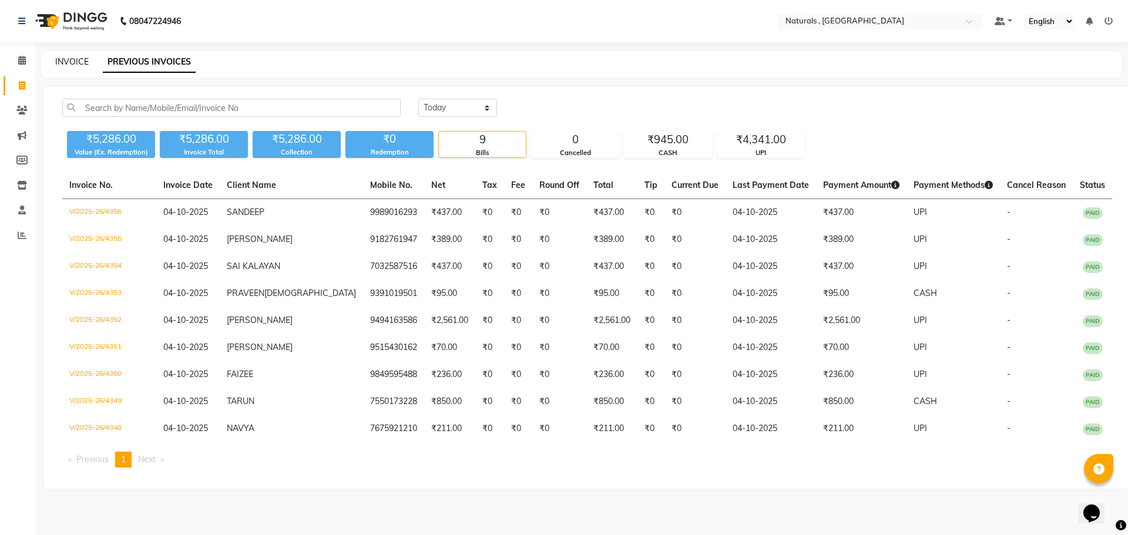
click at [74, 62] on link "INVOICE" at bounding box center [71, 61] width 33 height 11
select select "5818"
select select "service"
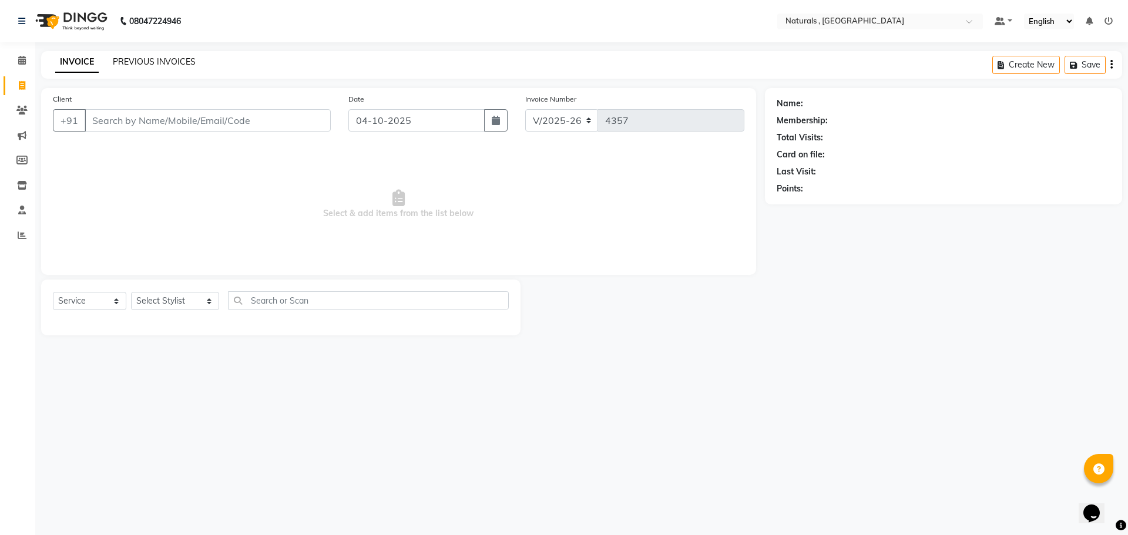
click at [152, 61] on link "PREVIOUS INVOICES" at bounding box center [154, 61] width 83 height 11
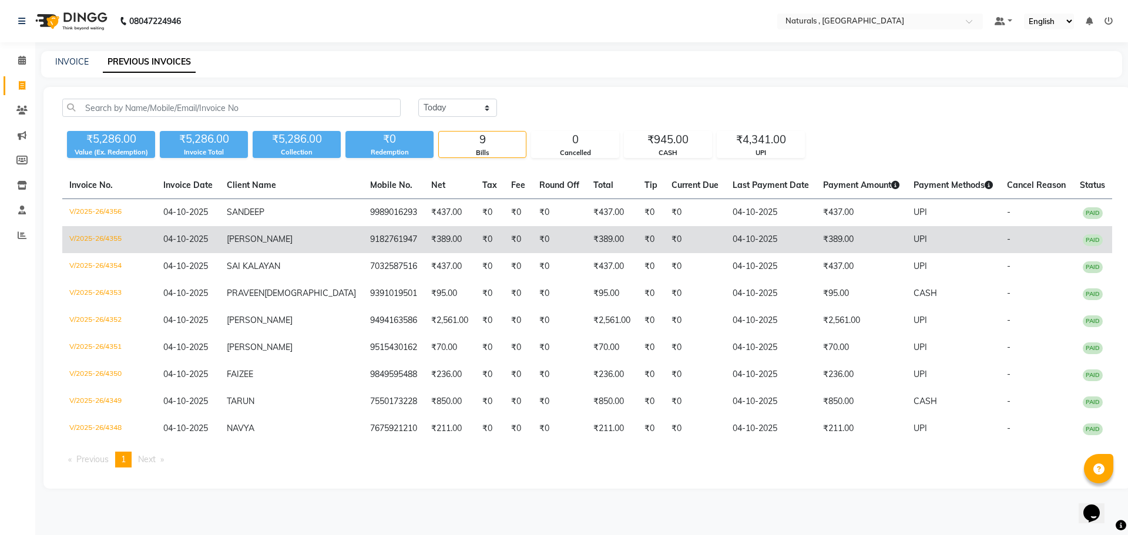
click at [955, 229] on td "UPI" at bounding box center [952, 239] width 93 height 27
